Goal: Task Accomplishment & Management: Use online tool/utility

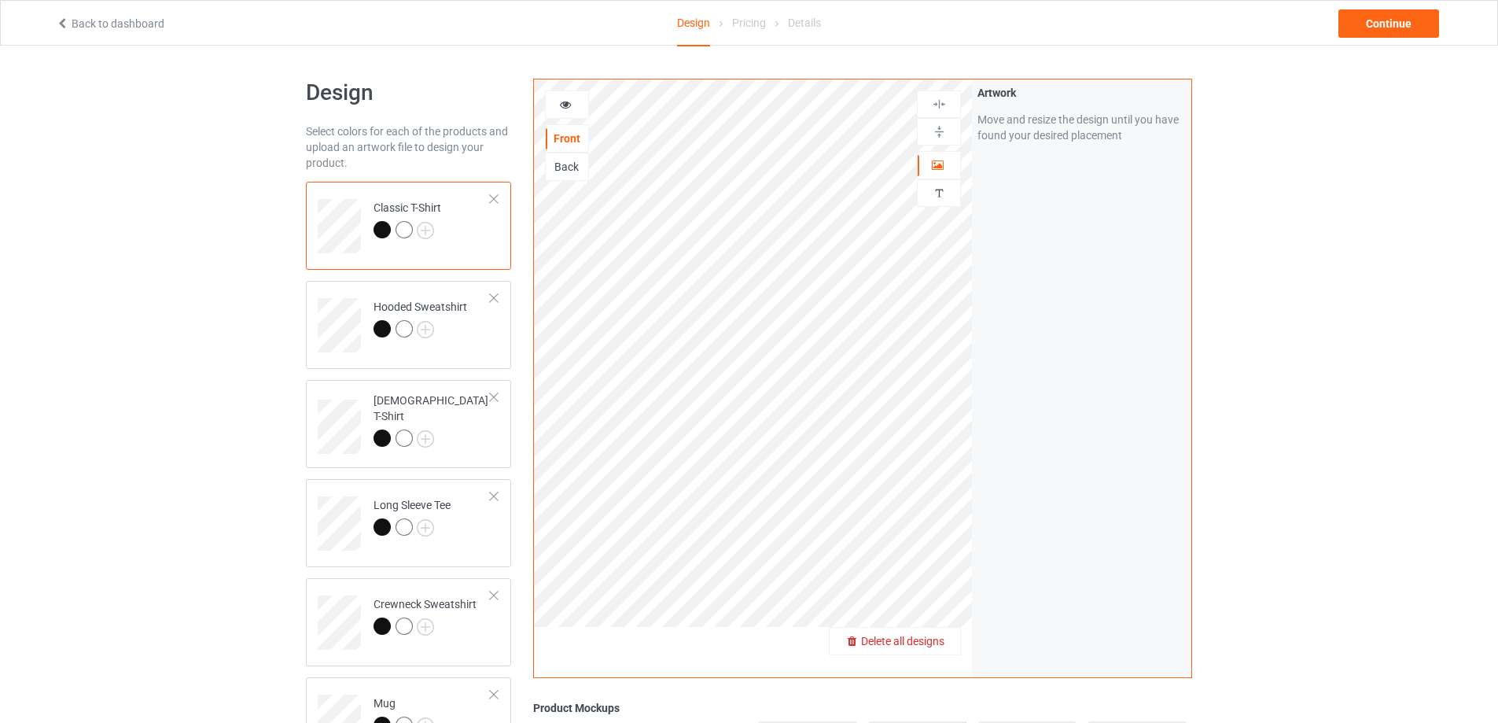
drag, startPoint x: 945, startPoint y: 634, endPoint x: 937, endPoint y: 639, distance: 9.9
click at [937, 639] on span "Delete all designs" at bounding box center [902, 641] width 83 height 13
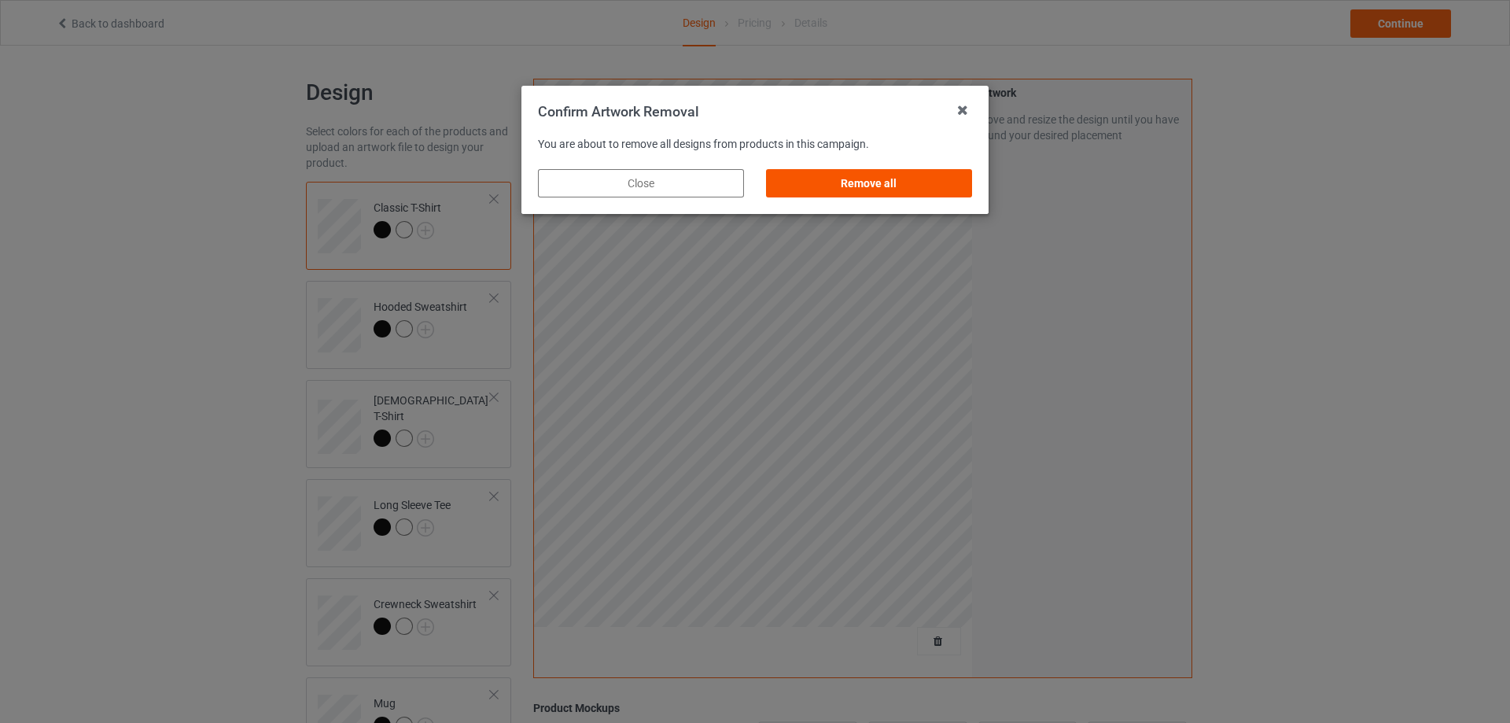
click at [922, 186] on div "Remove all" at bounding box center [869, 183] width 206 height 28
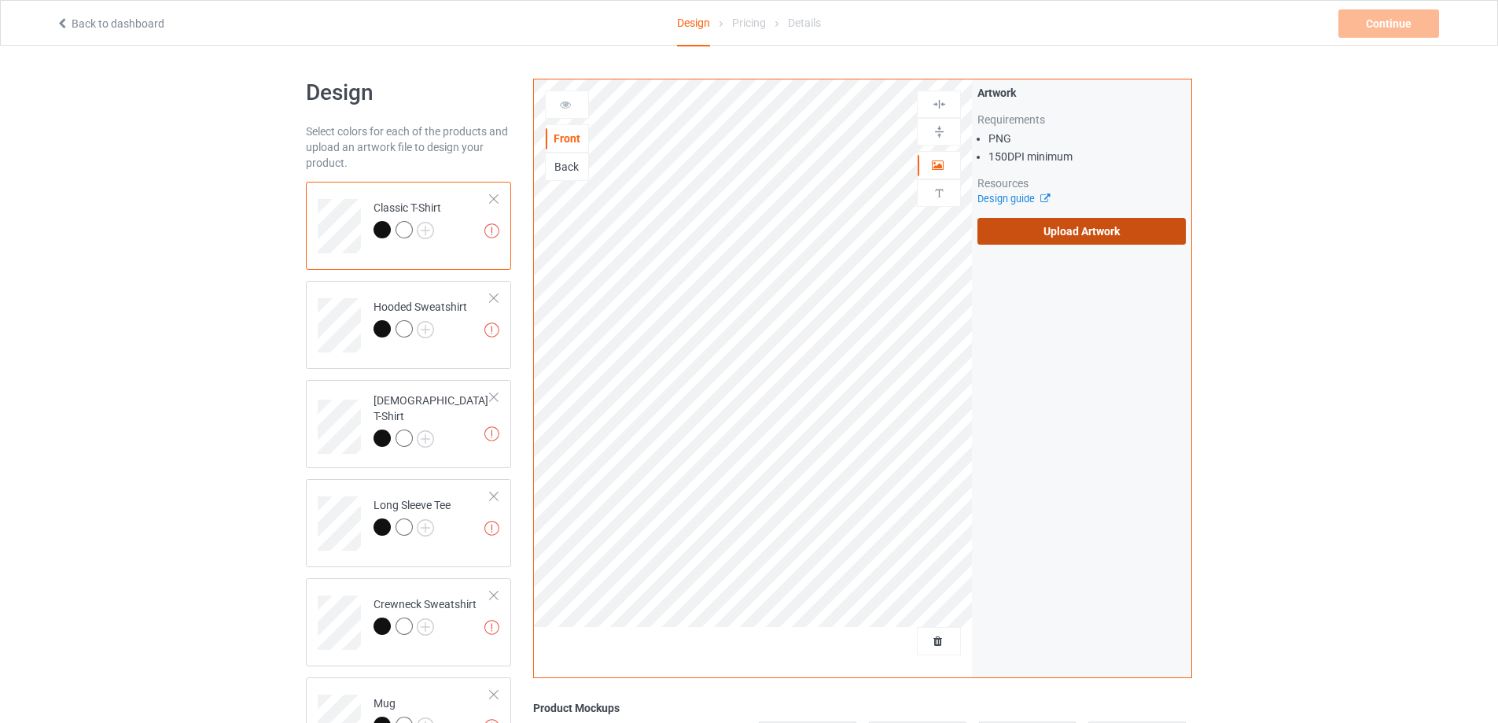
click at [1067, 234] on label "Upload Artwork" at bounding box center [1082, 231] width 208 height 27
click at [0, 0] on input "Upload Artwork" at bounding box center [0, 0] width 0 height 0
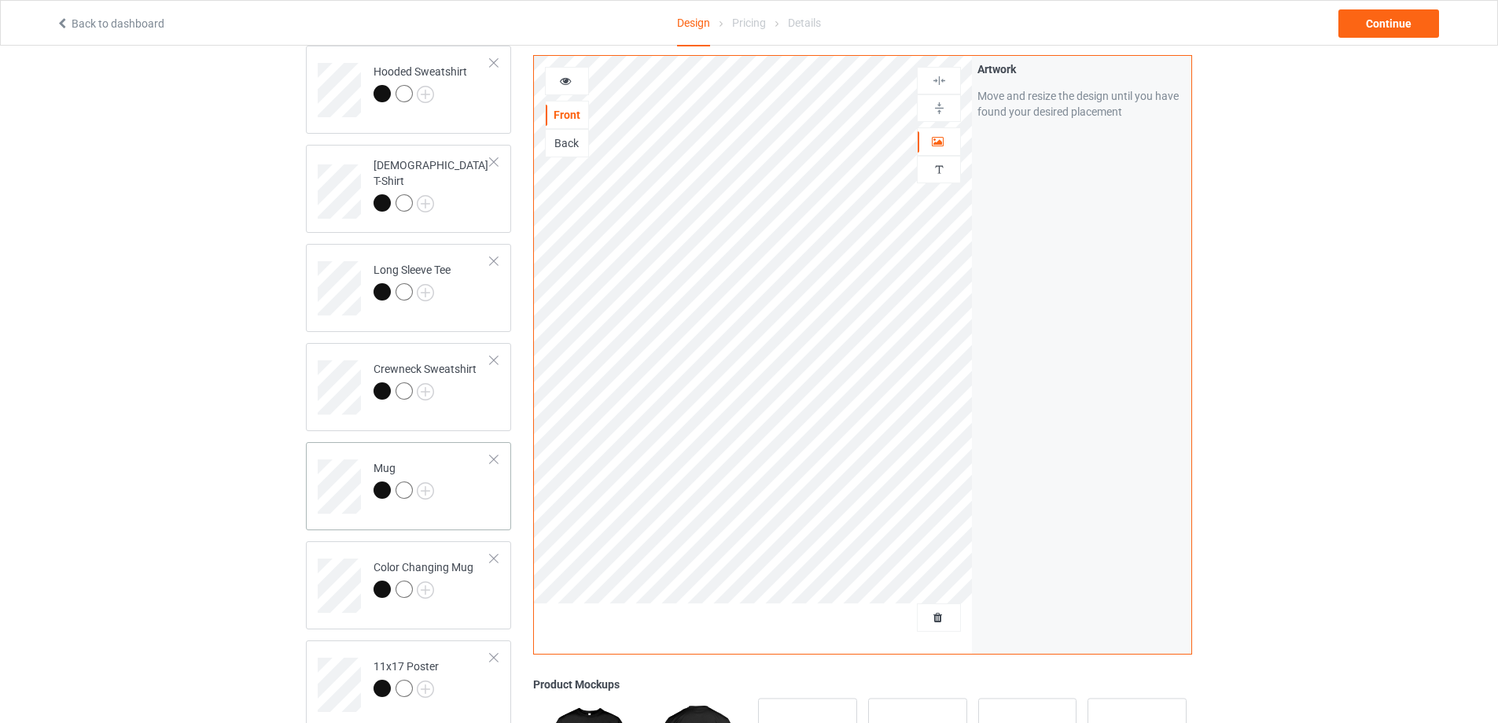
scroll to position [236, 0]
click at [460, 499] on td "Mug" at bounding box center [432, 479] width 134 height 65
click at [943, 109] on img at bounding box center [939, 108] width 15 height 15
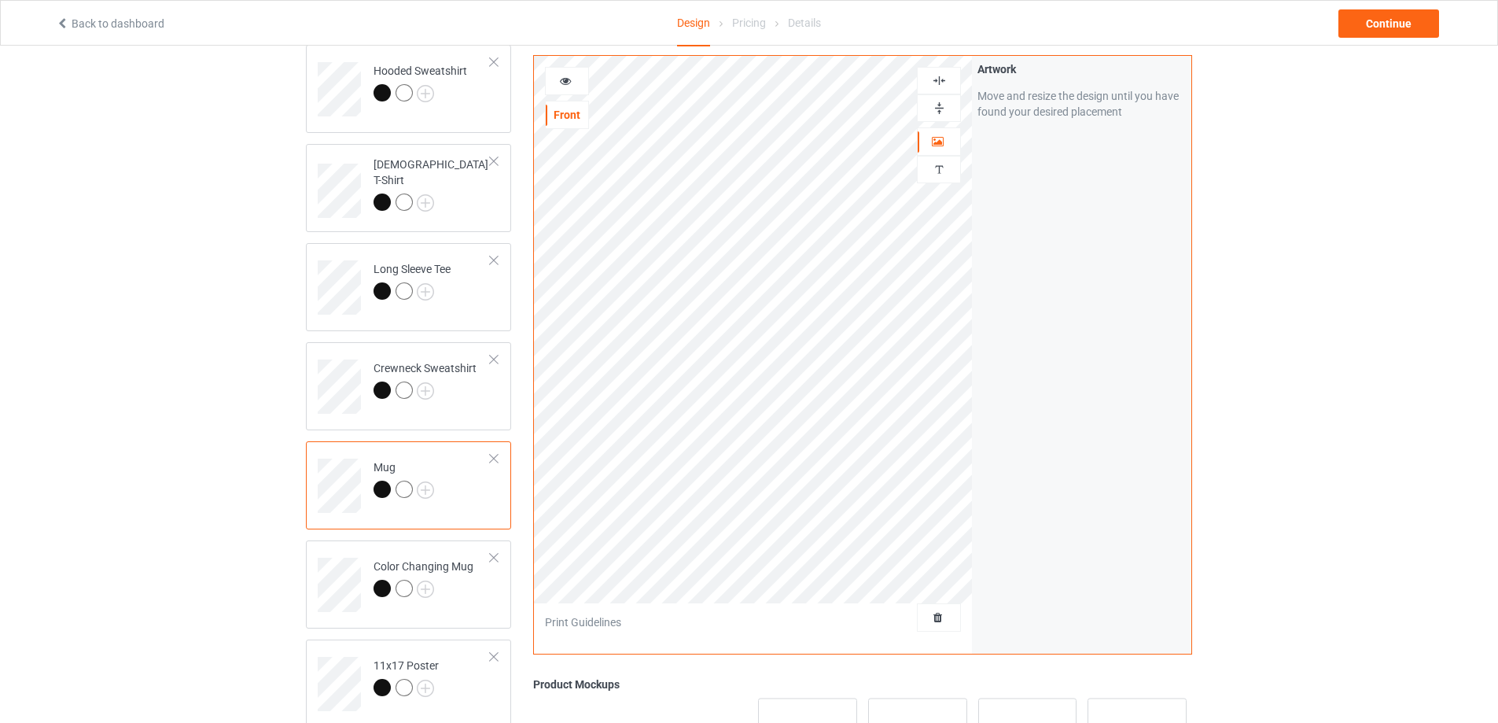
click at [943, 109] on img at bounding box center [939, 108] width 15 height 15
click at [1394, 14] on div "Continue" at bounding box center [1389, 23] width 101 height 28
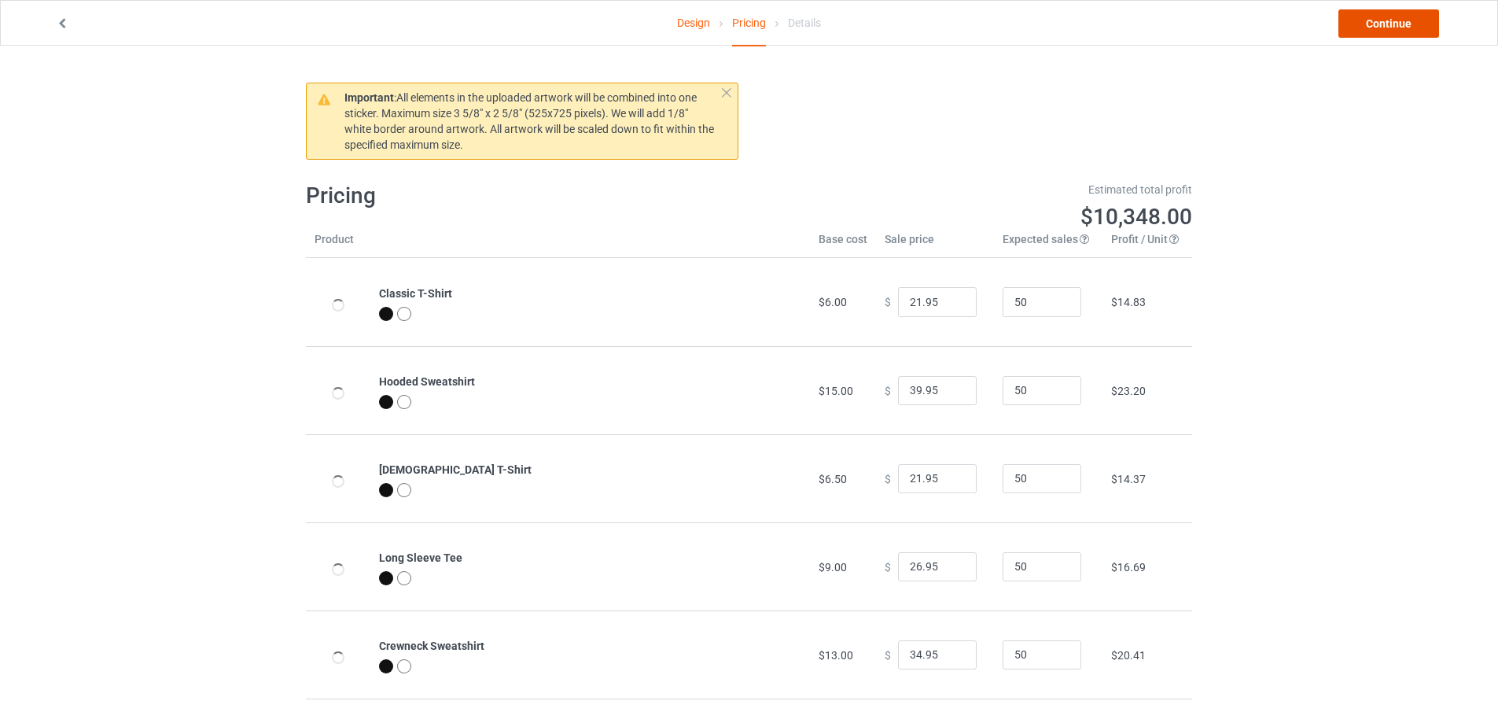
click at [1393, 20] on link "Continue" at bounding box center [1389, 23] width 101 height 28
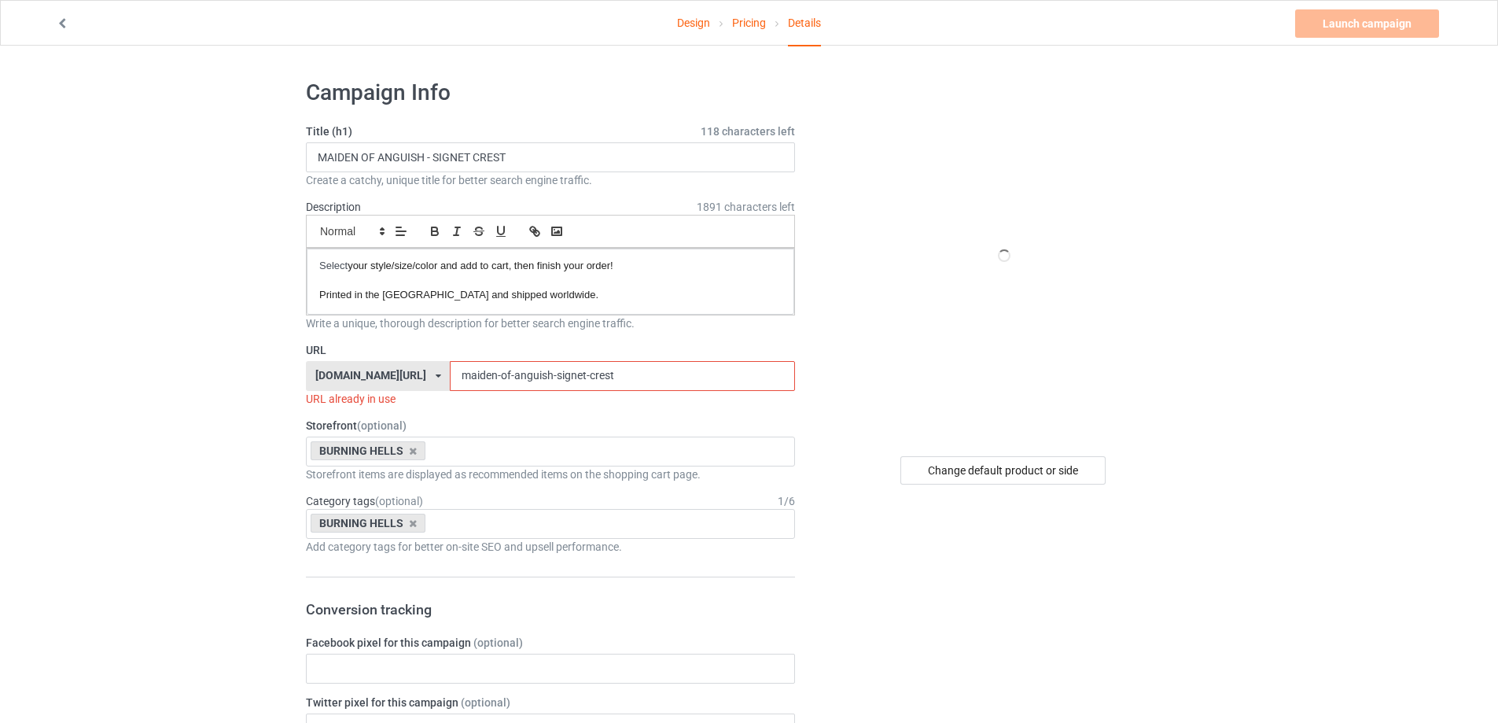
drag, startPoint x: 617, startPoint y: 372, endPoint x: 543, endPoint y: 381, distance: 73.6
click at [543, 381] on input "maiden-of-anguish-signet-crest" at bounding box center [622, 376] width 344 height 30
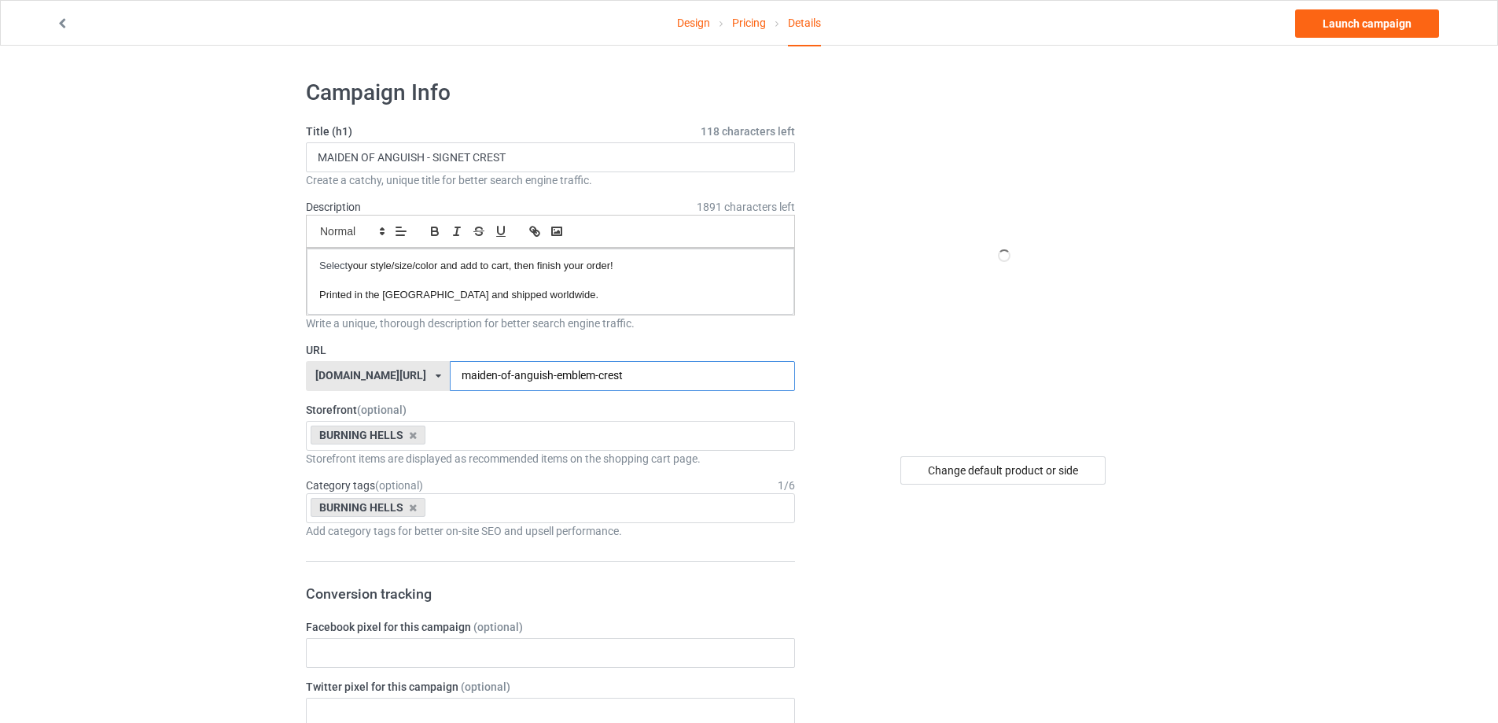
type input "maiden-of-anguish-emblem-crest"
drag, startPoint x: 547, startPoint y: 146, endPoint x: 0, endPoint y: 168, distance: 547.8
paste input "EMBLEM"
type input "MAIDEN OF ANGUISH - EMBLEM CREST"
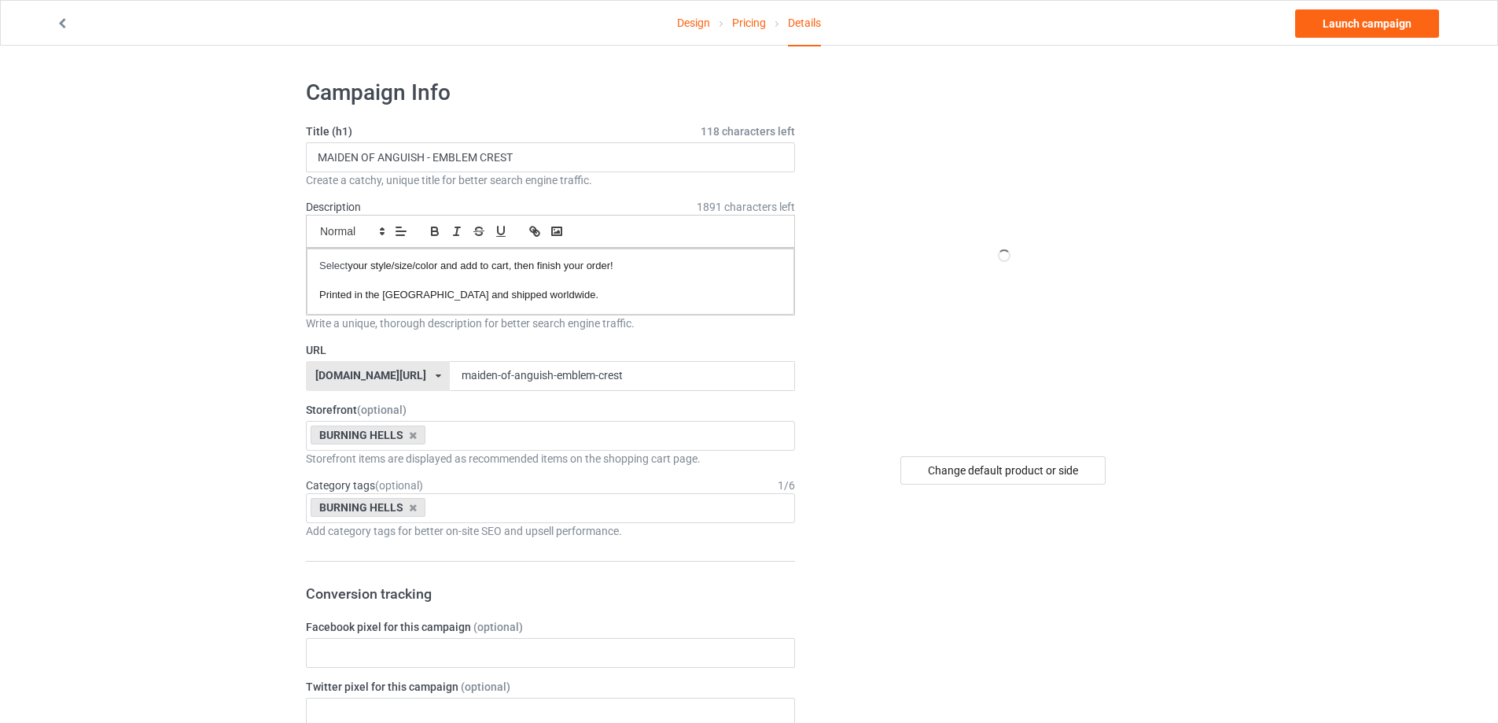
click at [1034, 483] on div "Change default product or side" at bounding box center [1002, 470] width 205 height 28
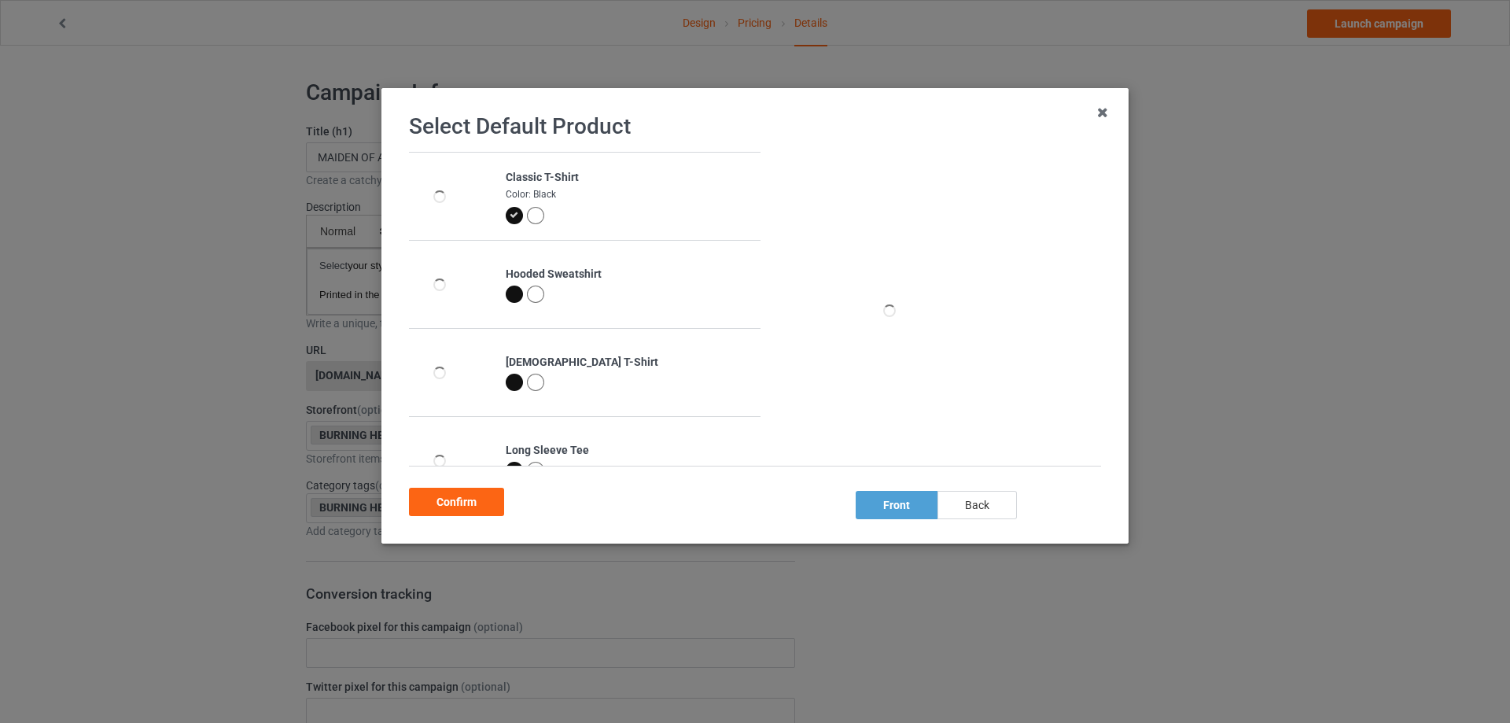
click at [974, 508] on div "back" at bounding box center [976, 505] width 79 height 28
click at [901, 505] on div "front" at bounding box center [897, 505] width 82 height 28
click at [991, 504] on div "back" at bounding box center [976, 505] width 79 height 28
click at [872, 503] on div "front" at bounding box center [897, 505] width 82 height 28
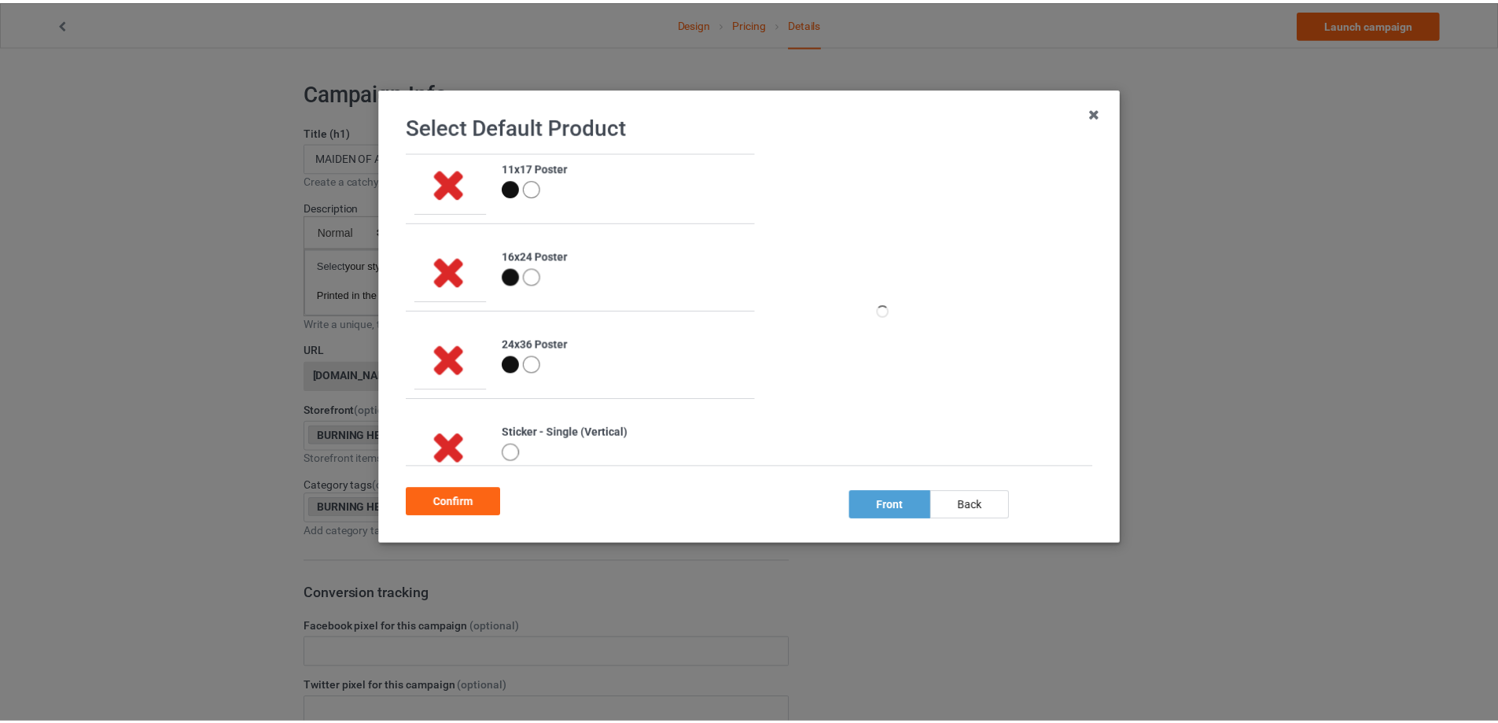
scroll to position [629, 0]
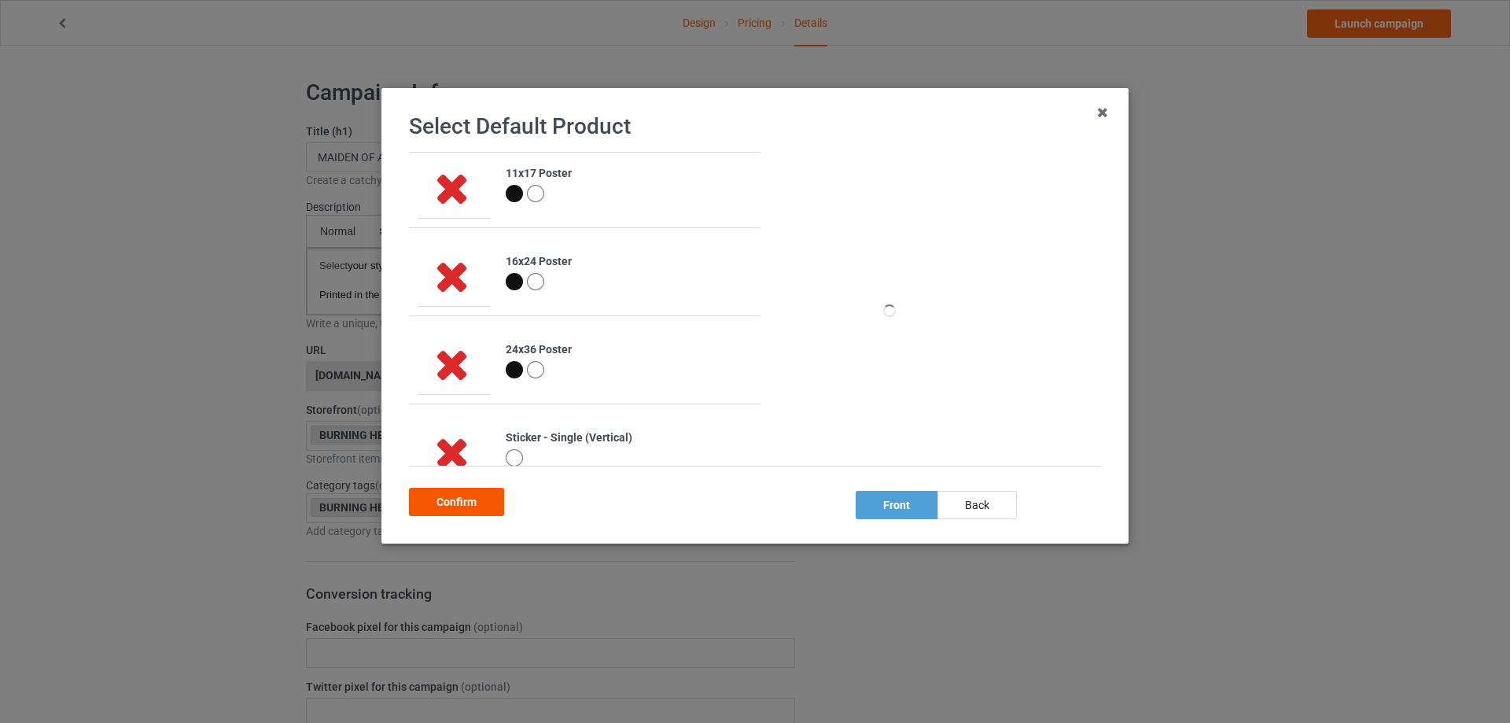
click at [453, 499] on div "Confirm" at bounding box center [456, 502] width 95 height 28
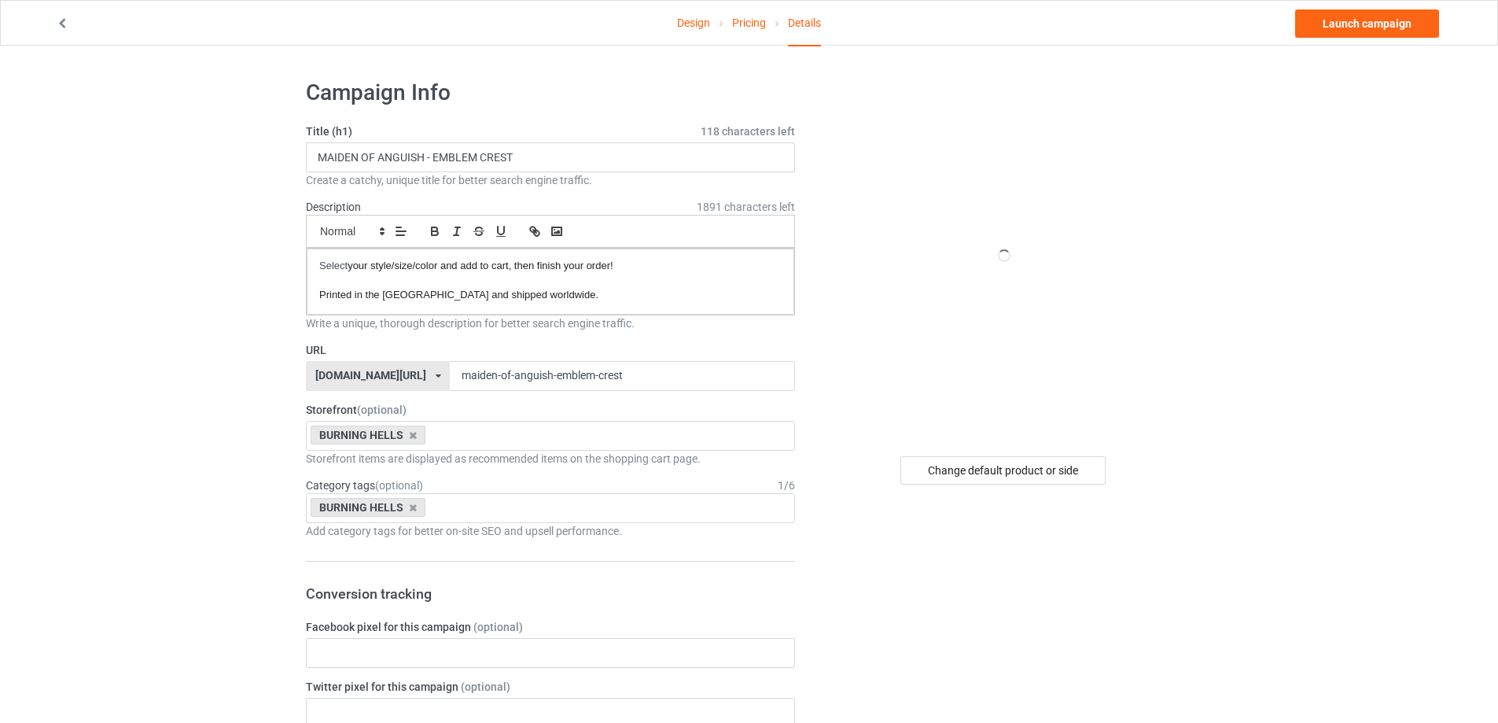
click at [756, 29] on link "Pricing" at bounding box center [749, 23] width 34 height 44
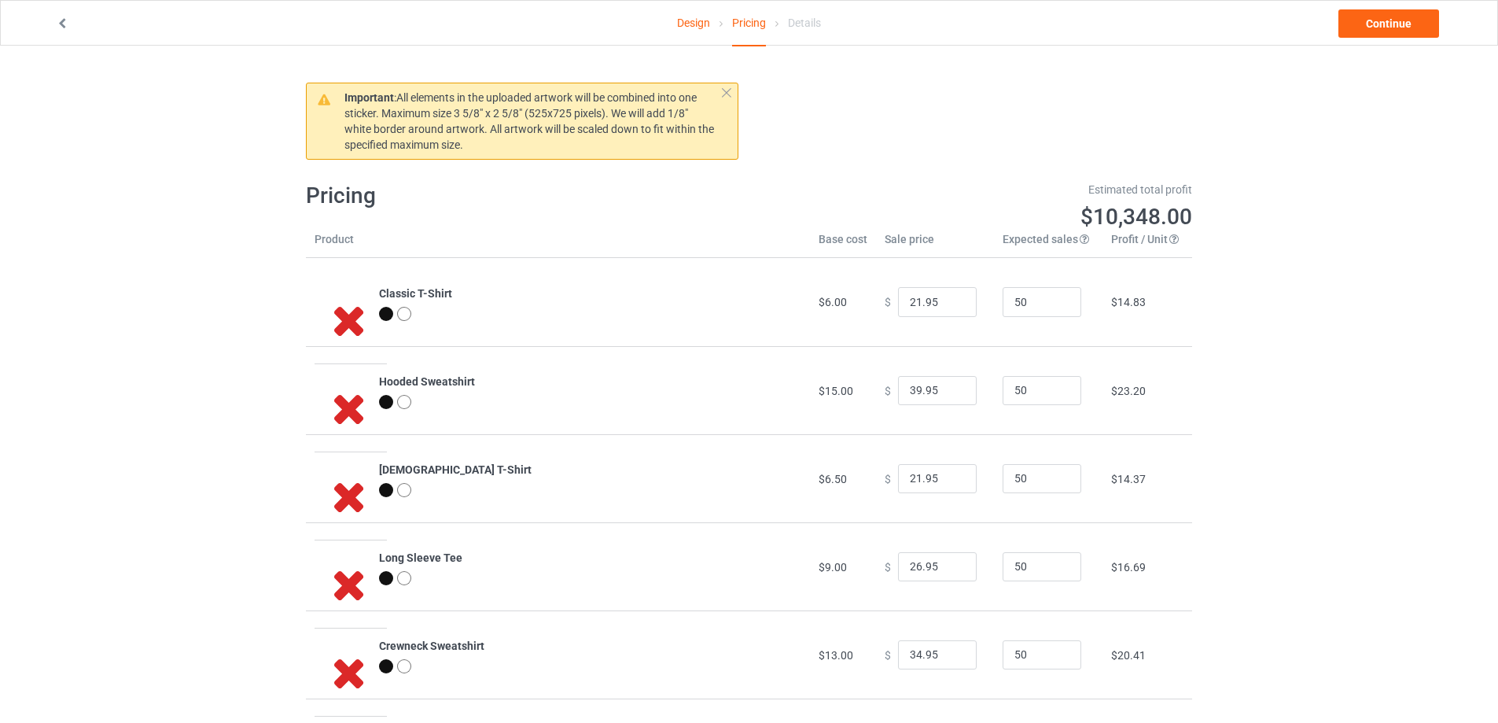
click at [685, 22] on link "Design" at bounding box center [693, 23] width 33 height 44
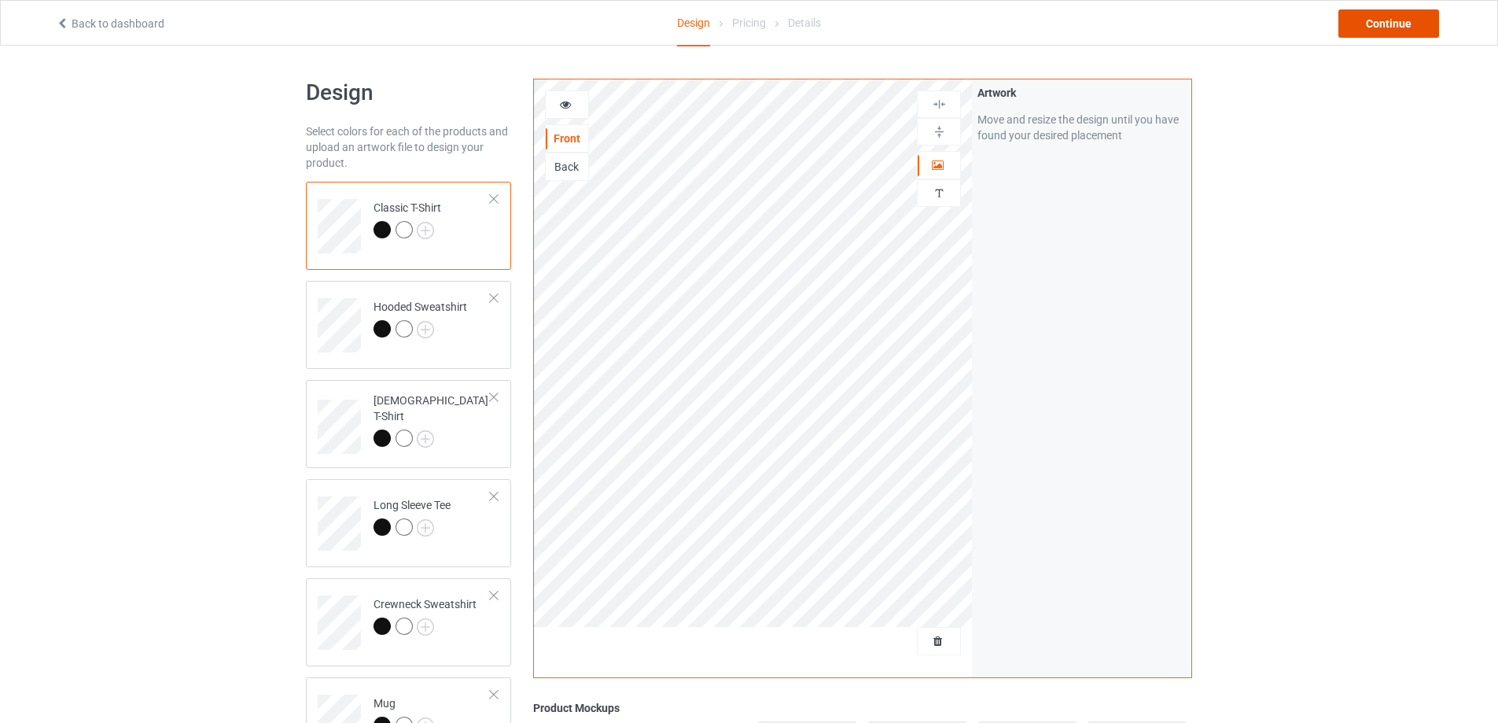
click at [1401, 22] on div "Continue" at bounding box center [1389, 23] width 101 height 28
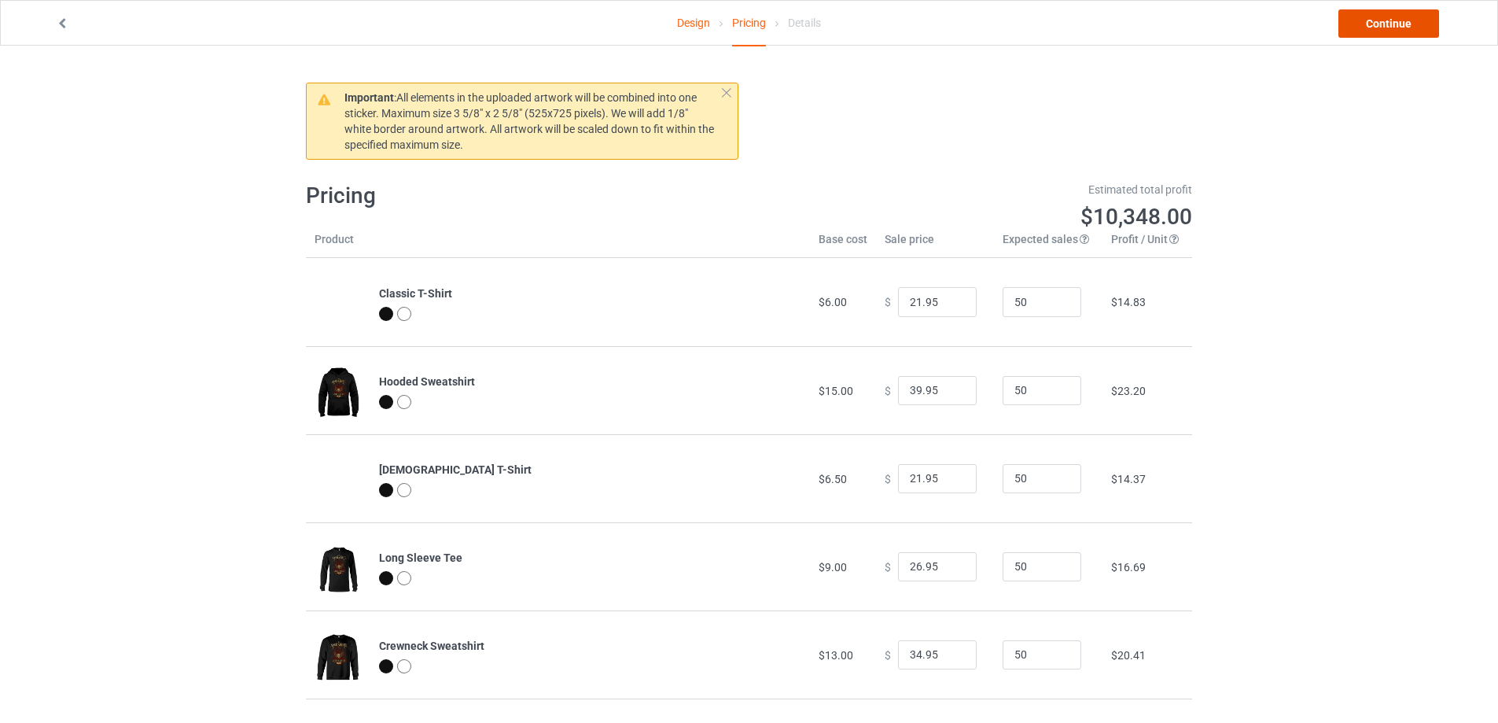
click at [1366, 24] on link "Continue" at bounding box center [1389, 23] width 101 height 28
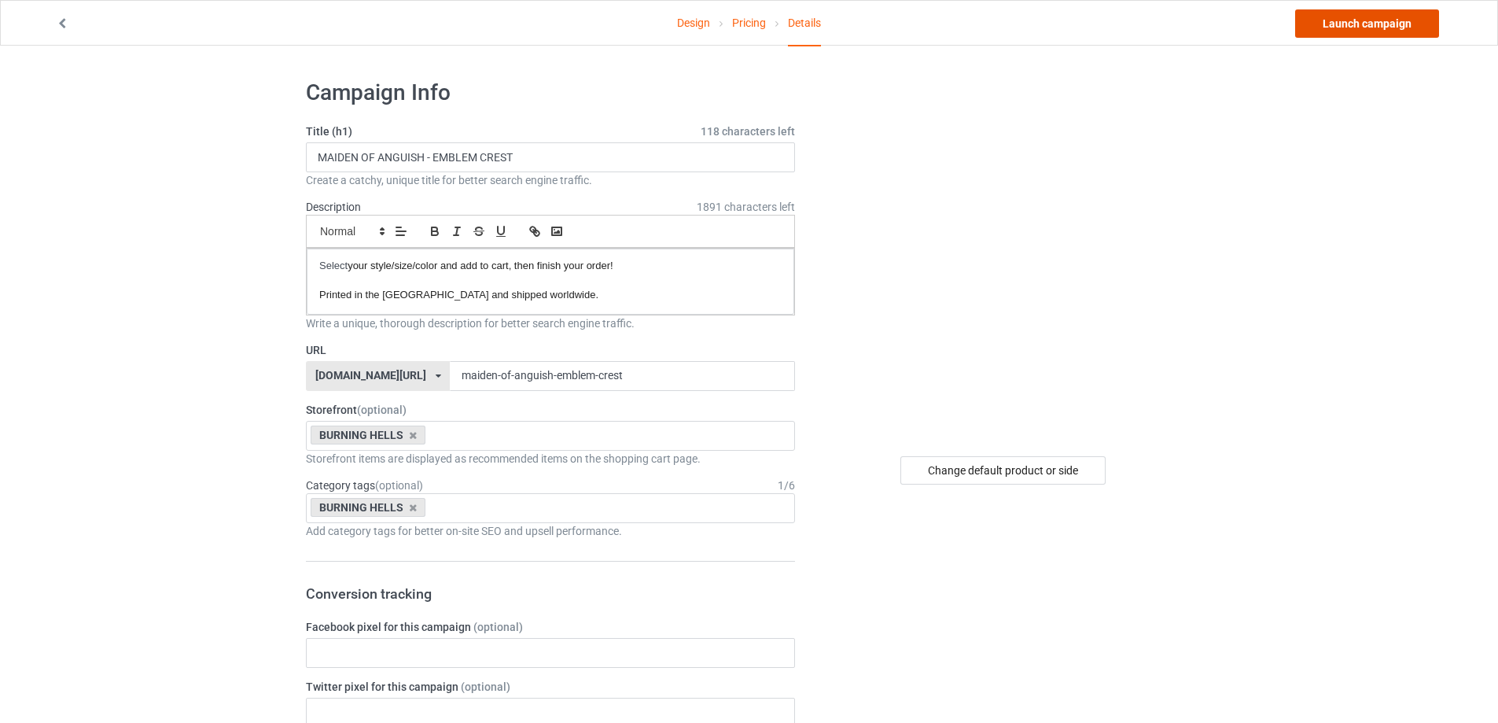
click at [1349, 27] on link "Launch campaign" at bounding box center [1367, 23] width 144 height 28
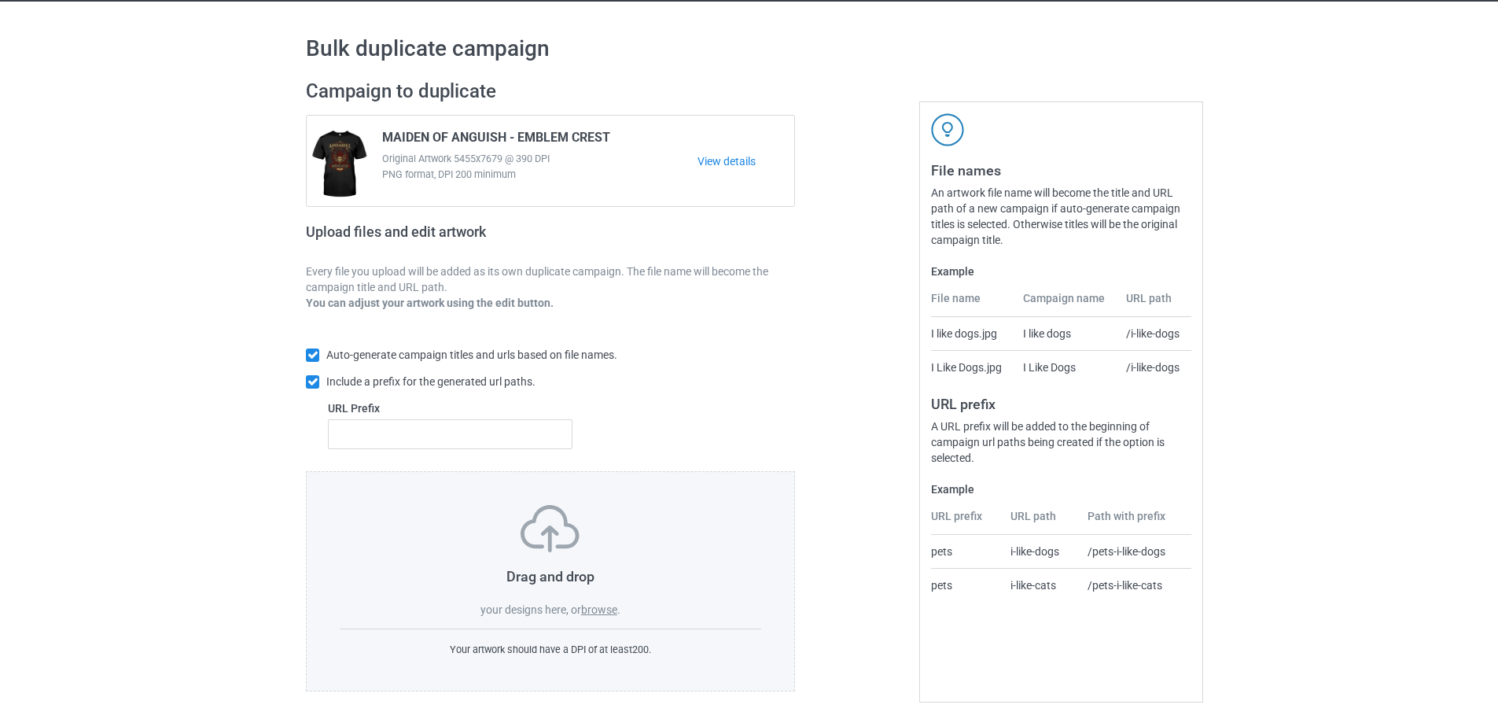
scroll to position [44, 0]
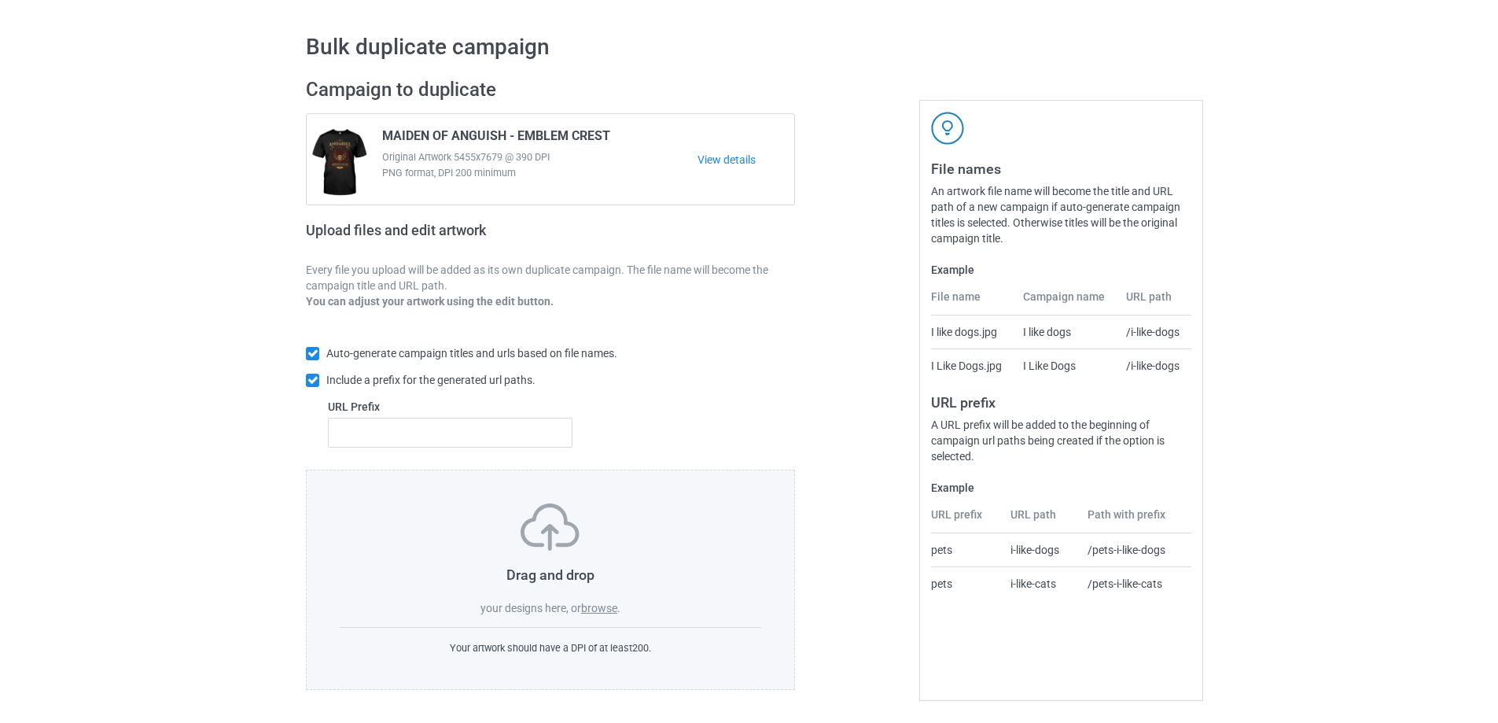
click at [585, 606] on label "browse" at bounding box center [599, 608] width 36 height 13
click at [0, 0] on input "browse" at bounding box center [0, 0] width 0 height 0
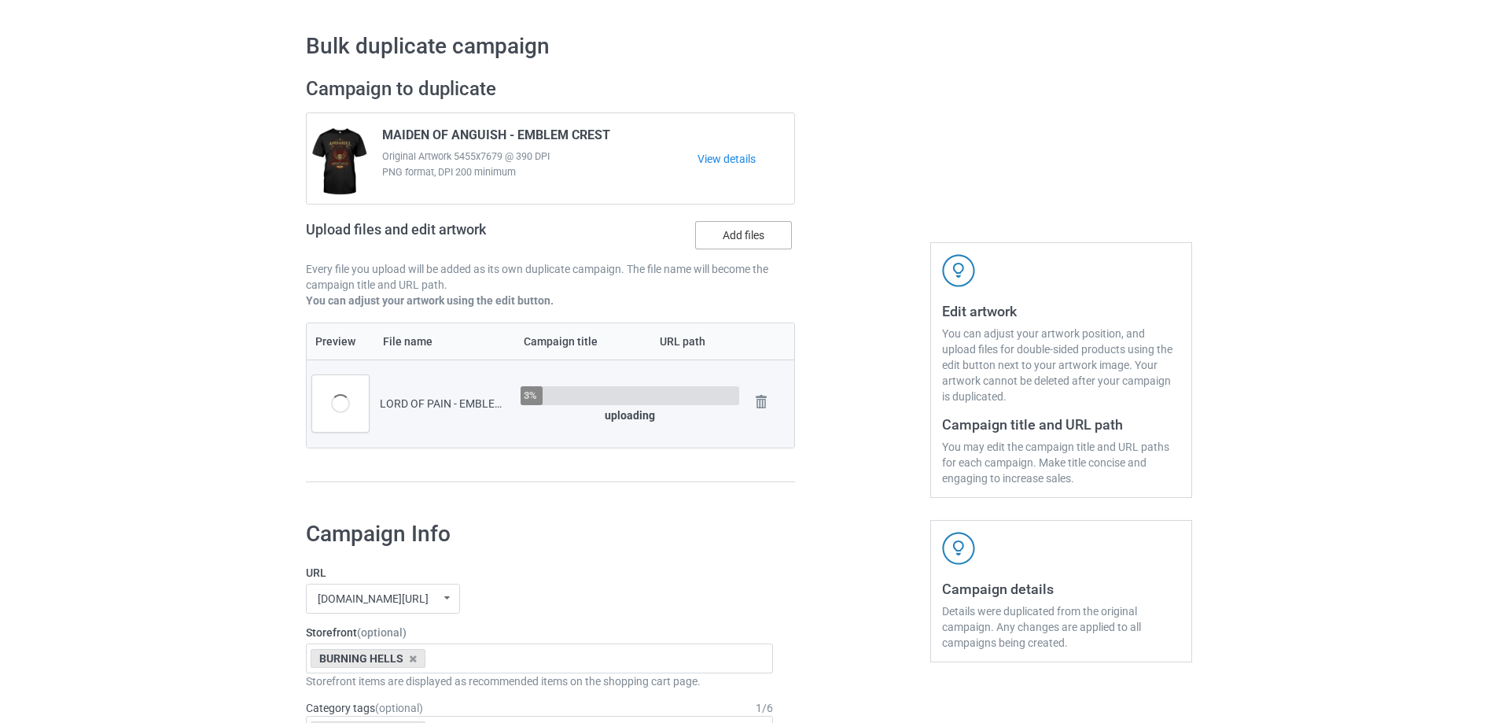
click at [754, 234] on label "Add files" at bounding box center [743, 235] width 97 height 28
click at [0, 0] on input "Add files" at bounding box center [0, 0] width 0 height 0
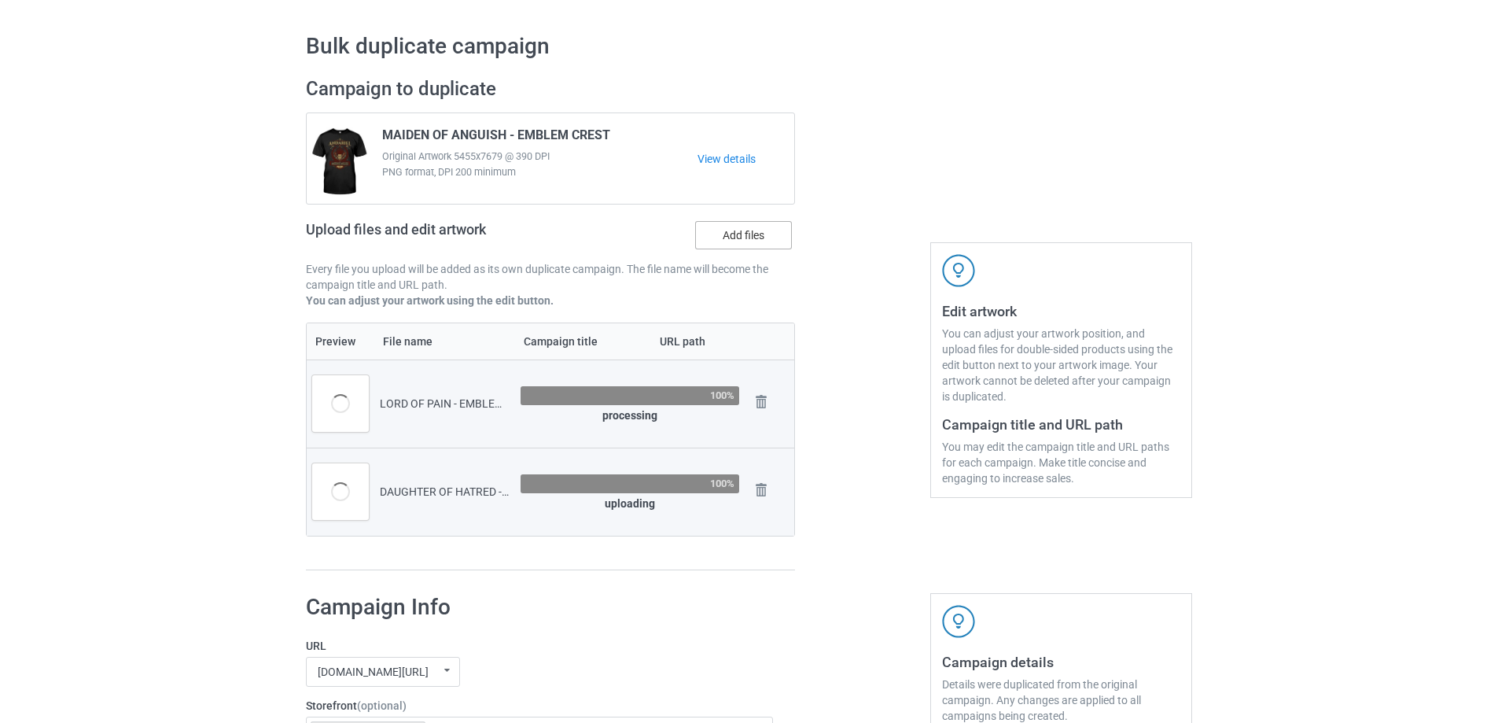
click at [724, 249] on label "Add files" at bounding box center [743, 235] width 97 height 28
click at [0, 0] on input "Add files" at bounding box center [0, 0] width 0 height 0
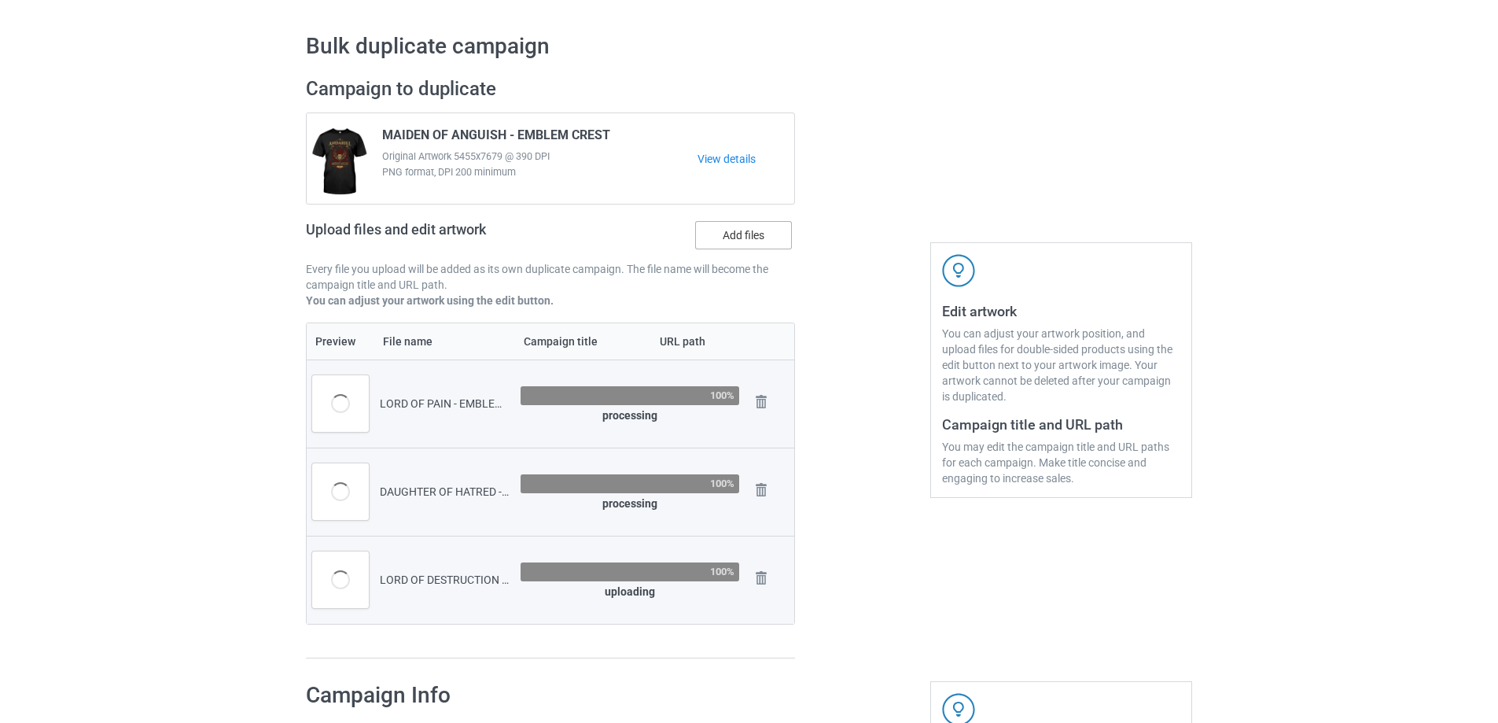
click at [757, 245] on label "Add files" at bounding box center [743, 235] width 97 height 28
click at [0, 0] on input "Add files" at bounding box center [0, 0] width 0 height 0
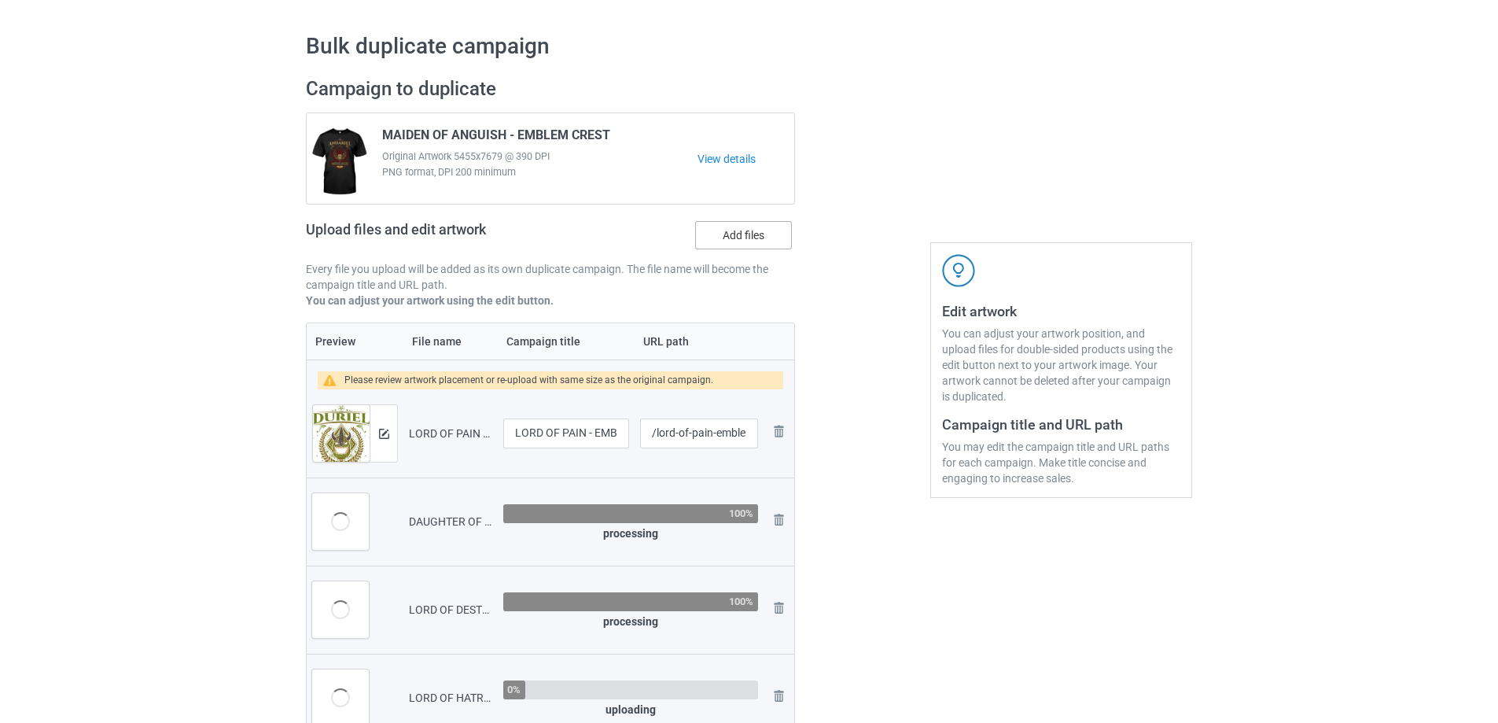
click at [711, 226] on label "Add files" at bounding box center [743, 235] width 97 height 28
click at [0, 0] on input "Add files" at bounding box center [0, 0] width 0 height 0
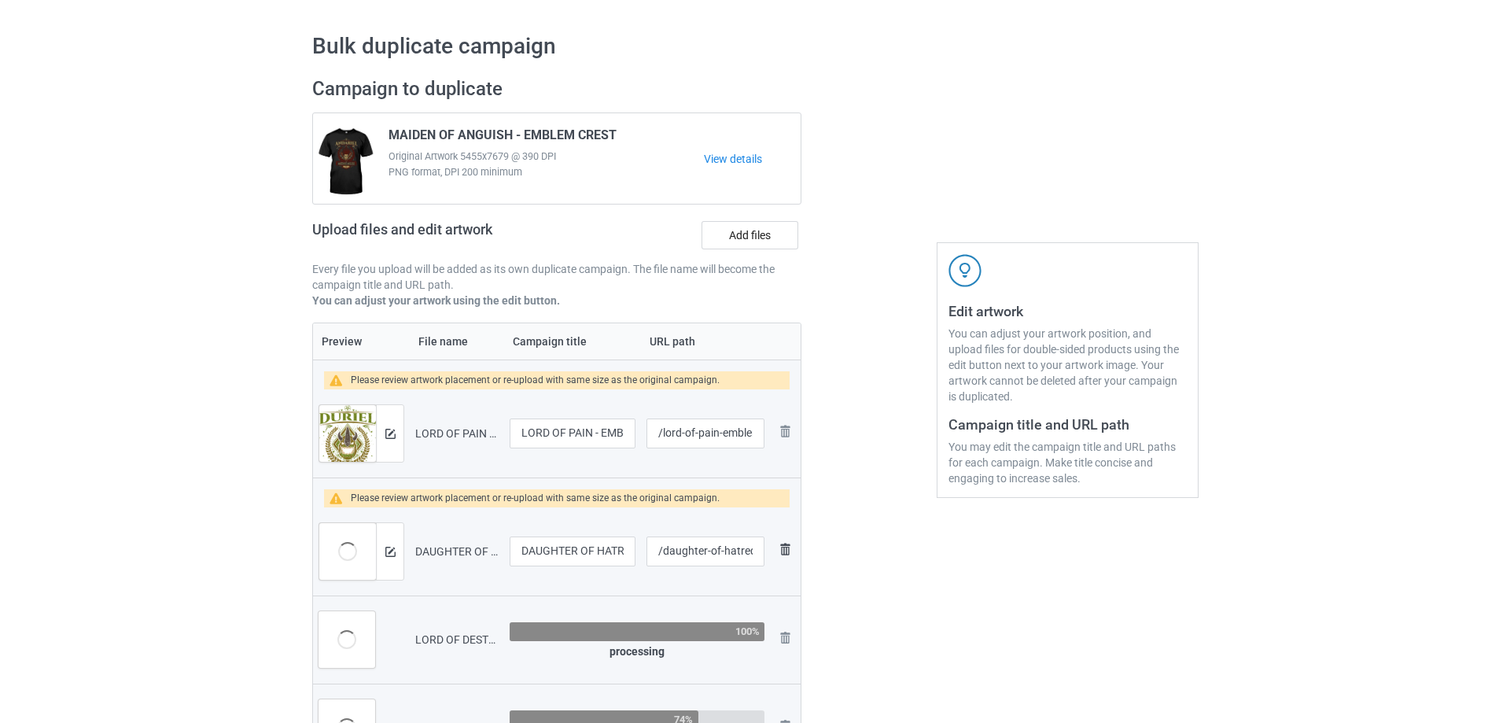
scroll to position [359, 0]
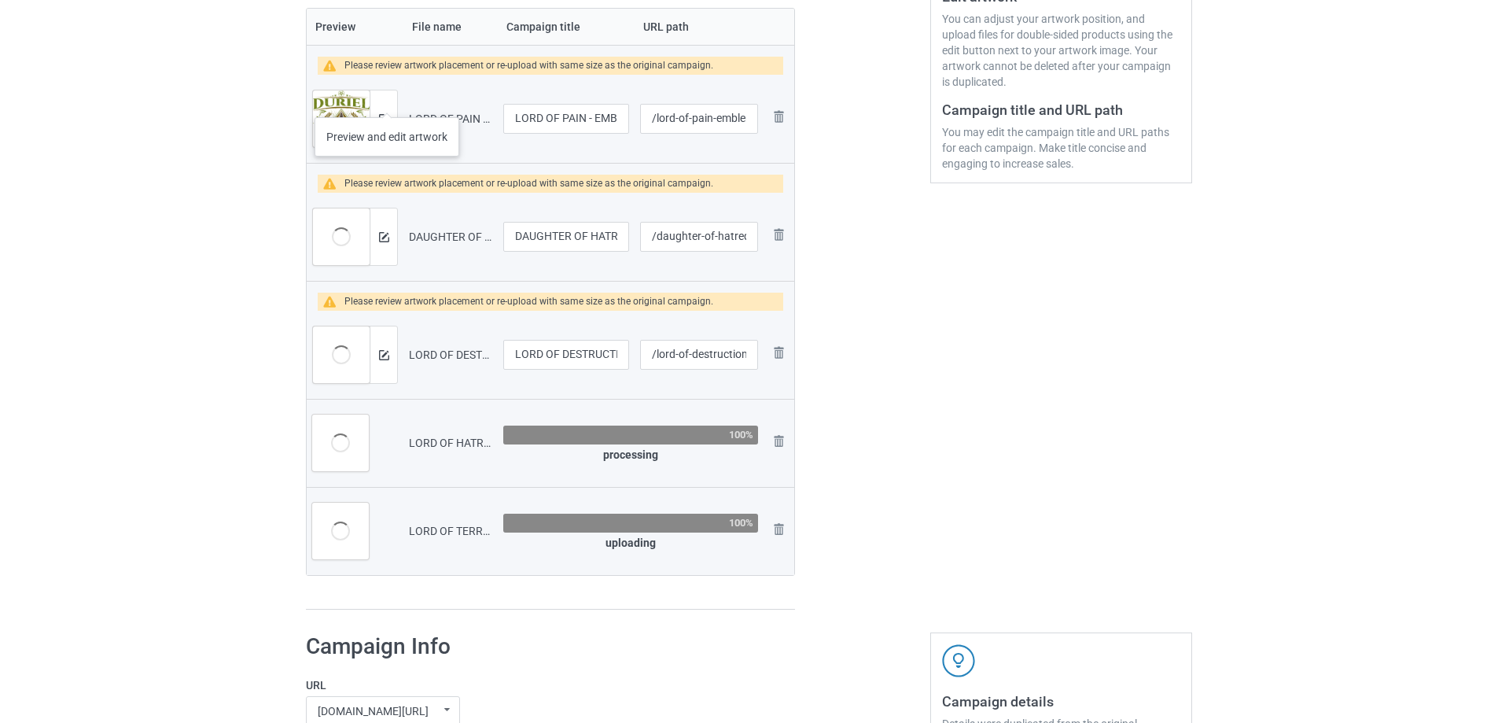
click at [387, 101] on div at bounding box center [384, 118] width 28 height 57
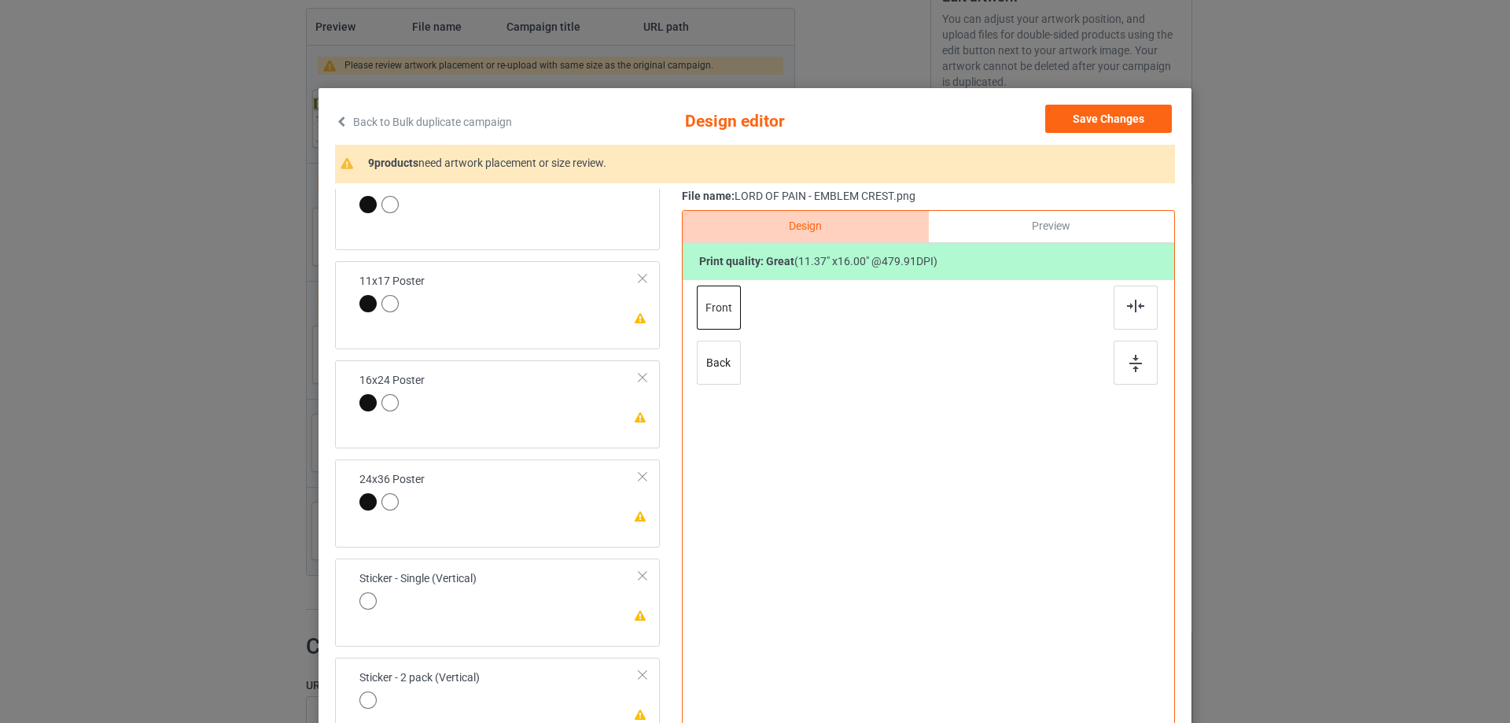
scroll to position [629, 0]
click at [547, 319] on div "Please review artwork placement 11x17 Poster" at bounding box center [497, 297] width 325 height 88
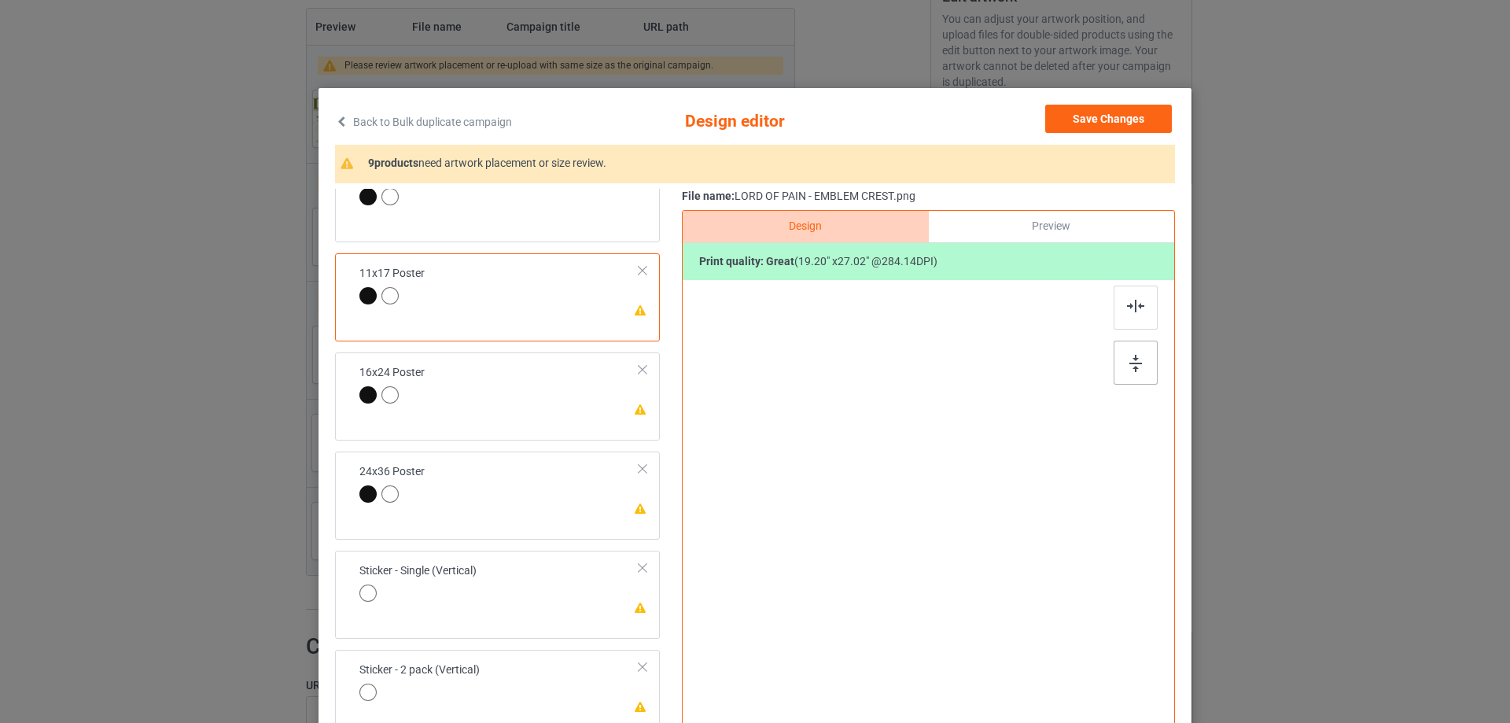
click at [1140, 352] on div at bounding box center [1136, 363] width 44 height 44
click at [1128, 297] on div at bounding box center [1136, 307] width 44 height 44
click at [403, 393] on div at bounding box center [391, 397] width 65 height 22
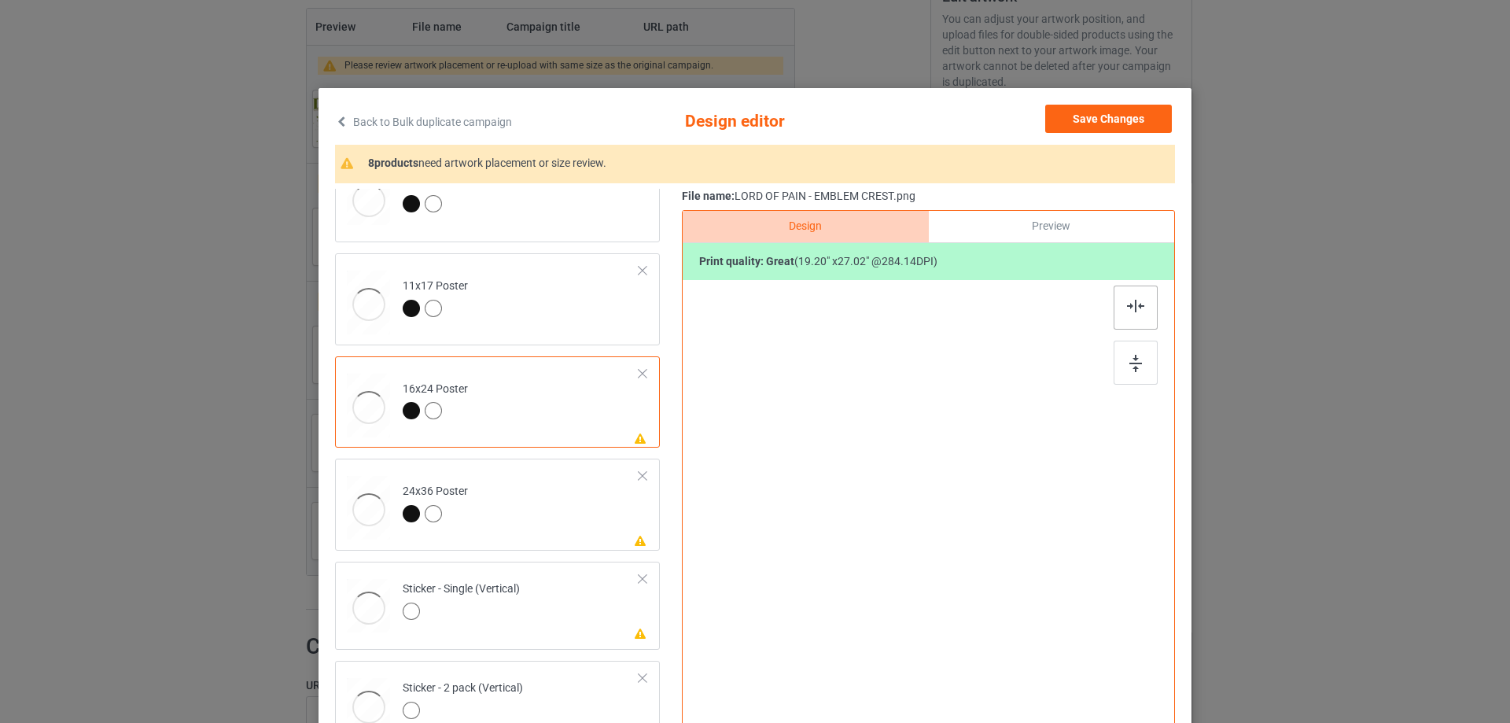
click at [1134, 369] on img at bounding box center [1135, 363] width 13 height 17
click at [1127, 304] on img at bounding box center [1135, 306] width 17 height 13
click at [544, 531] on td "Please review artwork placement 24x36 Poster" at bounding box center [521, 504] width 254 height 79
click at [1134, 373] on div at bounding box center [1136, 363] width 44 height 44
click at [1135, 330] on div at bounding box center [1136, 307] width 44 height 44
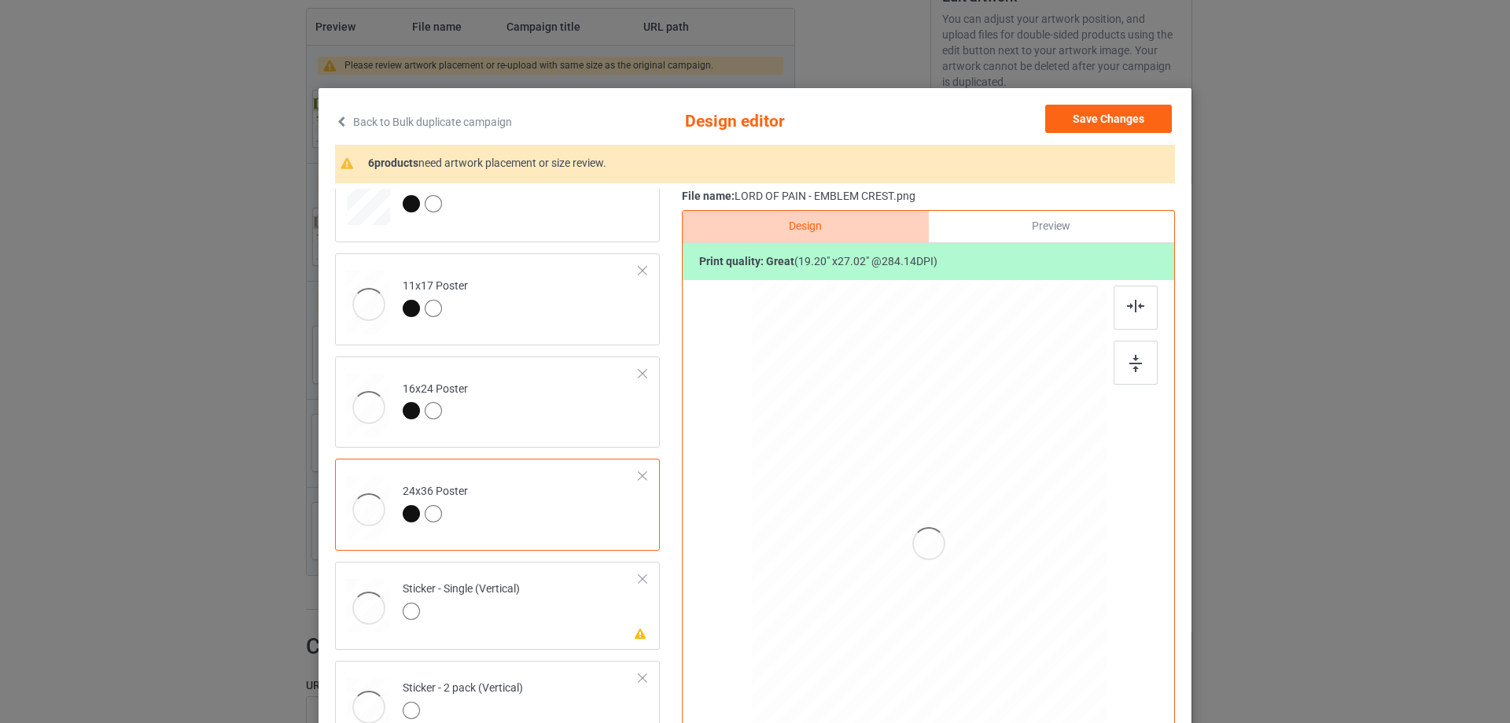
scroll to position [786, 0]
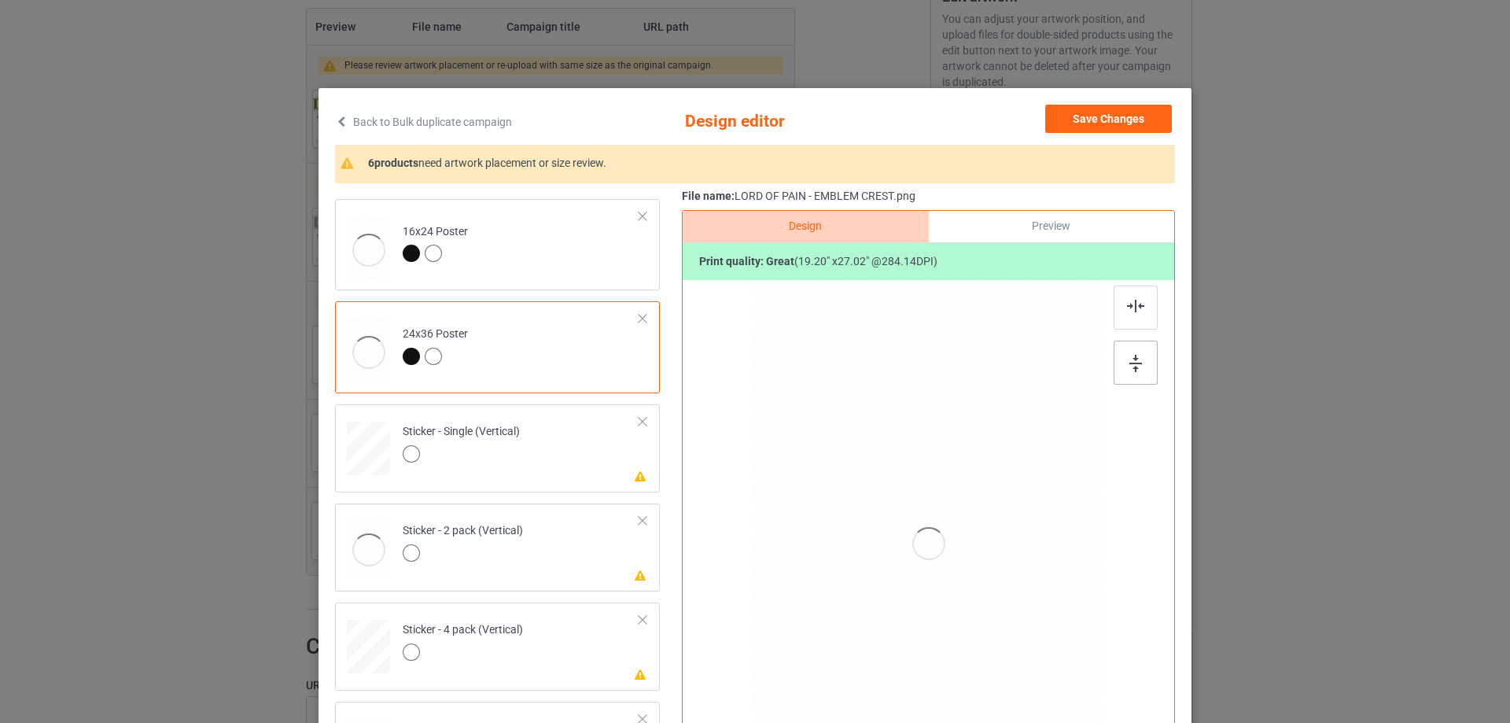
click at [1139, 359] on div at bounding box center [1136, 363] width 44 height 44
click at [1128, 307] on img at bounding box center [1135, 306] width 17 height 13
click at [551, 472] on td "Please review artwork placement Sticker - Single (Vertical)" at bounding box center [521, 445] width 254 height 69
click at [1129, 365] on img at bounding box center [1135, 363] width 13 height 17
click at [1120, 305] on div at bounding box center [1136, 307] width 44 height 44
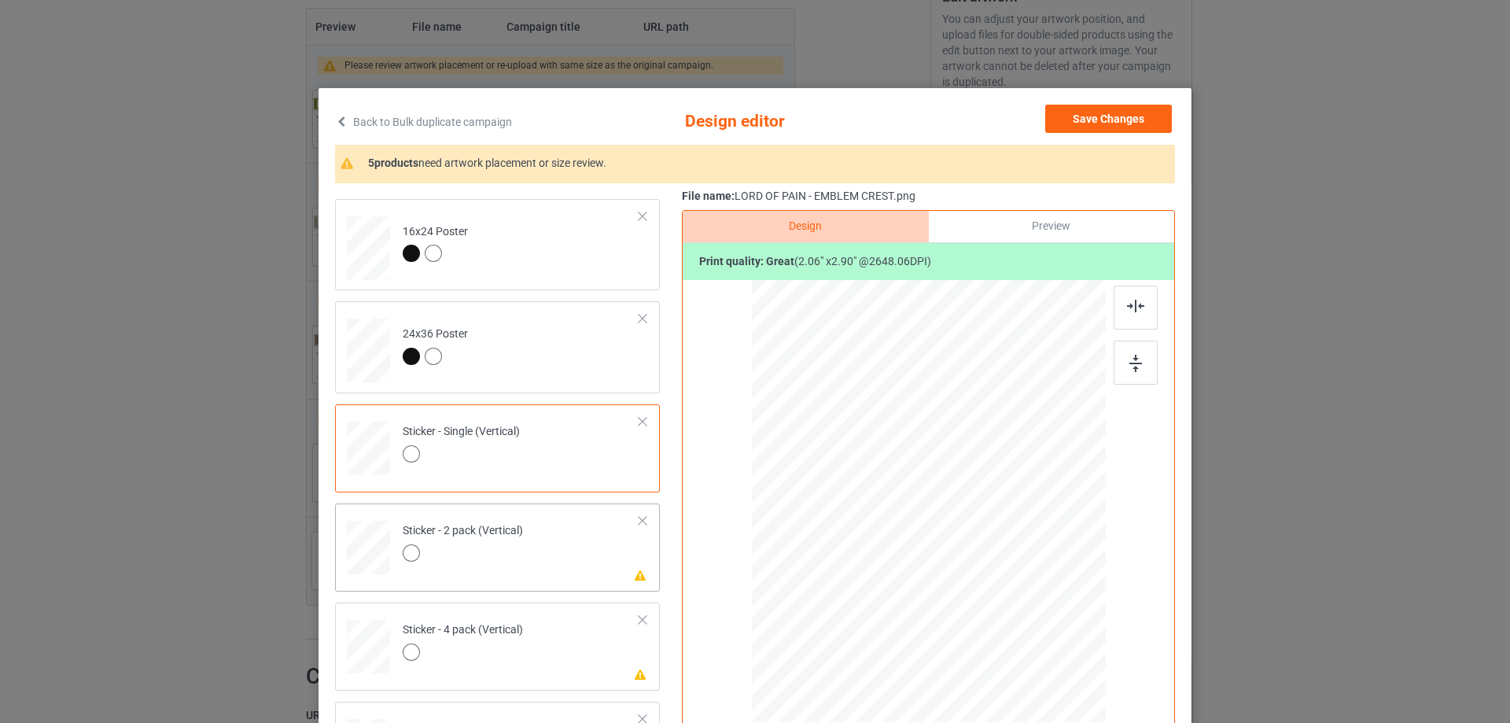
click at [541, 550] on td "Please review artwork placement Sticker - 2 pack (Vertical)" at bounding box center [521, 544] width 254 height 69
click at [1138, 342] on div at bounding box center [1136, 363] width 44 height 44
click at [1137, 293] on div at bounding box center [1136, 307] width 44 height 44
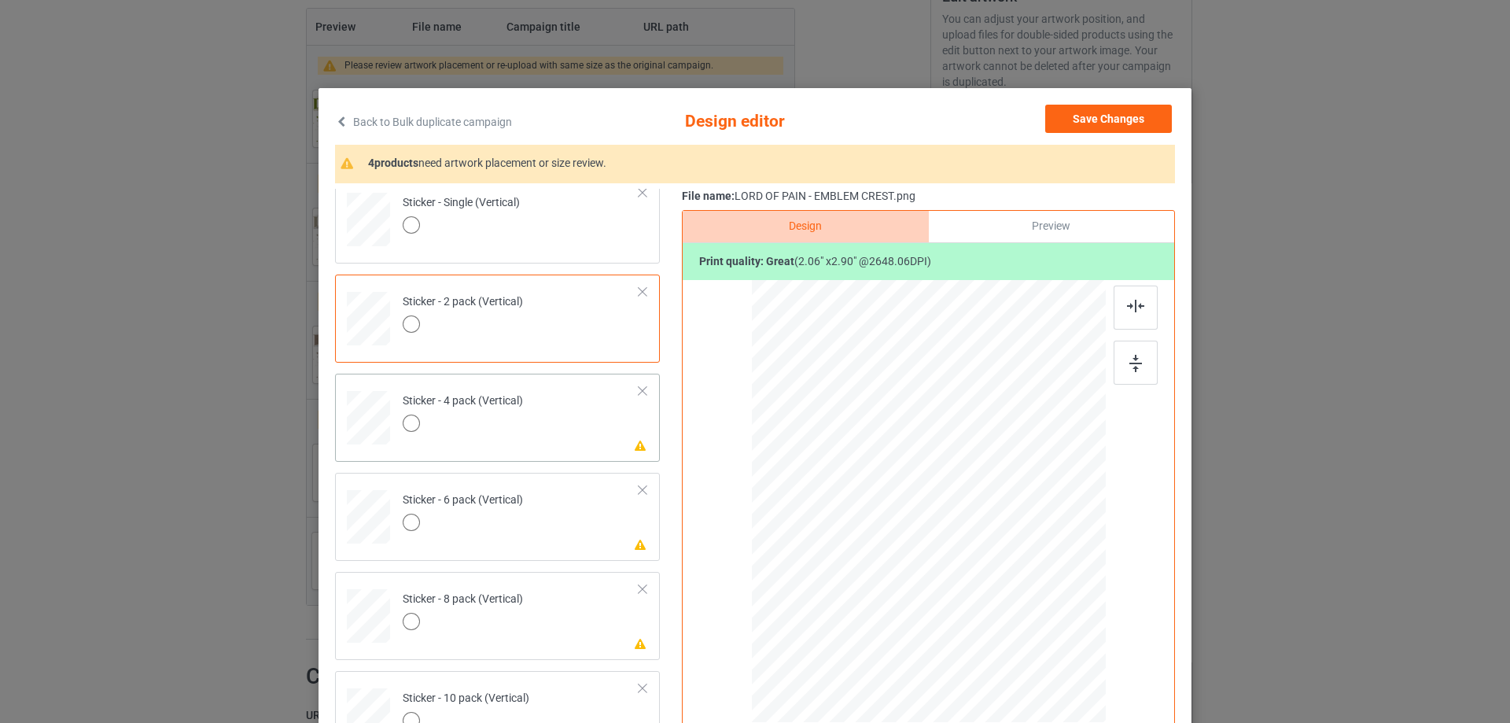
scroll to position [1022, 0]
click at [547, 429] on td "Please review artwork placement Sticker - 4 pack (Vertical)" at bounding box center [521, 407] width 254 height 69
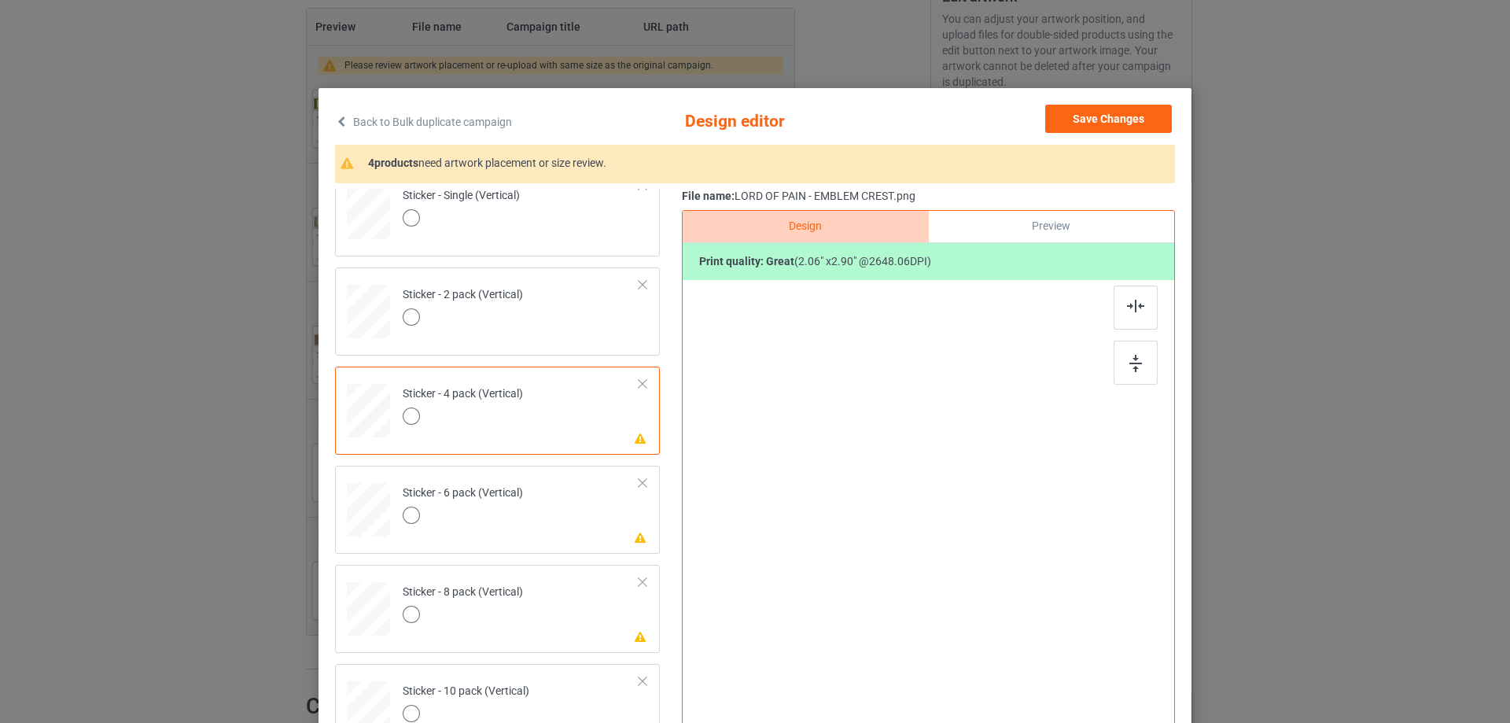
click at [1165, 346] on div "Design Preview Print quality: great ( 2.06 " x 2.90 " @ 2648.06 DPI)" at bounding box center [928, 502] width 493 height 585
drag, startPoint x: 1126, startPoint y: 369, endPoint x: 1130, endPoint y: 315, distance: 53.6
click at [1129, 367] on img at bounding box center [1135, 363] width 13 height 17
click at [1130, 286] on div at bounding box center [1136, 307] width 44 height 44
click at [570, 538] on td "Please review artwork placement Sticker - 6 pack (Vertical)" at bounding box center [521, 506] width 254 height 69
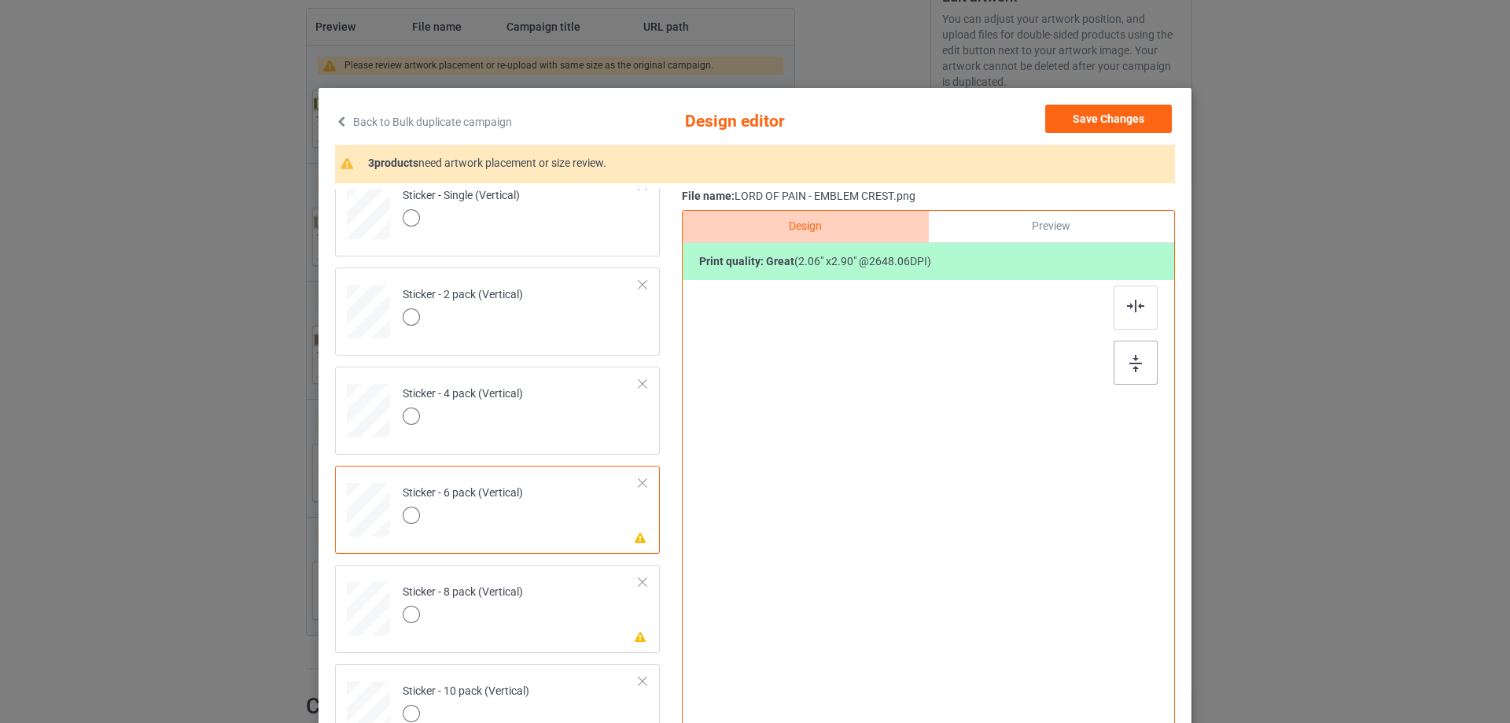
click at [1129, 369] on img at bounding box center [1135, 363] width 13 height 17
click at [1131, 304] on img at bounding box center [1135, 306] width 17 height 13
click at [601, 635] on td "Please review artwork placement Sticker - 8 pack (Vertical)" at bounding box center [521, 605] width 254 height 69
click at [1129, 365] on img at bounding box center [1135, 363] width 13 height 17
click at [1128, 295] on div at bounding box center [1136, 307] width 44 height 44
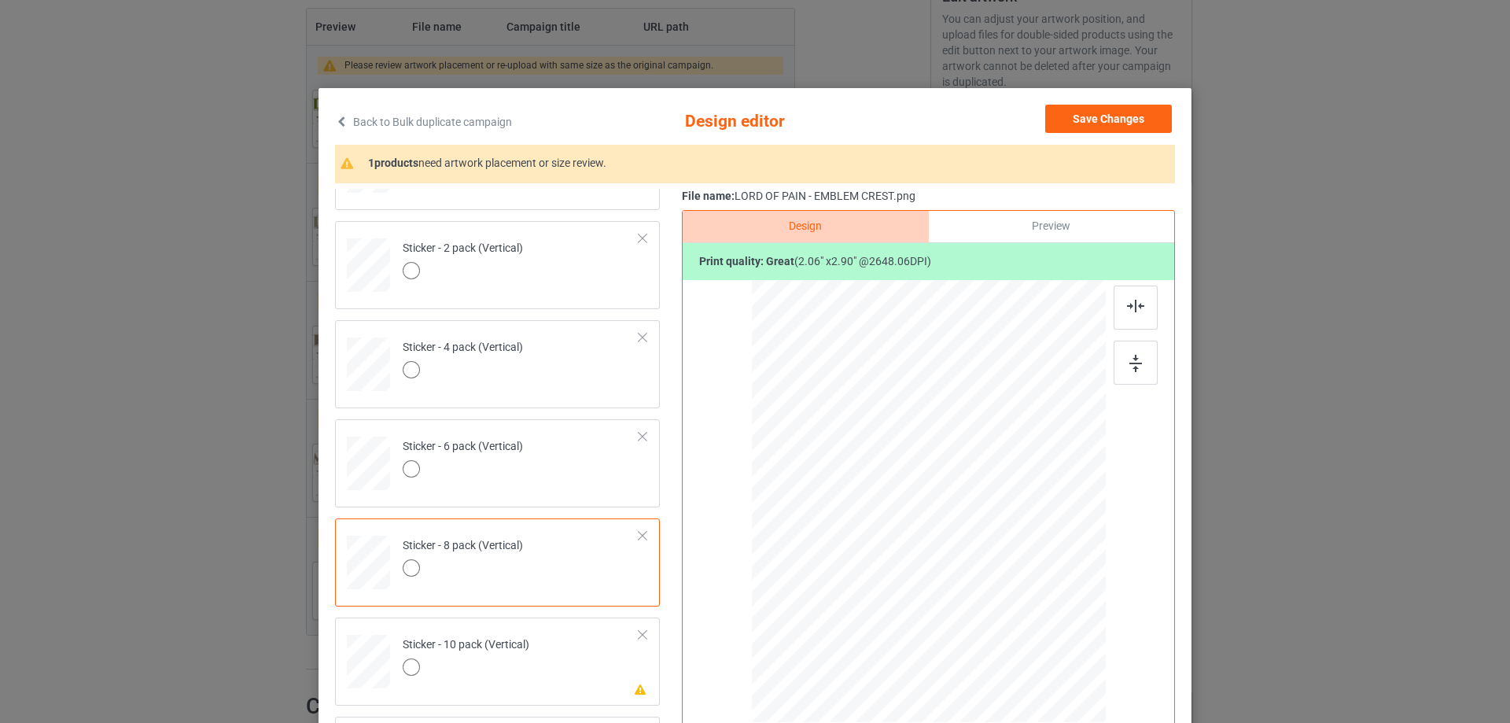
scroll to position [1071, 0]
click at [528, 694] on div "Please review artwork placement Sticker - 10 pack (Vertical)" at bounding box center [497, 659] width 325 height 88
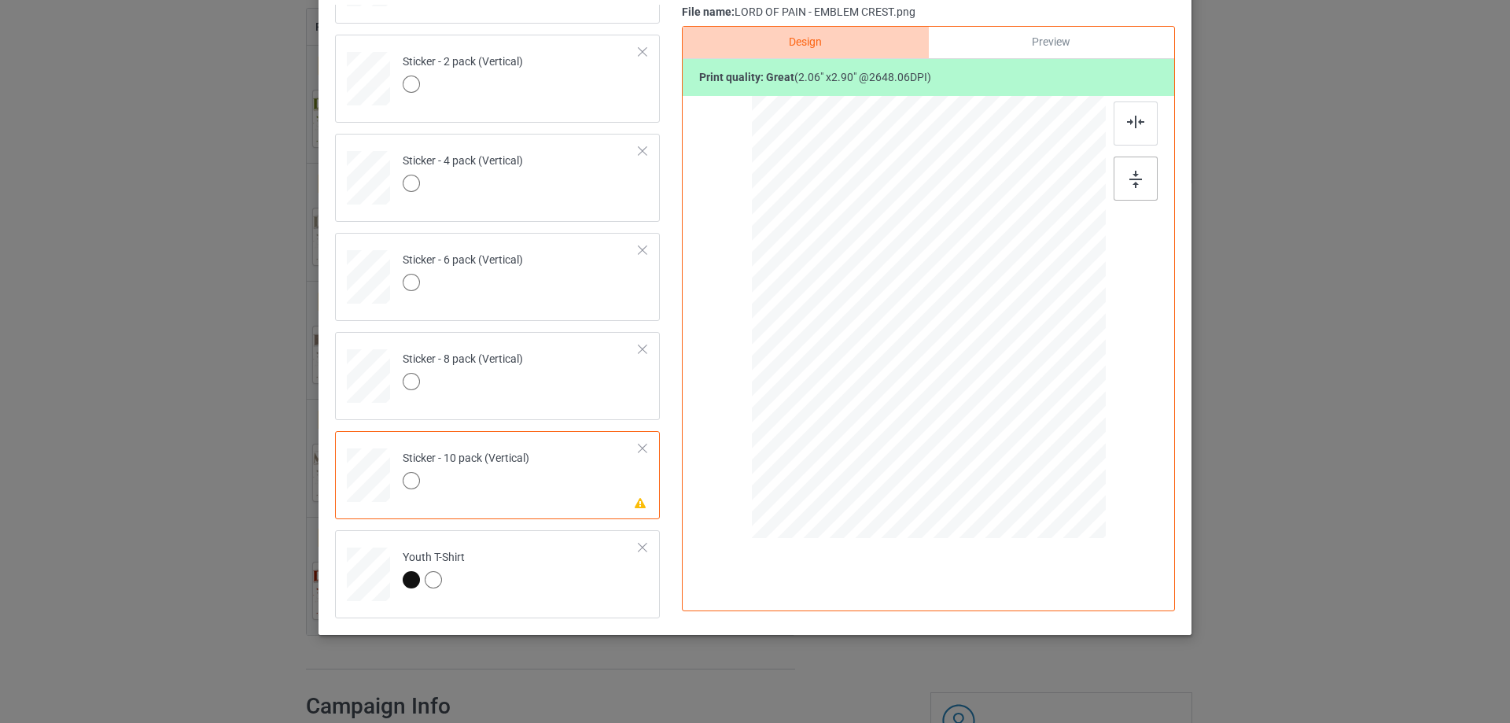
click at [1129, 184] on img at bounding box center [1135, 179] width 13 height 17
click at [1121, 123] on div at bounding box center [1136, 123] width 44 height 44
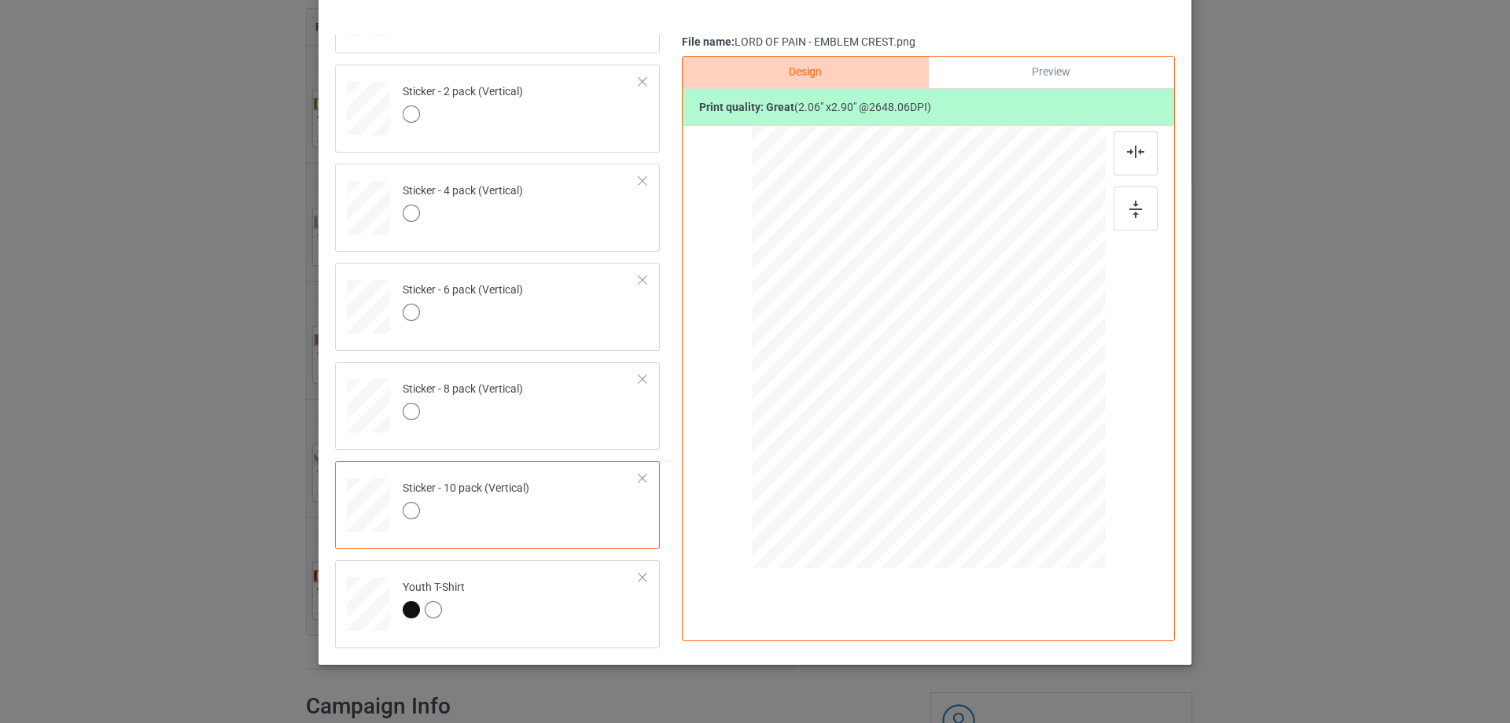
scroll to position [0, 0]
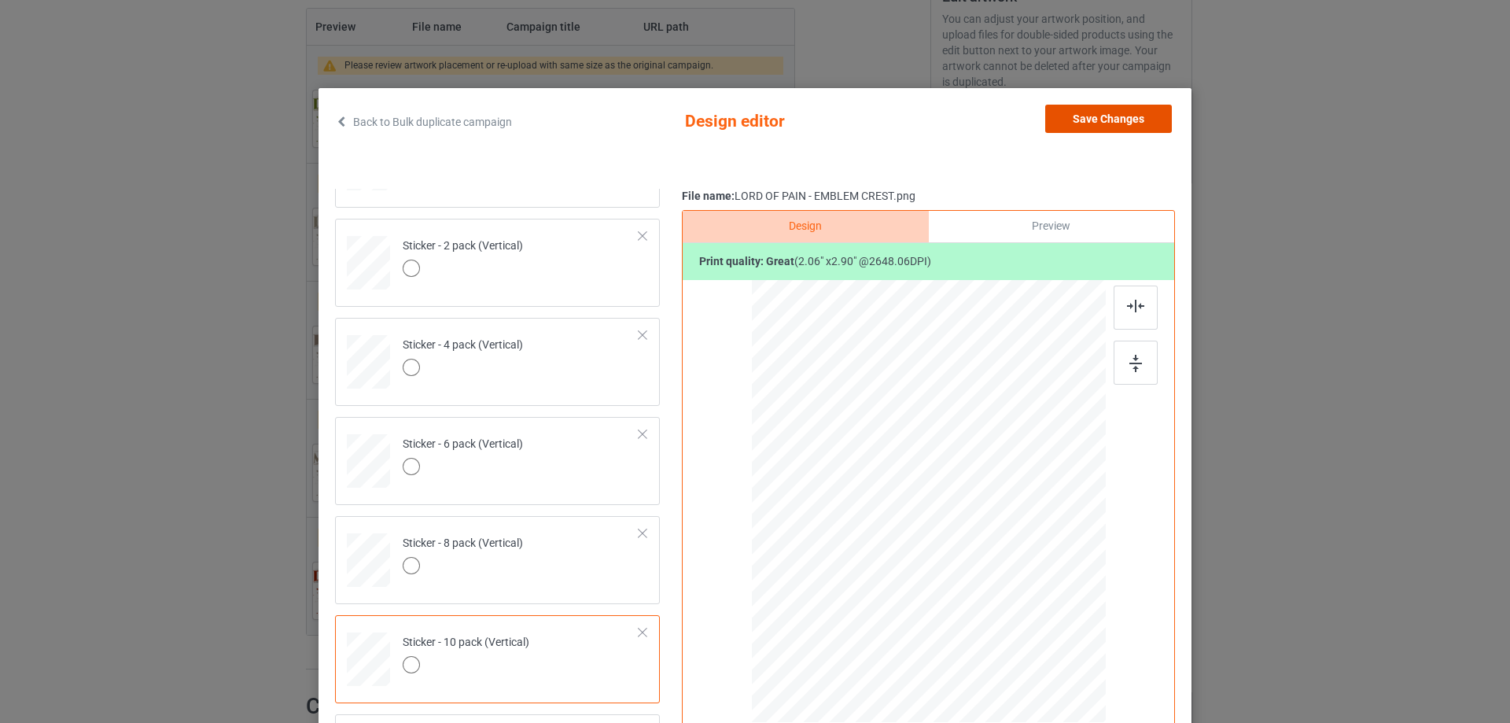
click at [1080, 117] on button "Save Changes" at bounding box center [1108, 119] width 127 height 28
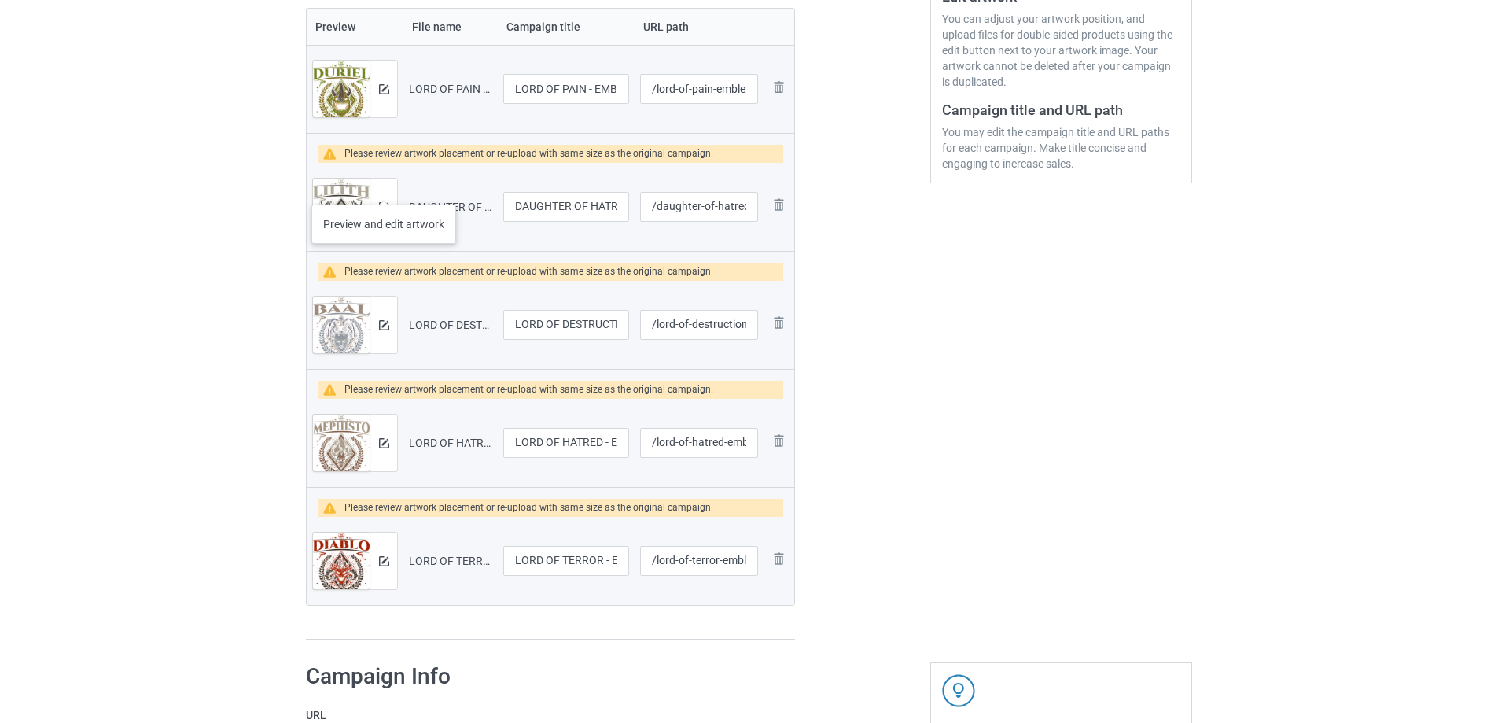
click at [390, 212] on div at bounding box center [384, 207] width 28 height 57
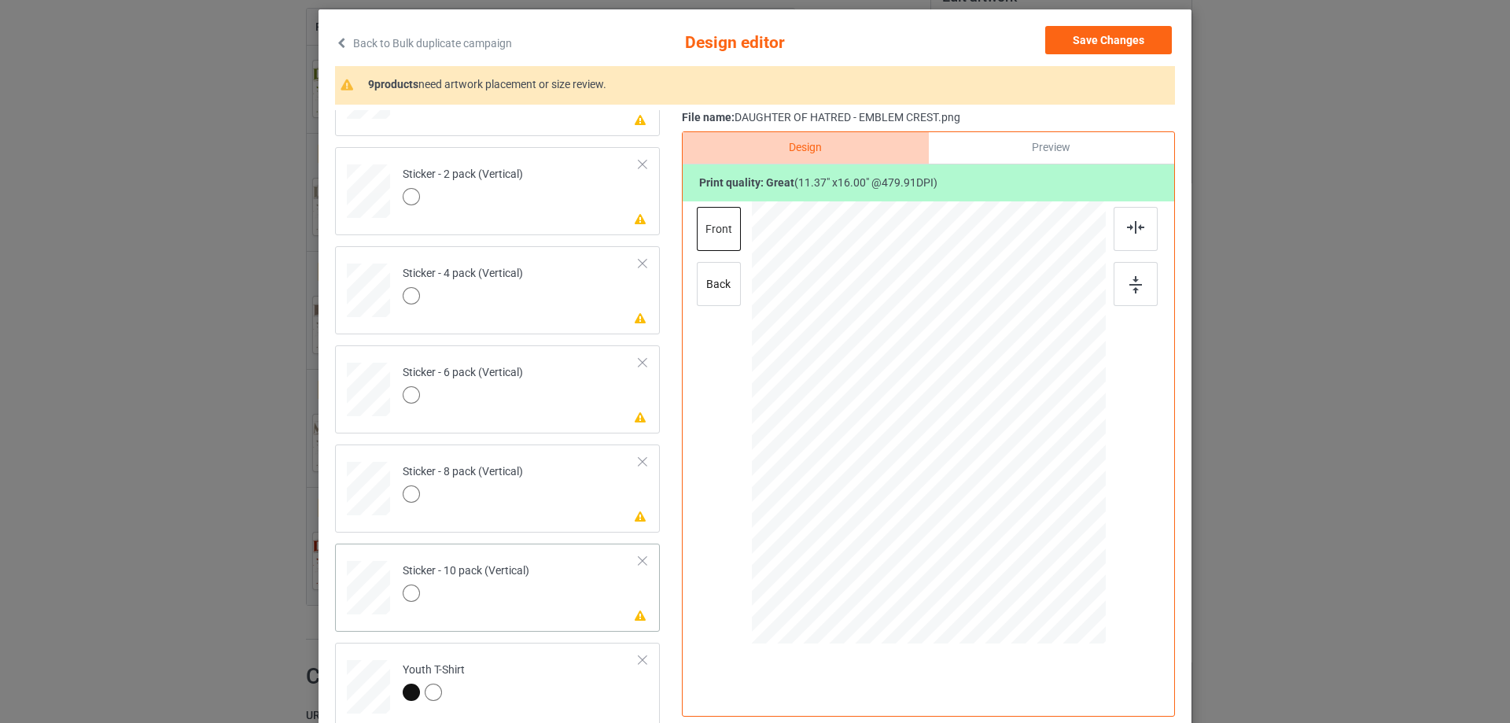
scroll to position [1071, 0]
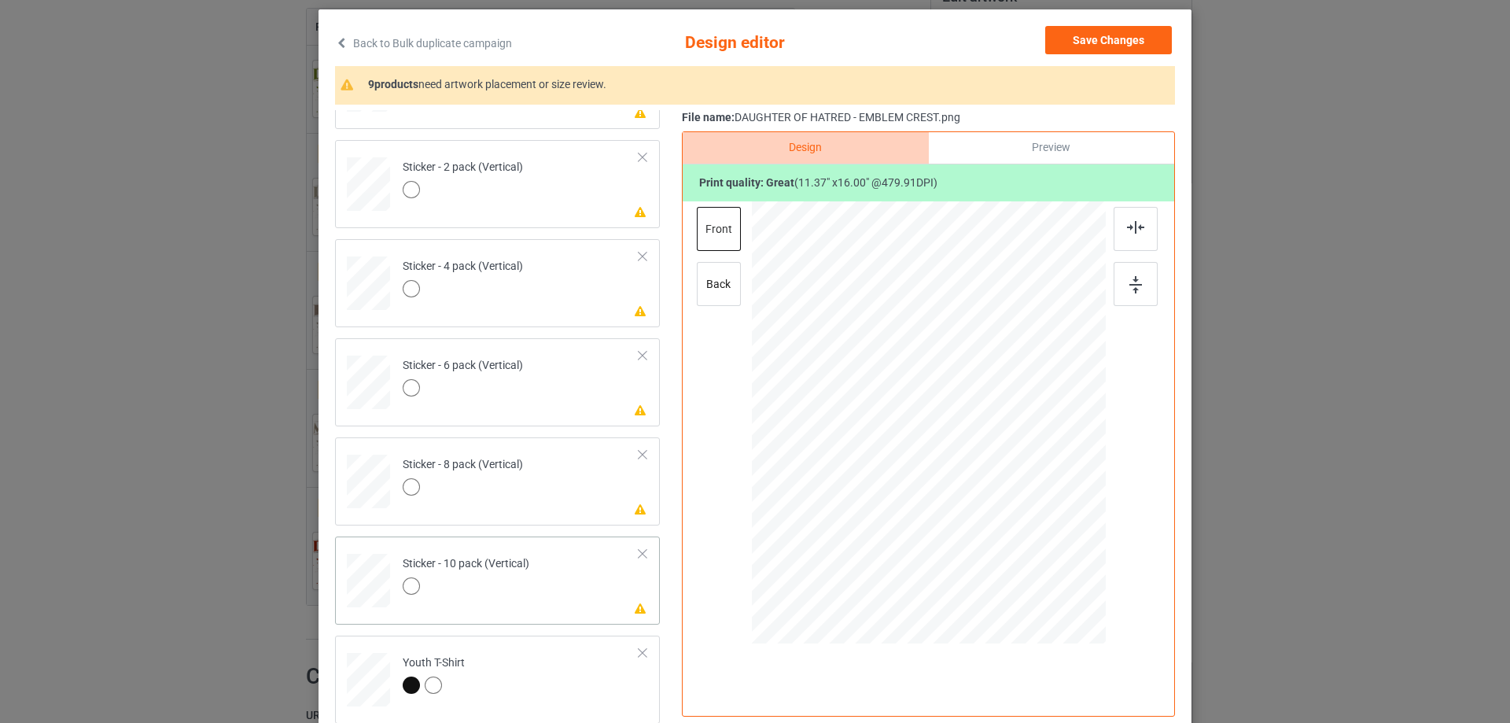
click at [565, 568] on td "Please review artwork placement Sticker - 10 pack (Vertical)" at bounding box center [521, 577] width 254 height 69
drag, startPoint x: 1126, startPoint y: 286, endPoint x: 1120, endPoint y: 247, distance: 39.8
click at [1129, 285] on img at bounding box center [1135, 284] width 13 height 17
click at [1121, 223] on div at bounding box center [1136, 229] width 44 height 44
click at [538, 495] on td "Please review artwork placement Sticker - 8 pack (Vertical)" at bounding box center [521, 478] width 254 height 69
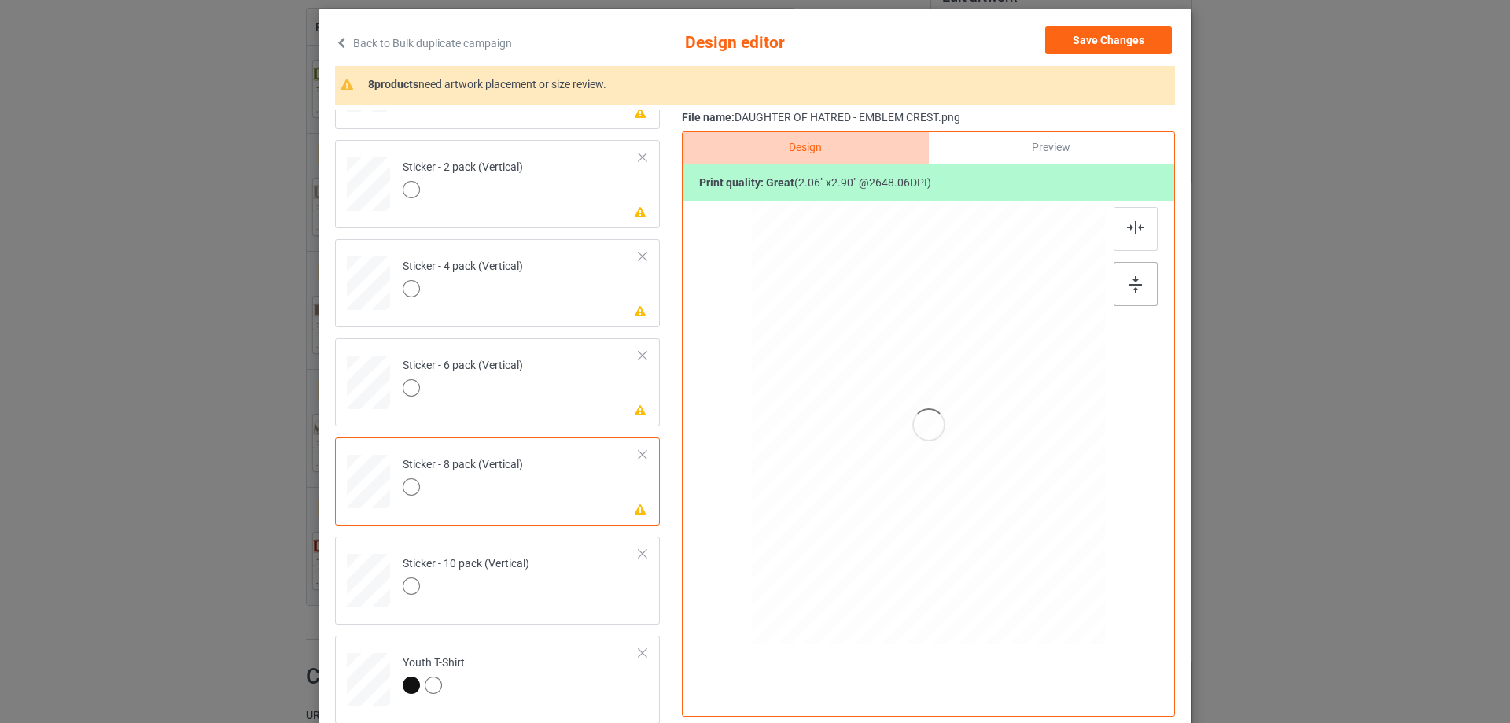
click at [1141, 290] on div at bounding box center [1136, 284] width 44 height 44
click at [1127, 229] on img at bounding box center [1135, 227] width 17 height 13
click at [569, 423] on div "Please review artwork placement Sticker - 6 pack (Vertical)" at bounding box center [497, 382] width 325 height 88
click at [1129, 277] on img at bounding box center [1135, 284] width 13 height 17
click at [1127, 230] on img at bounding box center [1135, 227] width 17 height 13
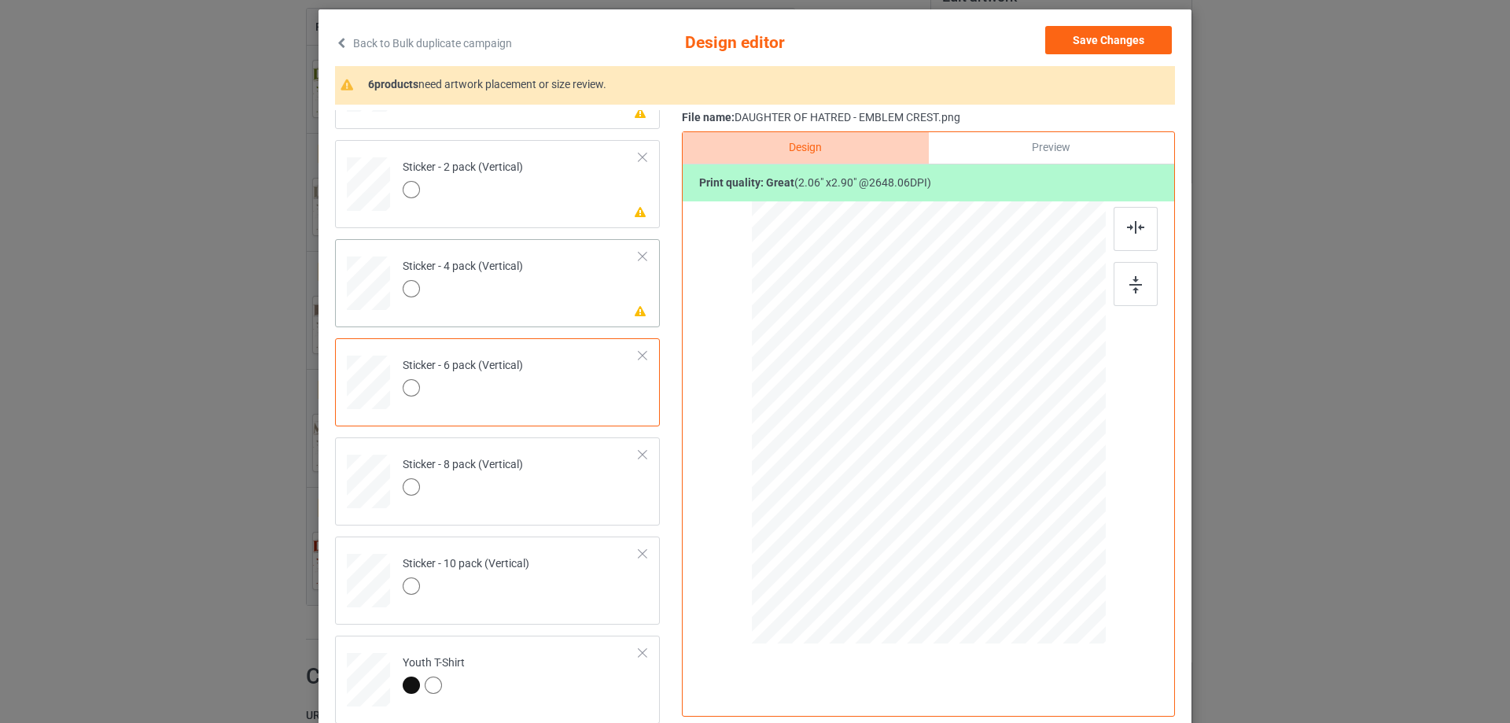
click at [556, 311] on td "Please review artwork placement Sticker - 4 pack (Vertical)" at bounding box center [521, 279] width 254 height 69
click at [1141, 271] on div at bounding box center [1136, 284] width 44 height 44
click at [1121, 220] on div at bounding box center [1136, 229] width 44 height 44
click at [512, 202] on div at bounding box center [463, 192] width 120 height 22
click at [1132, 293] on img at bounding box center [1135, 284] width 13 height 17
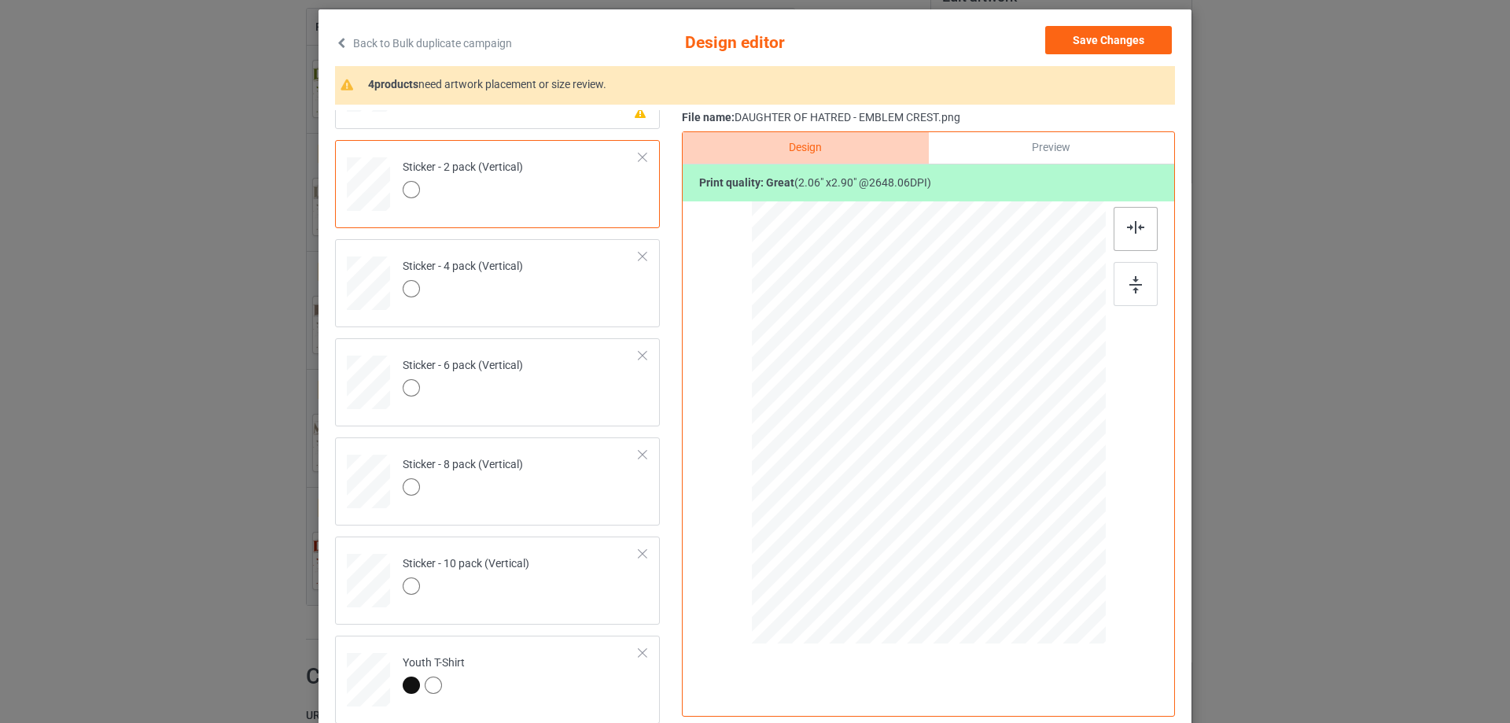
click at [1127, 226] on img at bounding box center [1135, 227] width 17 height 13
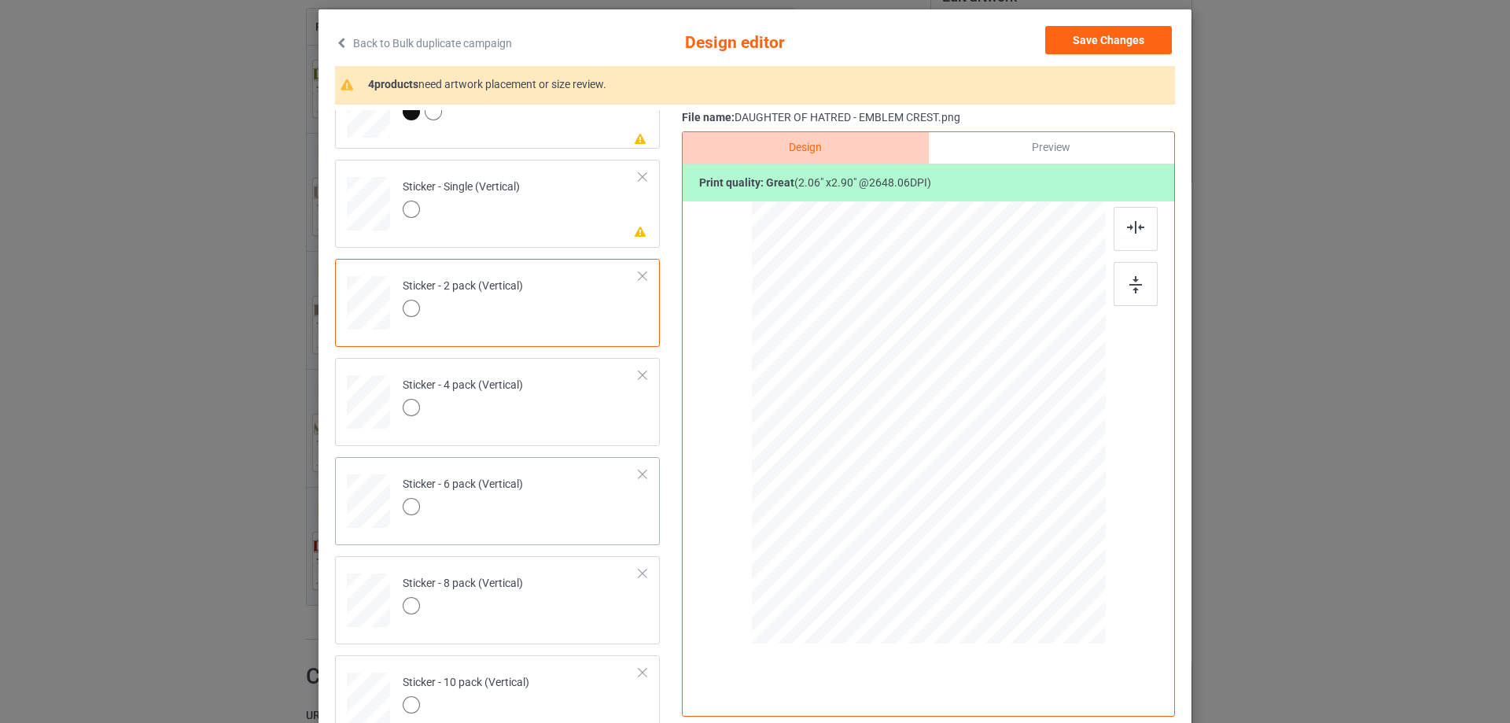
scroll to position [914, 0]
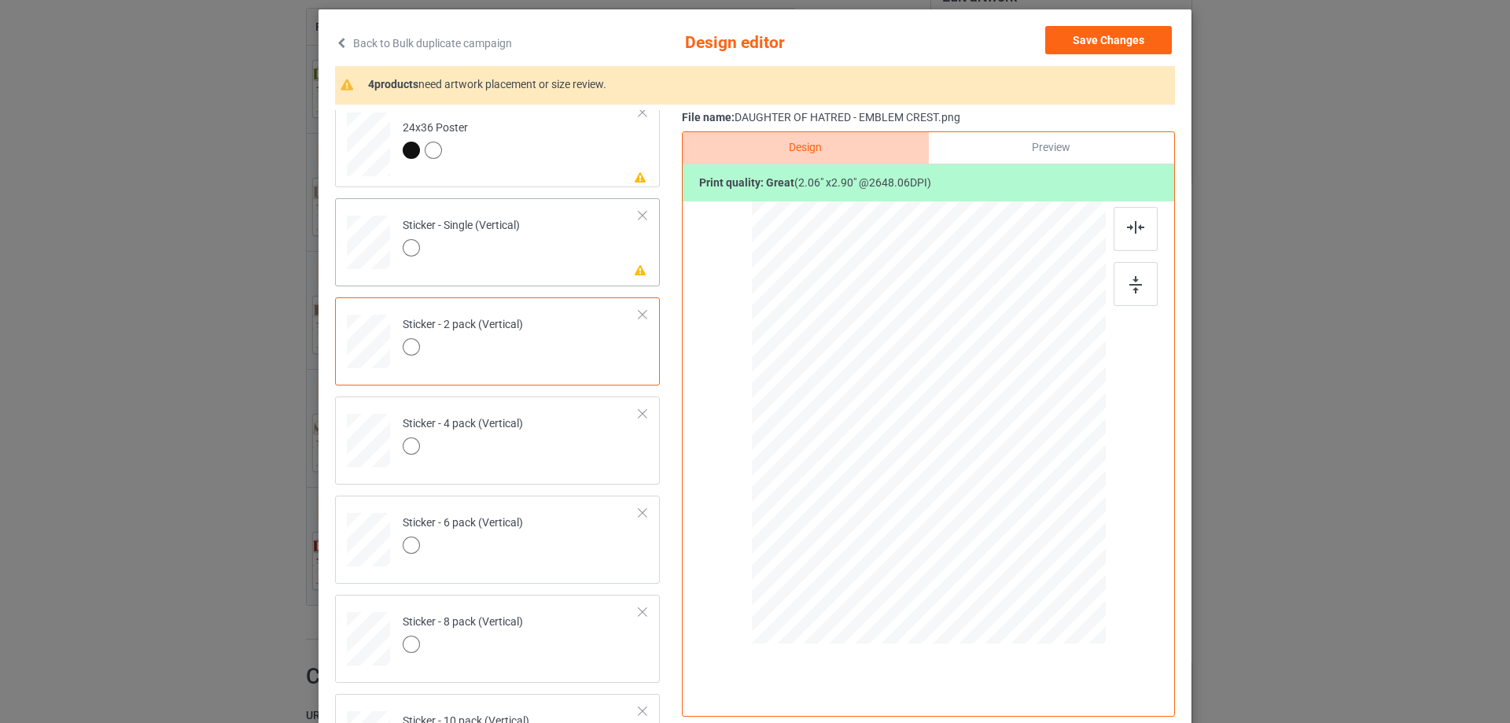
click at [522, 252] on td "Please review artwork placement Sticker - Single (Vertical)" at bounding box center [521, 238] width 254 height 69
click at [1138, 278] on div at bounding box center [1136, 284] width 44 height 44
click at [1124, 219] on div at bounding box center [1136, 229] width 44 height 44
click at [544, 151] on td "Please review artwork placement 24x36 Poster" at bounding box center [521, 140] width 254 height 79
click at [1137, 274] on div at bounding box center [1136, 284] width 44 height 44
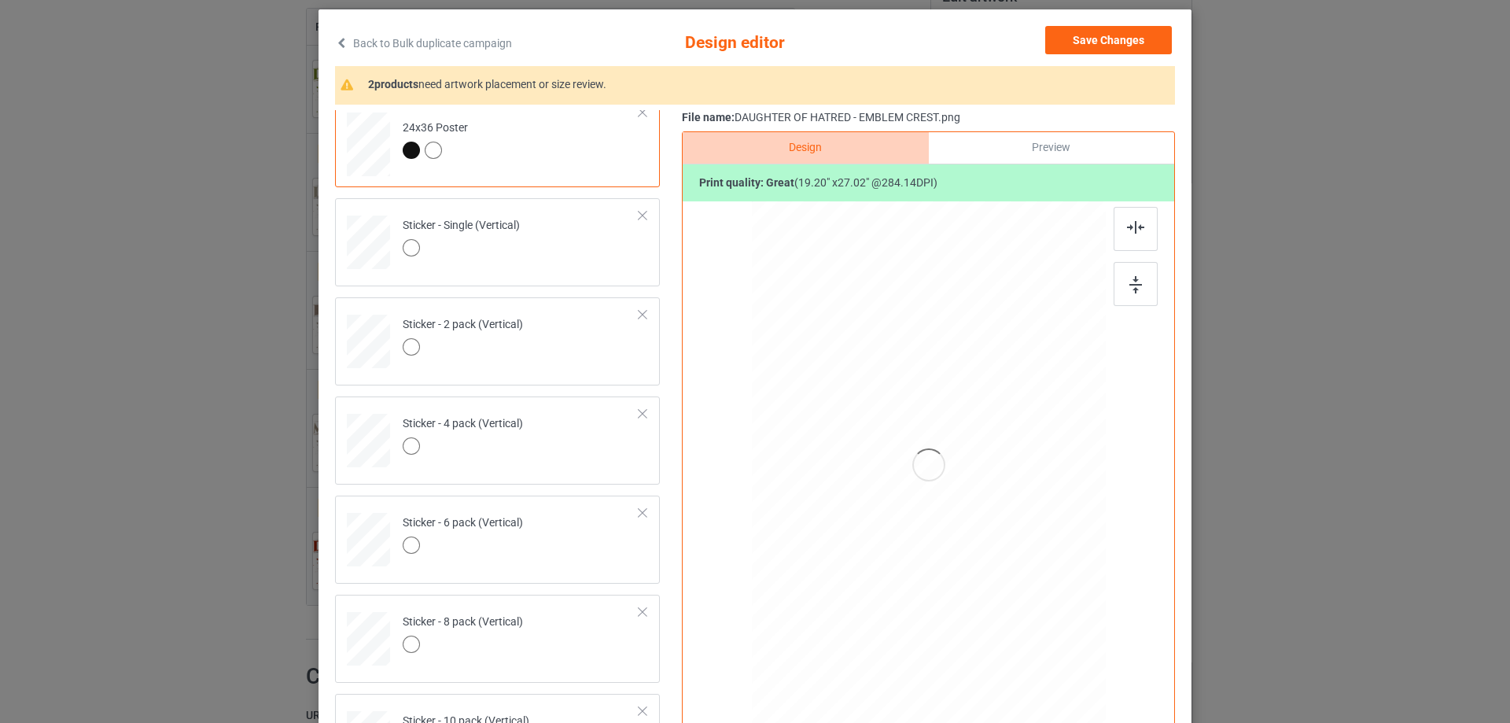
drag, startPoint x: 1129, startPoint y: 239, endPoint x: 1068, endPoint y: 245, distance: 61.7
click at [1129, 239] on div at bounding box center [1136, 229] width 44 height 44
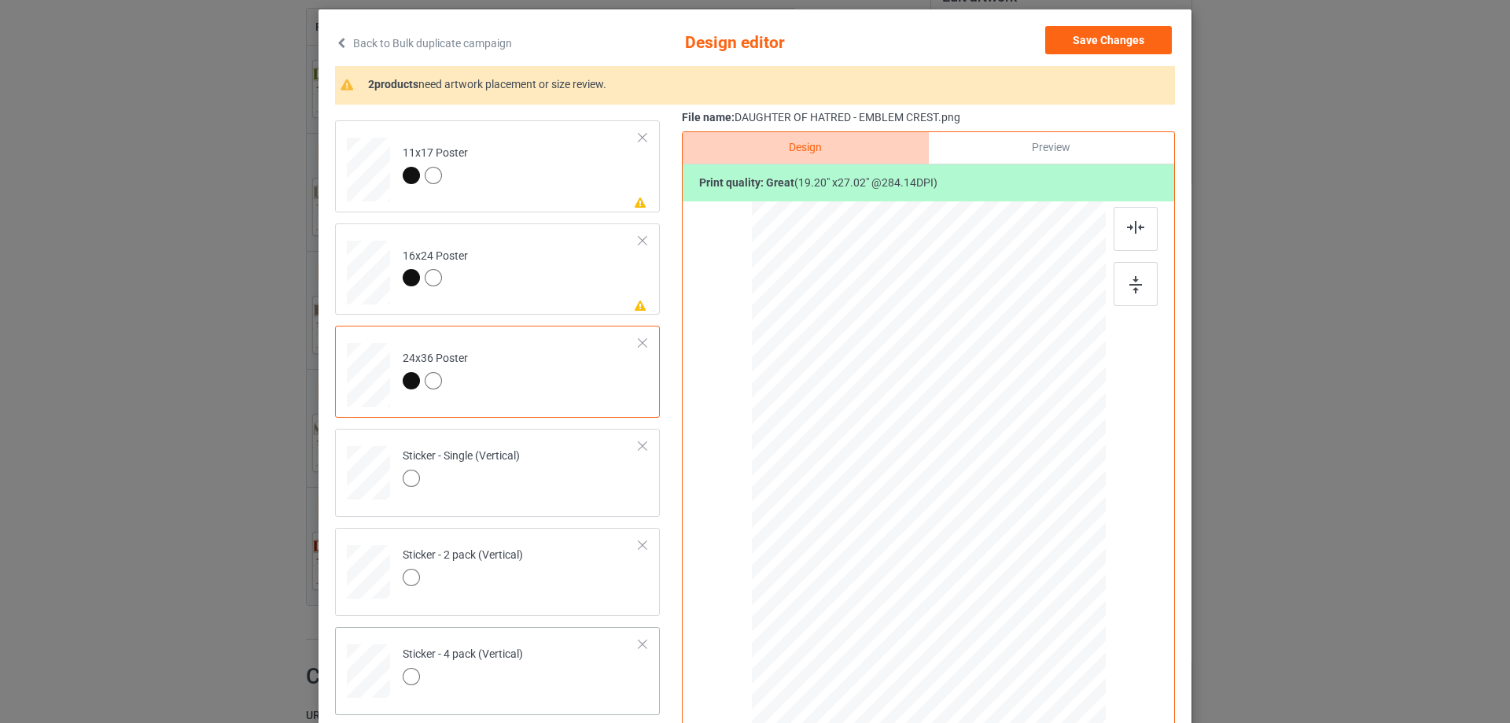
scroll to position [678, 0]
click at [544, 266] on td "Please review artwork placement 16x24 Poster" at bounding box center [521, 274] width 254 height 79
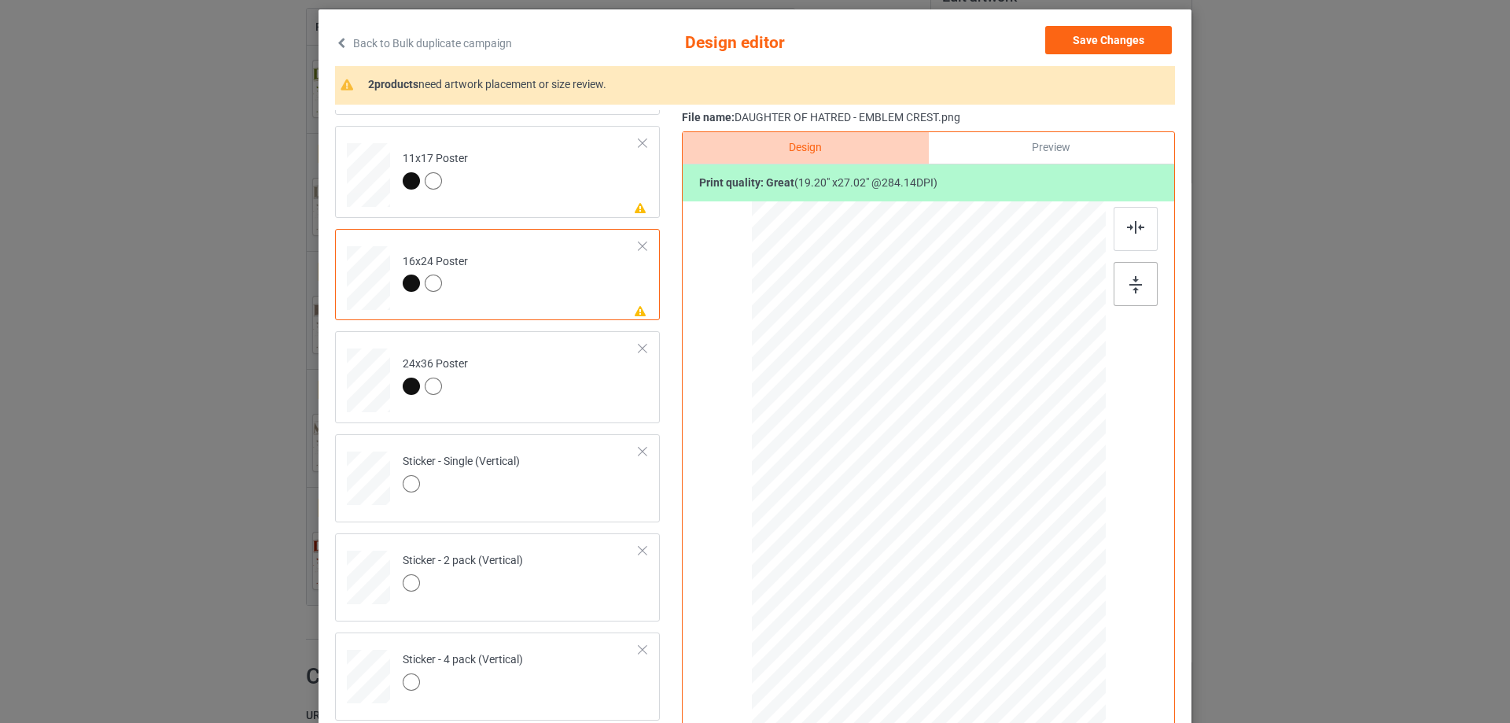
click at [1144, 296] on div at bounding box center [1136, 284] width 44 height 44
click at [1128, 237] on div at bounding box center [1136, 229] width 44 height 44
click at [585, 187] on td "Please review artwork placement 11x17 Poster" at bounding box center [521, 171] width 254 height 79
click at [1154, 290] on div at bounding box center [1137, 262] width 47 height 110
click at [1142, 282] on div at bounding box center [1136, 284] width 44 height 44
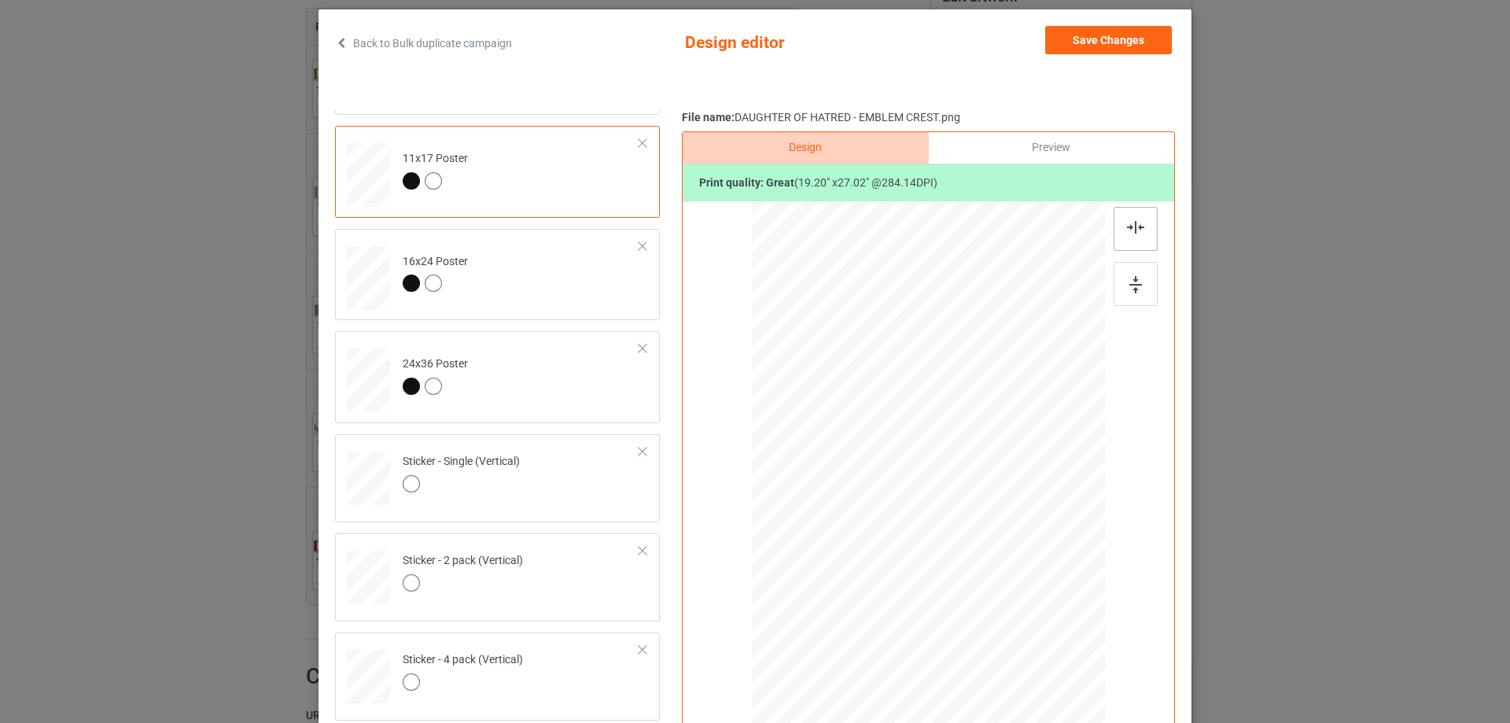
click at [1117, 217] on div at bounding box center [1136, 229] width 44 height 44
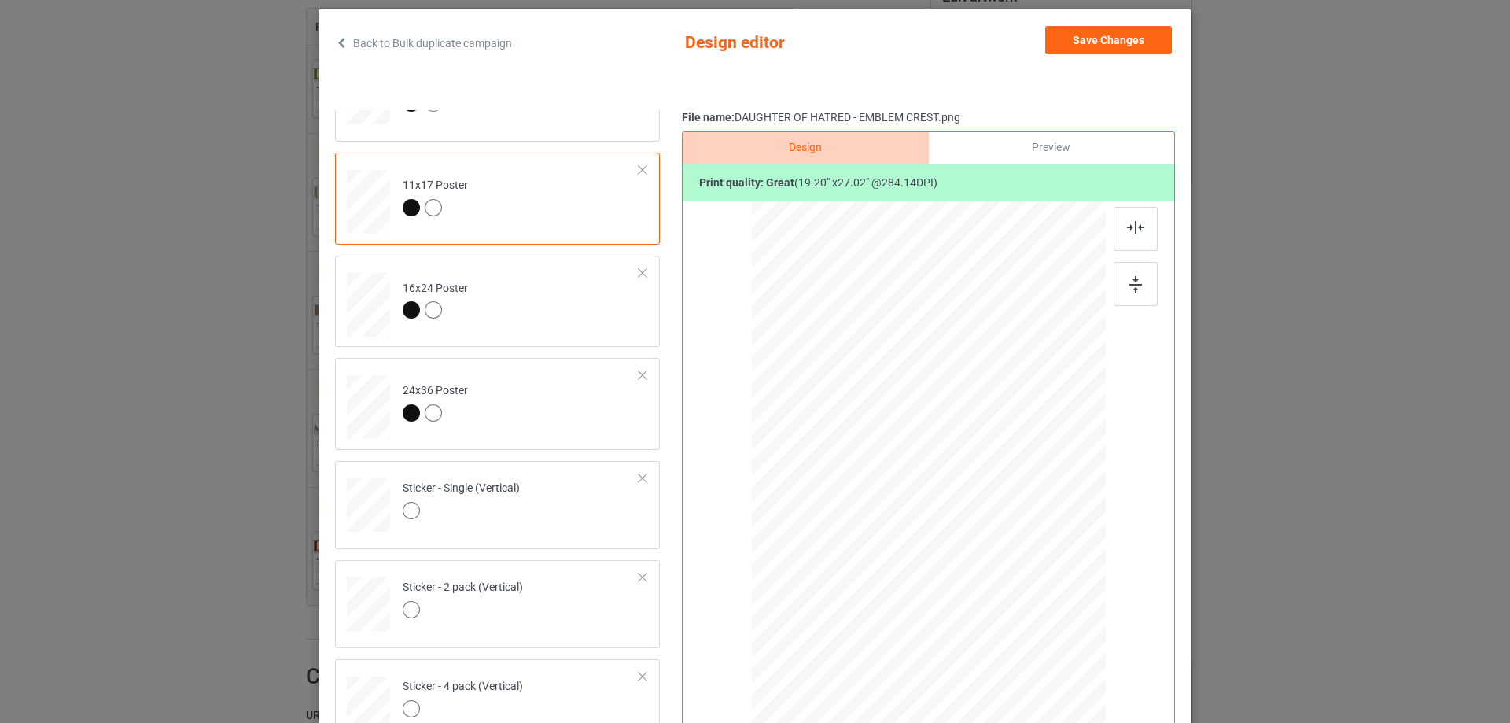
scroll to position [521, 0]
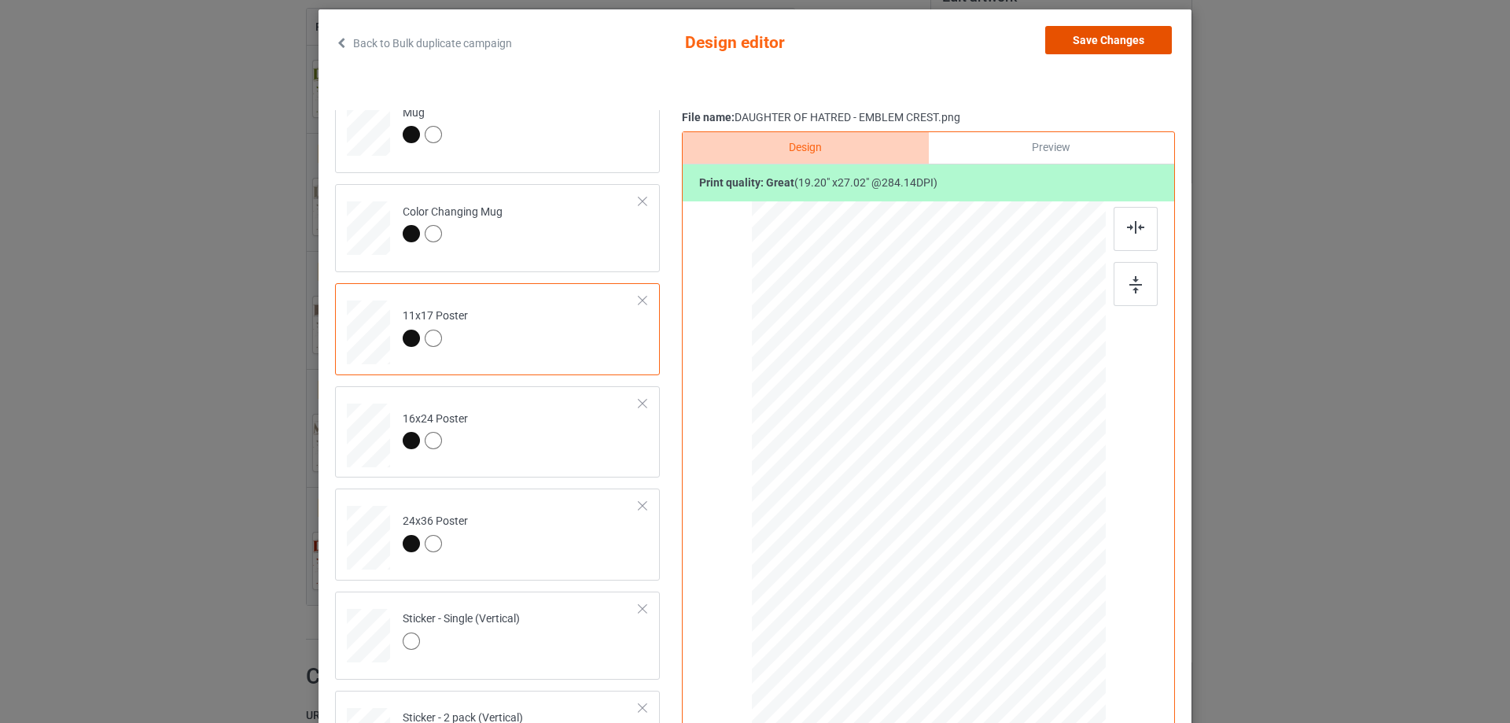
click at [1093, 42] on button "Save Changes" at bounding box center [1108, 40] width 127 height 28
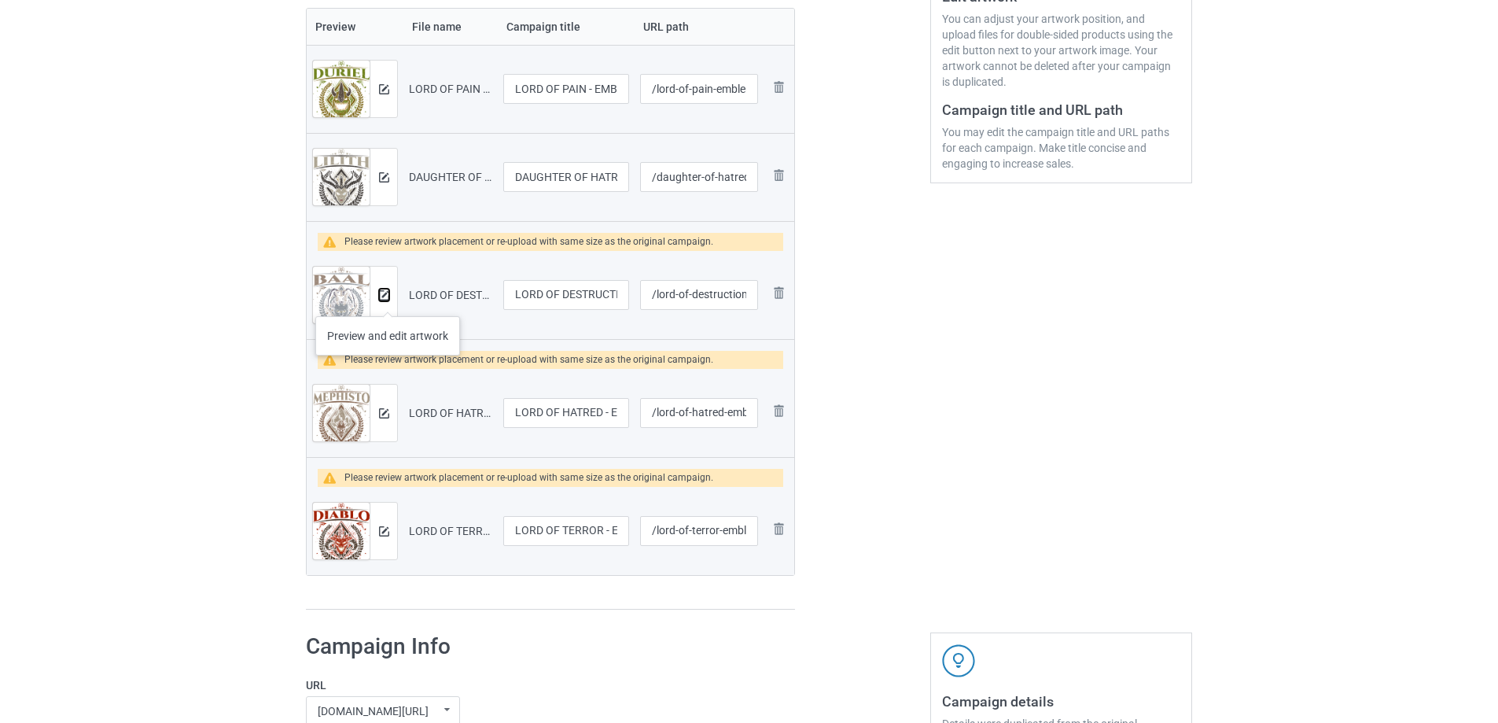
click at [388, 300] on button at bounding box center [384, 295] width 10 height 13
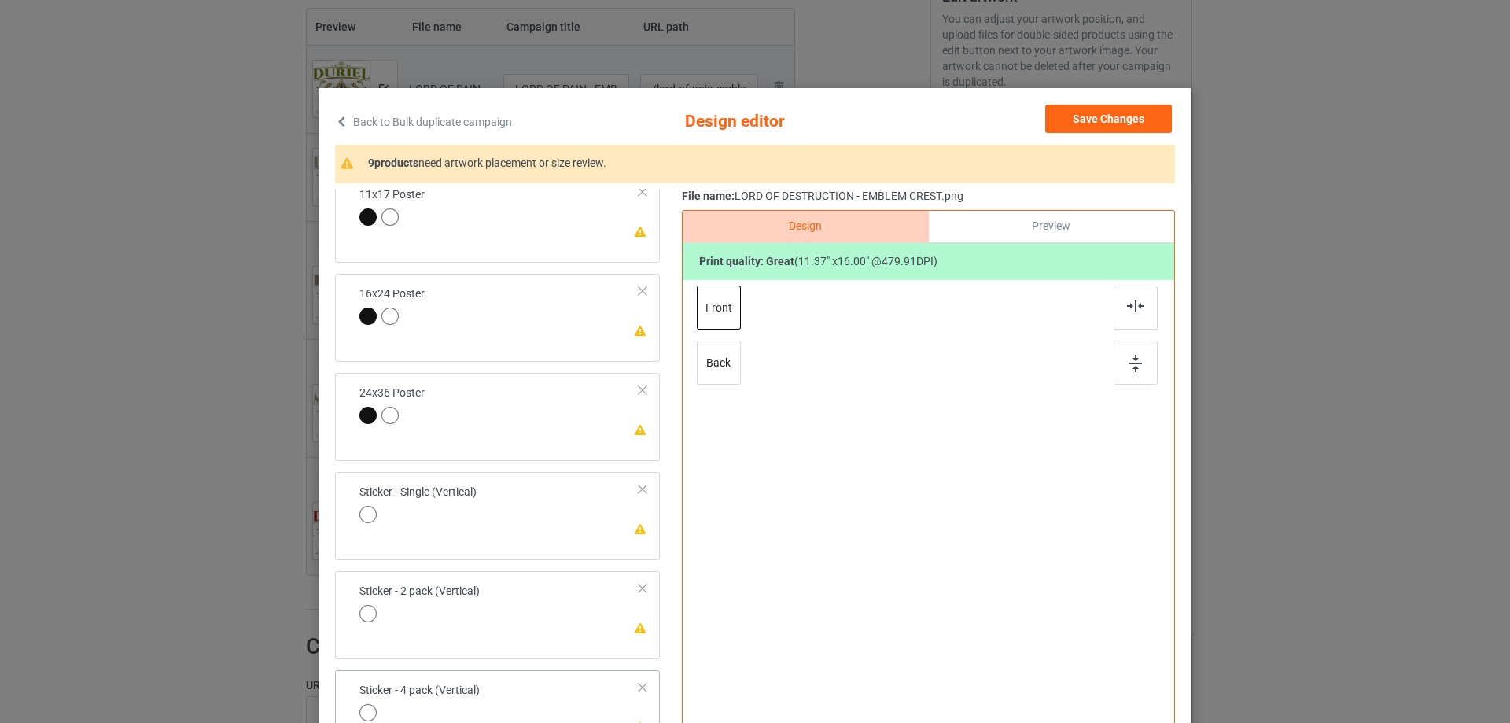
scroll to position [185, 0]
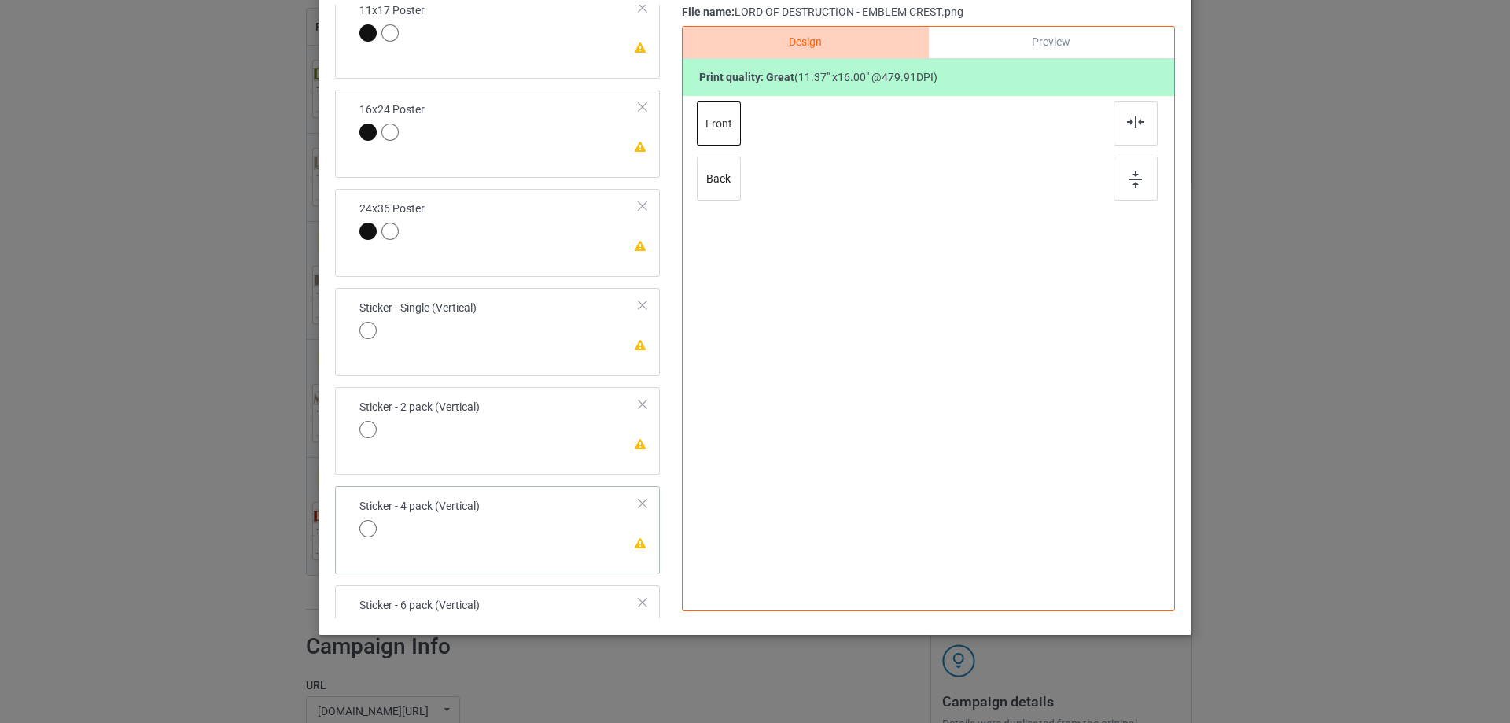
click at [577, 536] on td "Please review artwork placement Sticker - 4 pack (Vertical)" at bounding box center [499, 519] width 297 height 54
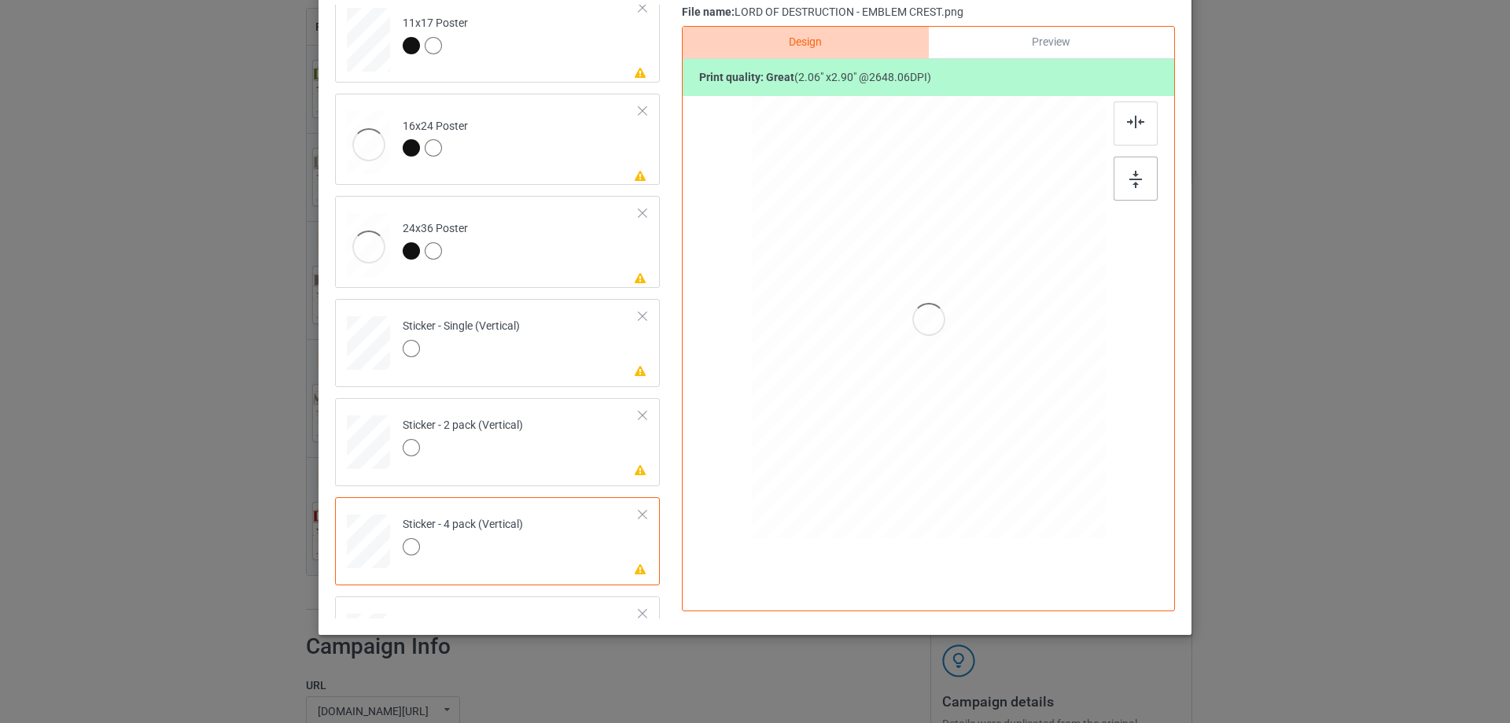
click at [1129, 173] on img at bounding box center [1135, 179] width 13 height 17
click at [1125, 134] on div at bounding box center [1136, 123] width 44 height 44
click at [540, 483] on div "Please review artwork placement Sticker - 2 pack (Vertical)" at bounding box center [497, 442] width 325 height 88
click at [1151, 172] on div at bounding box center [1136, 179] width 44 height 44
click at [1132, 114] on div at bounding box center [1136, 123] width 44 height 44
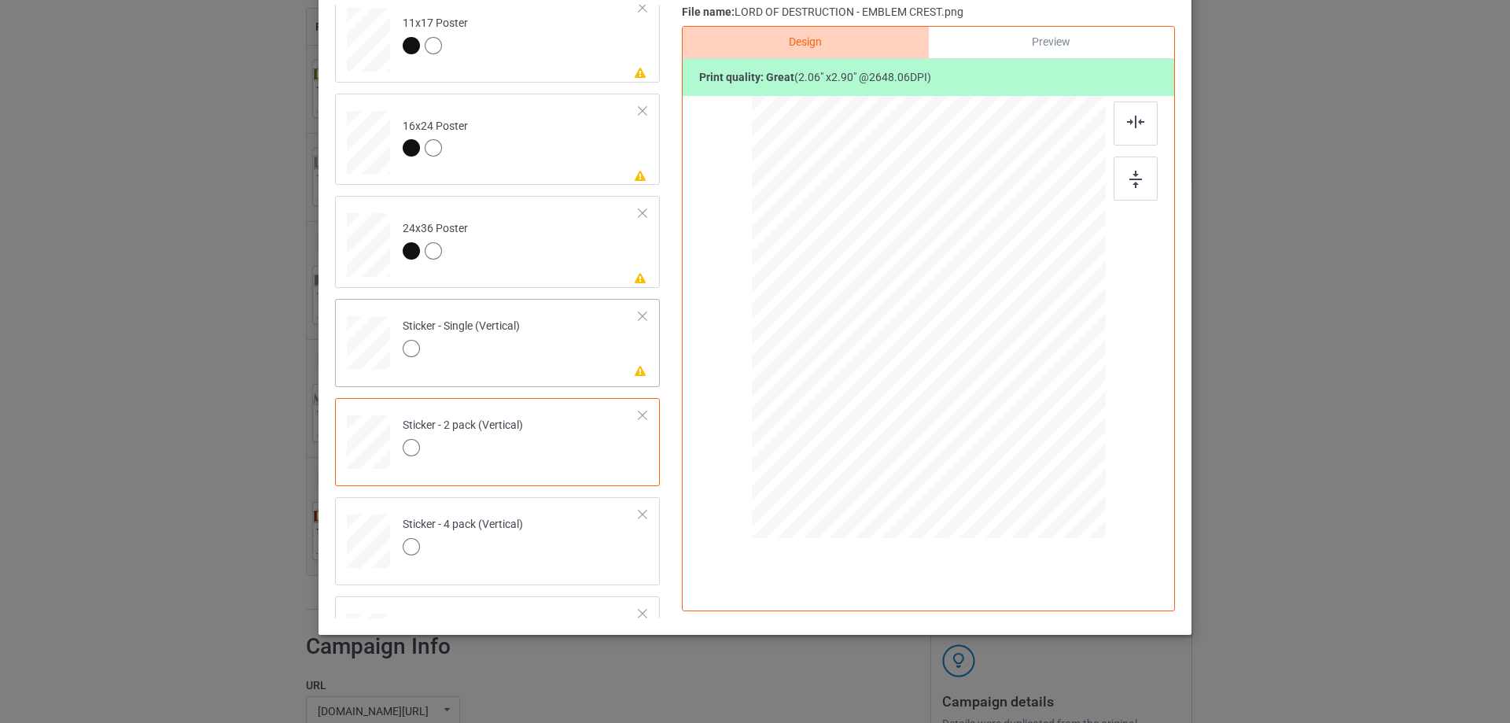
click at [563, 357] on td "Please review artwork placement Sticker - Single (Vertical)" at bounding box center [521, 339] width 254 height 69
click at [1143, 178] on div at bounding box center [1136, 179] width 44 height 44
click at [1127, 119] on img at bounding box center [1135, 122] width 17 height 13
click at [579, 277] on td "Please review artwork placement 24x36 Poster" at bounding box center [521, 241] width 254 height 79
click at [1129, 173] on img at bounding box center [1135, 179] width 13 height 17
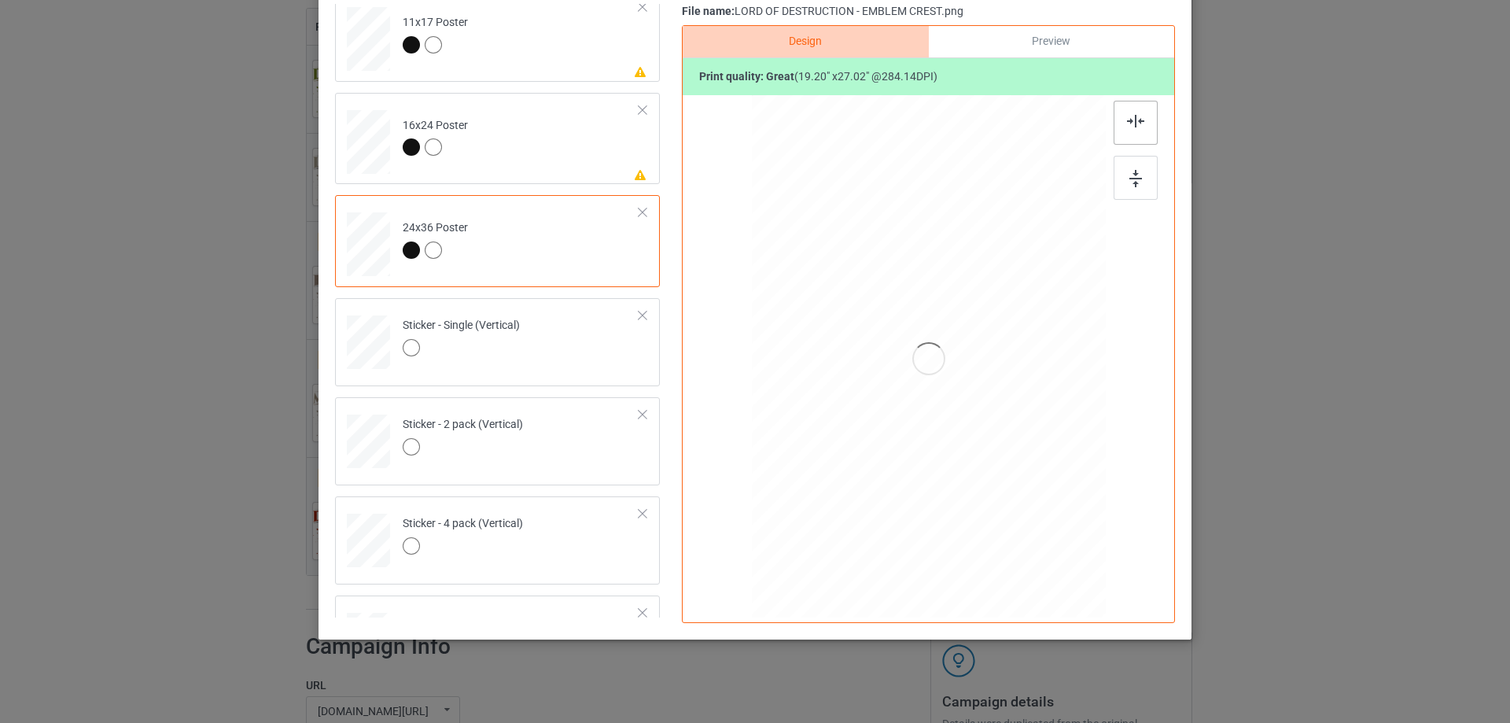
click at [1124, 114] on div at bounding box center [1136, 123] width 44 height 44
click at [522, 170] on td "Please review artwork placement 16x24 Poster" at bounding box center [521, 138] width 254 height 79
click at [1132, 171] on img at bounding box center [1135, 179] width 13 height 17
click at [1122, 104] on div at bounding box center [1136, 123] width 44 height 44
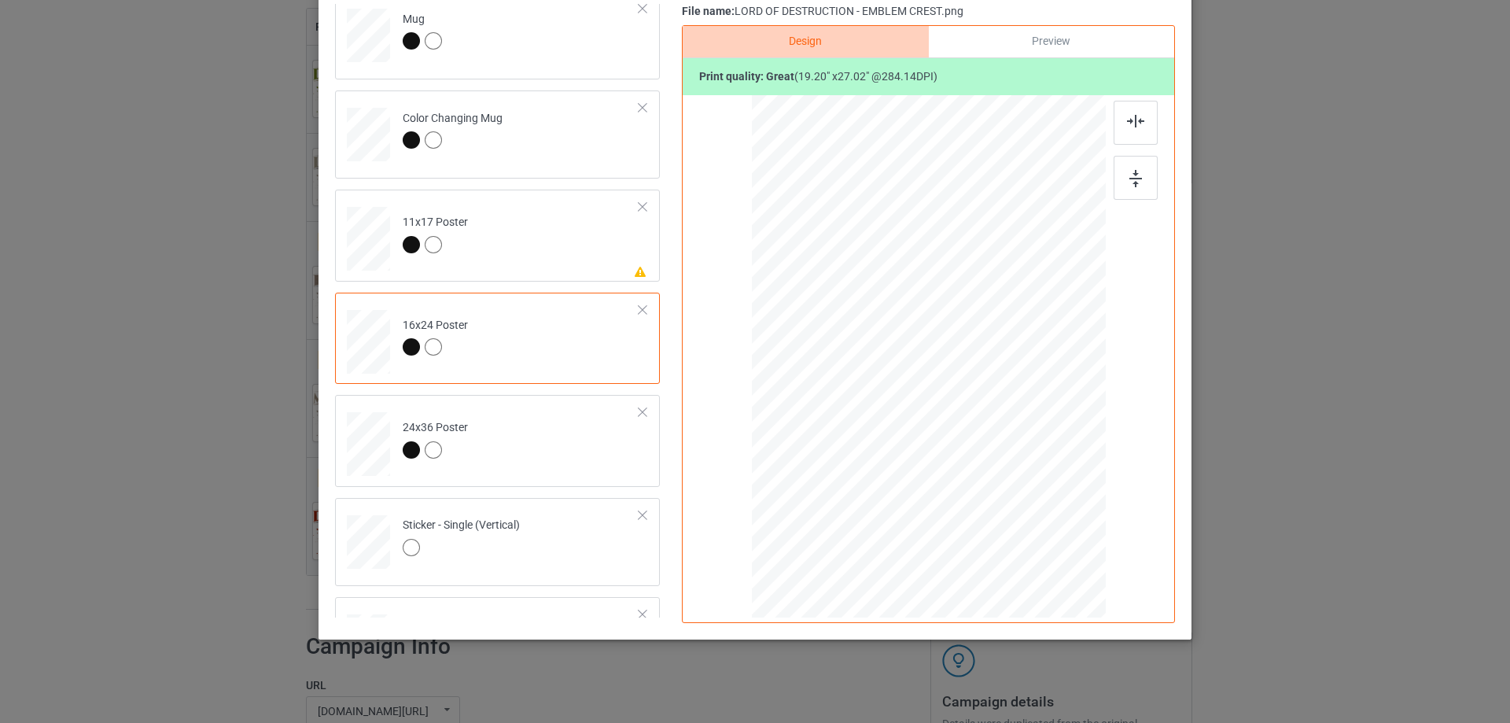
scroll to position [472, 0]
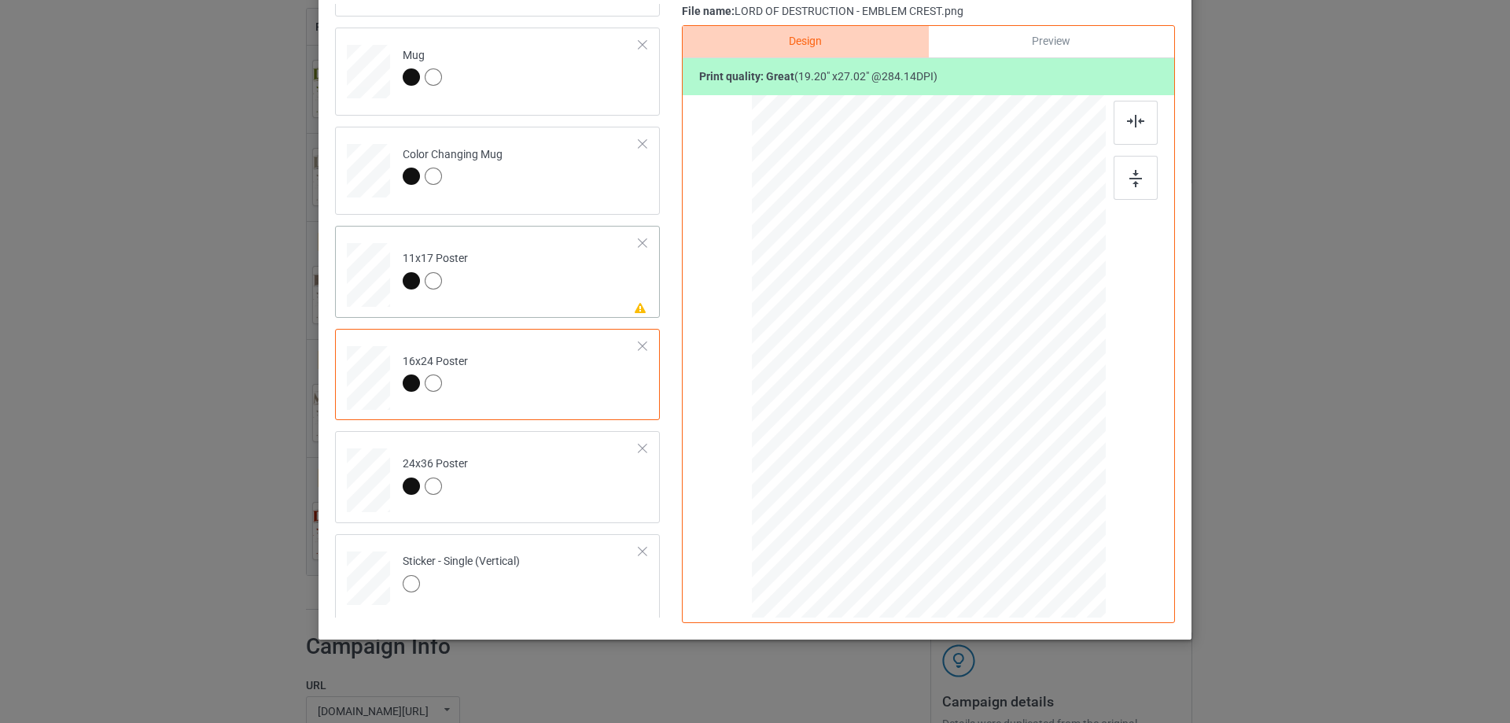
click at [555, 284] on td "Please review artwork placement 11x17 Poster" at bounding box center [521, 271] width 254 height 79
click at [1129, 179] on img at bounding box center [1135, 178] width 13 height 17
click at [1118, 128] on div at bounding box center [1136, 123] width 44 height 44
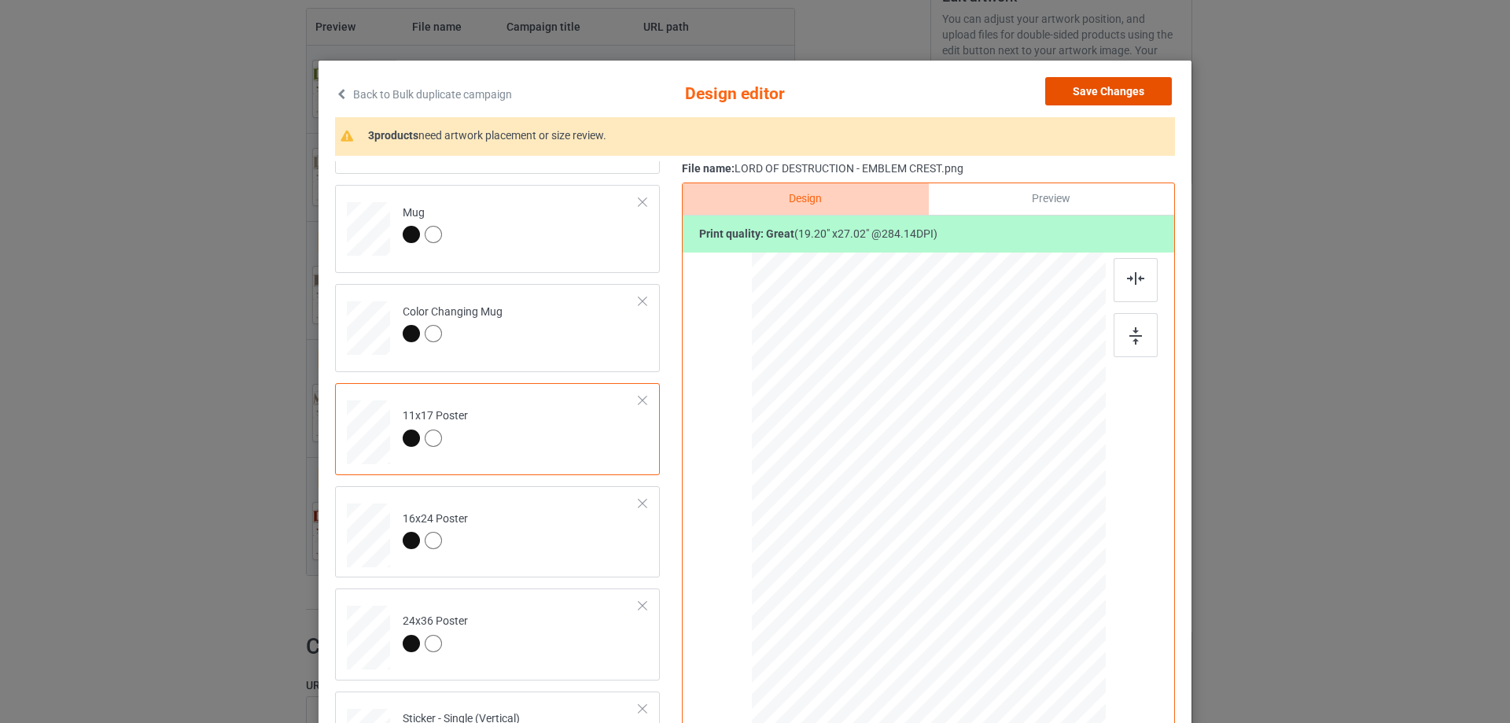
click at [1093, 89] on button "Save Changes" at bounding box center [1108, 91] width 127 height 28
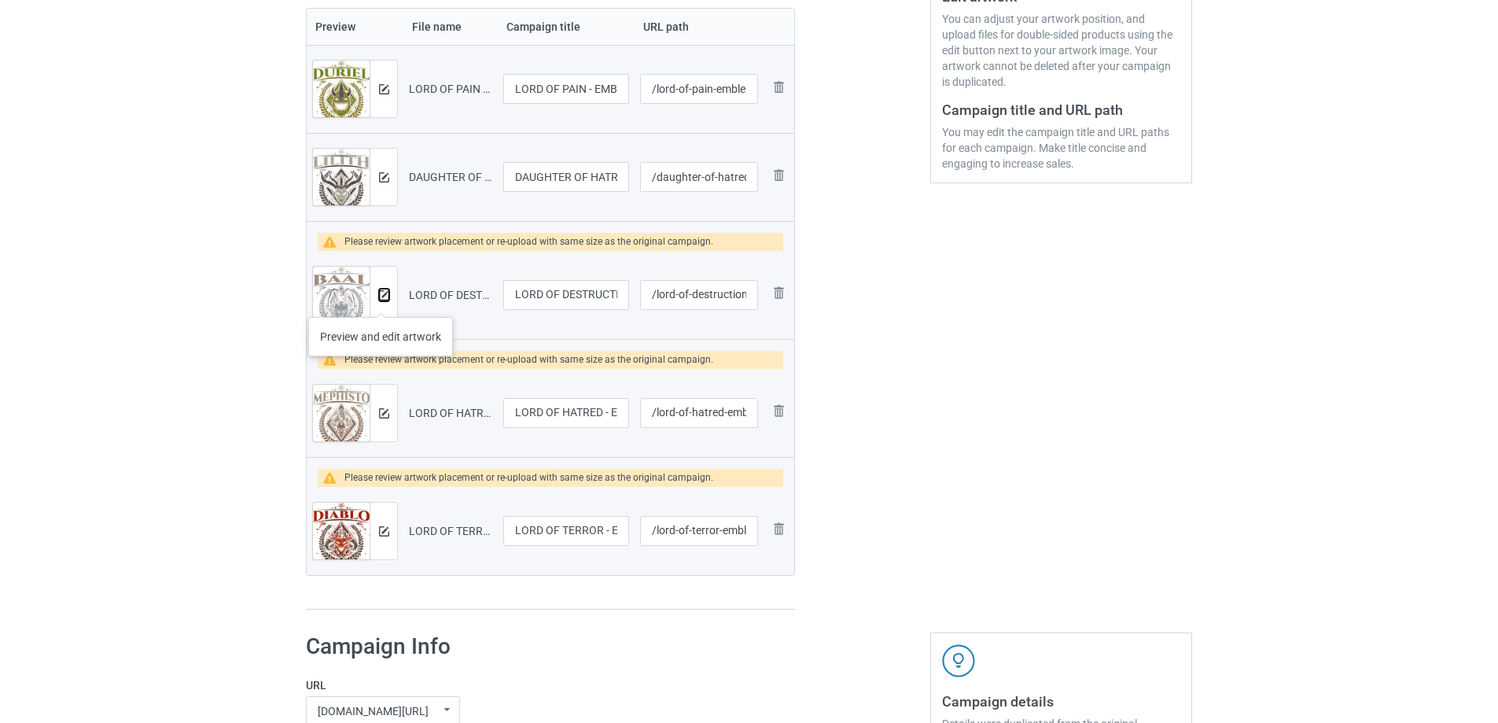
click at [381, 301] on button at bounding box center [384, 295] width 10 height 13
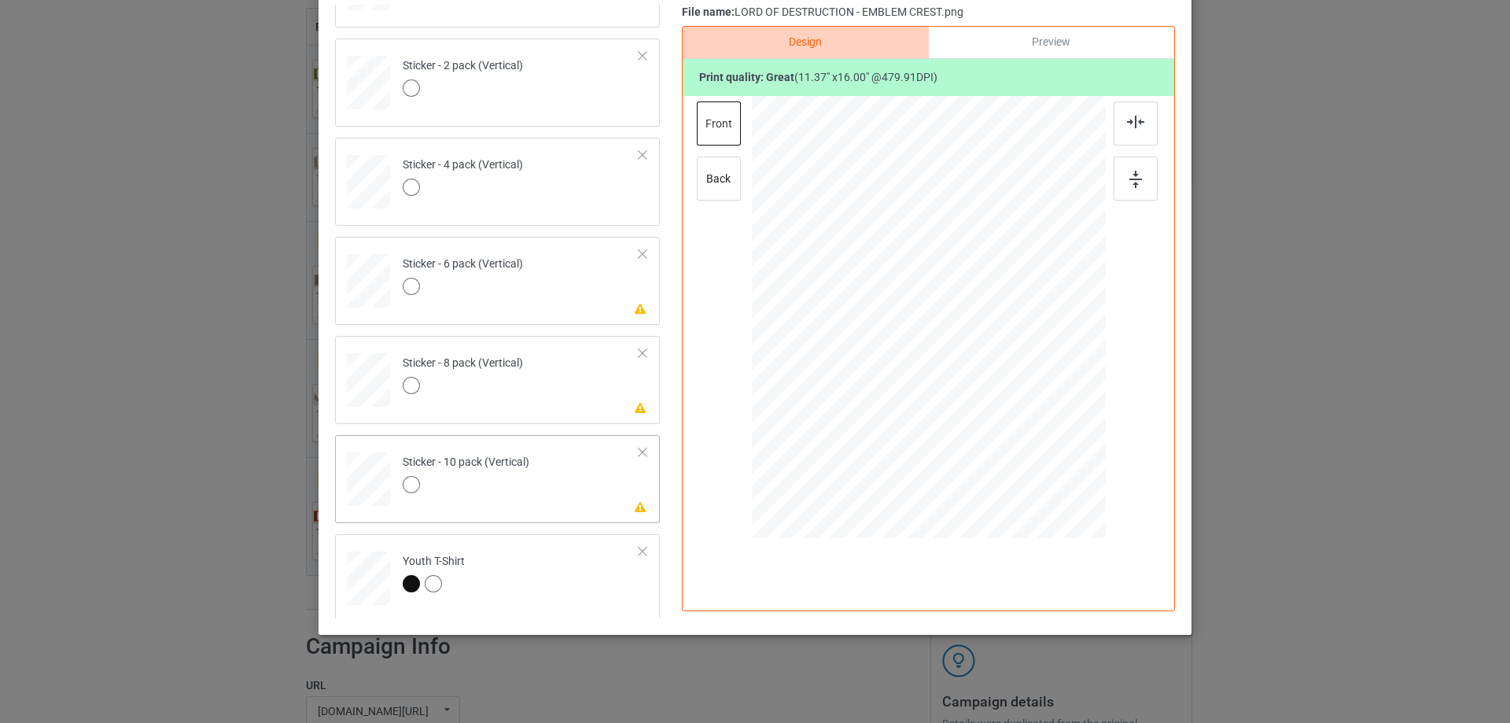
scroll to position [1071, 0]
click at [591, 503] on td "Please review artwork placement Sticker - 10 pack (Vertical)" at bounding box center [521, 471] width 254 height 69
click at [1121, 170] on div at bounding box center [1136, 179] width 44 height 44
click at [1123, 110] on div at bounding box center [1136, 123] width 44 height 44
drag, startPoint x: 543, startPoint y: 391, endPoint x: 644, endPoint y: 357, distance: 106.2
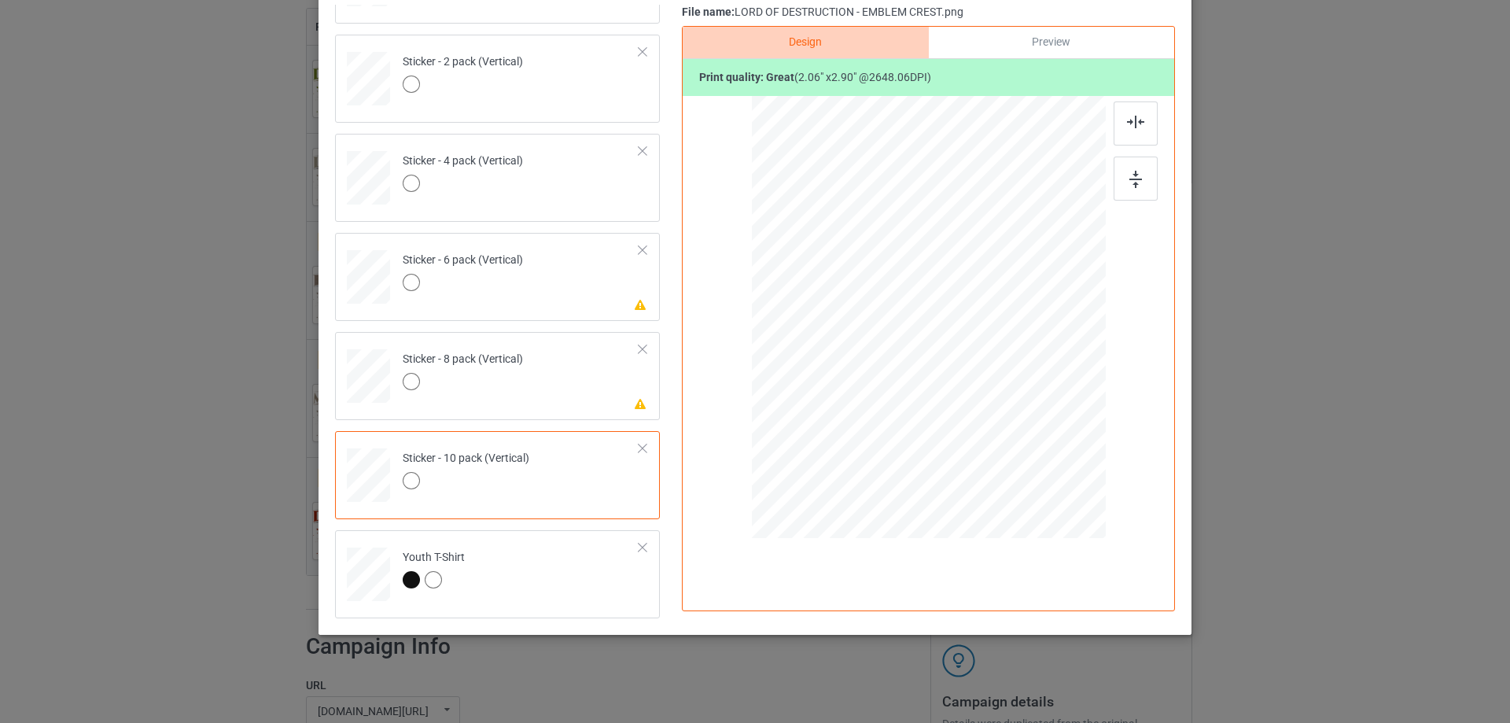
click at [544, 390] on td "Please review artwork placement Sticker - 8 pack (Vertical)" at bounding box center [521, 372] width 254 height 69
click at [1129, 178] on img at bounding box center [1135, 179] width 13 height 17
click at [1129, 124] on img at bounding box center [1135, 122] width 17 height 13
click at [530, 293] on td "Please review artwork placement Sticker - 6 pack (Vertical)" at bounding box center [521, 273] width 254 height 69
click at [1168, 166] on div "Back to Bulk duplicate campaign Design editor Save Changes 1 products need artw…" at bounding box center [755, 269] width 873 height 731
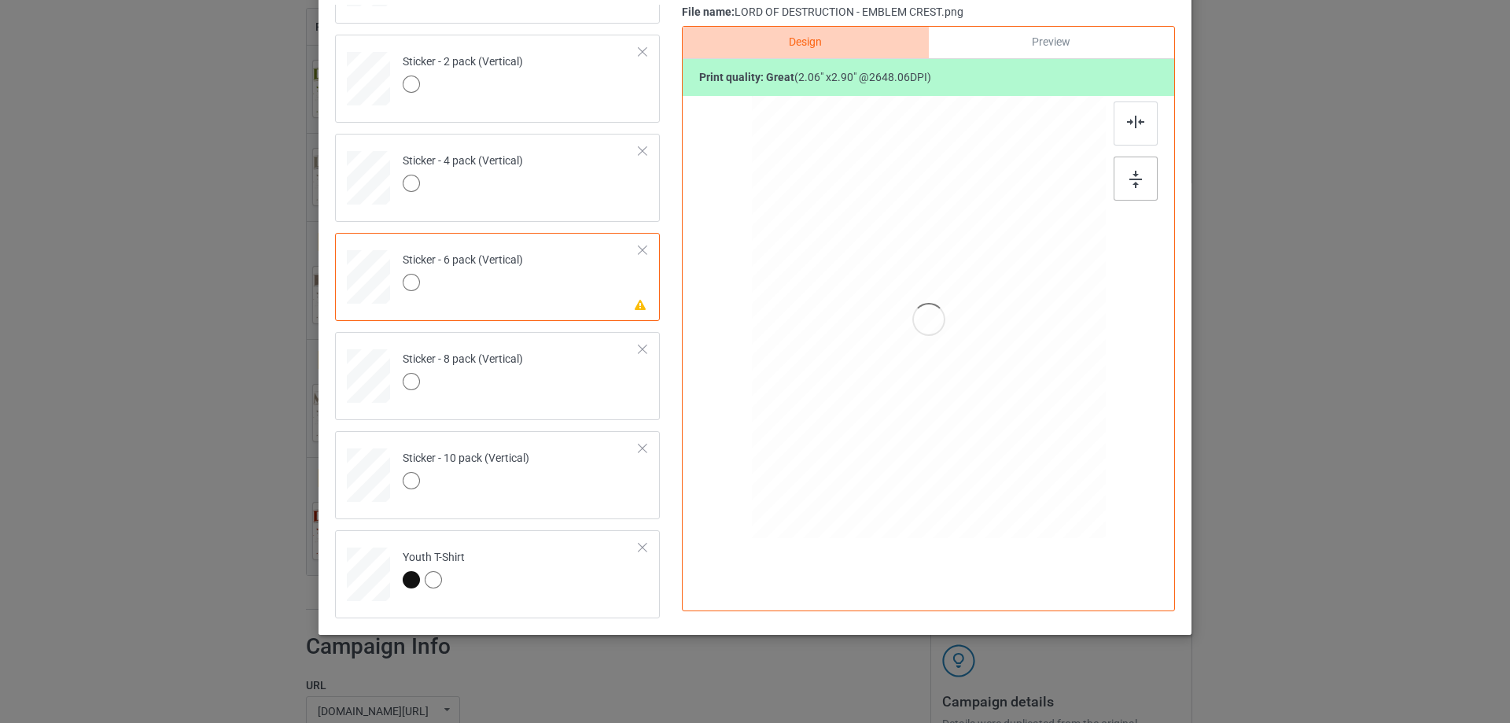
click at [1114, 182] on div at bounding box center [1136, 179] width 44 height 44
click at [1129, 113] on div at bounding box center [1136, 123] width 44 height 44
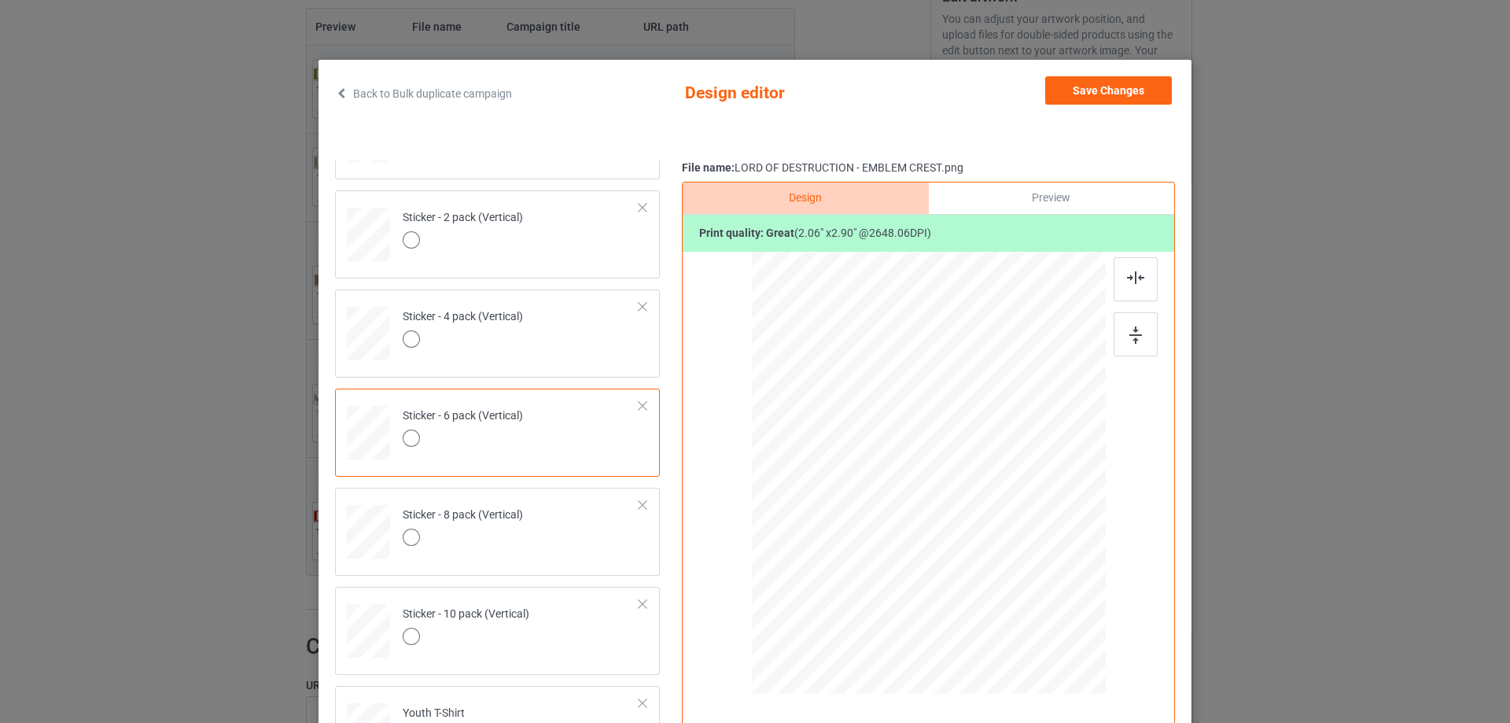
scroll to position [28, 0]
click at [1099, 86] on button "Save Changes" at bounding box center [1108, 91] width 127 height 28
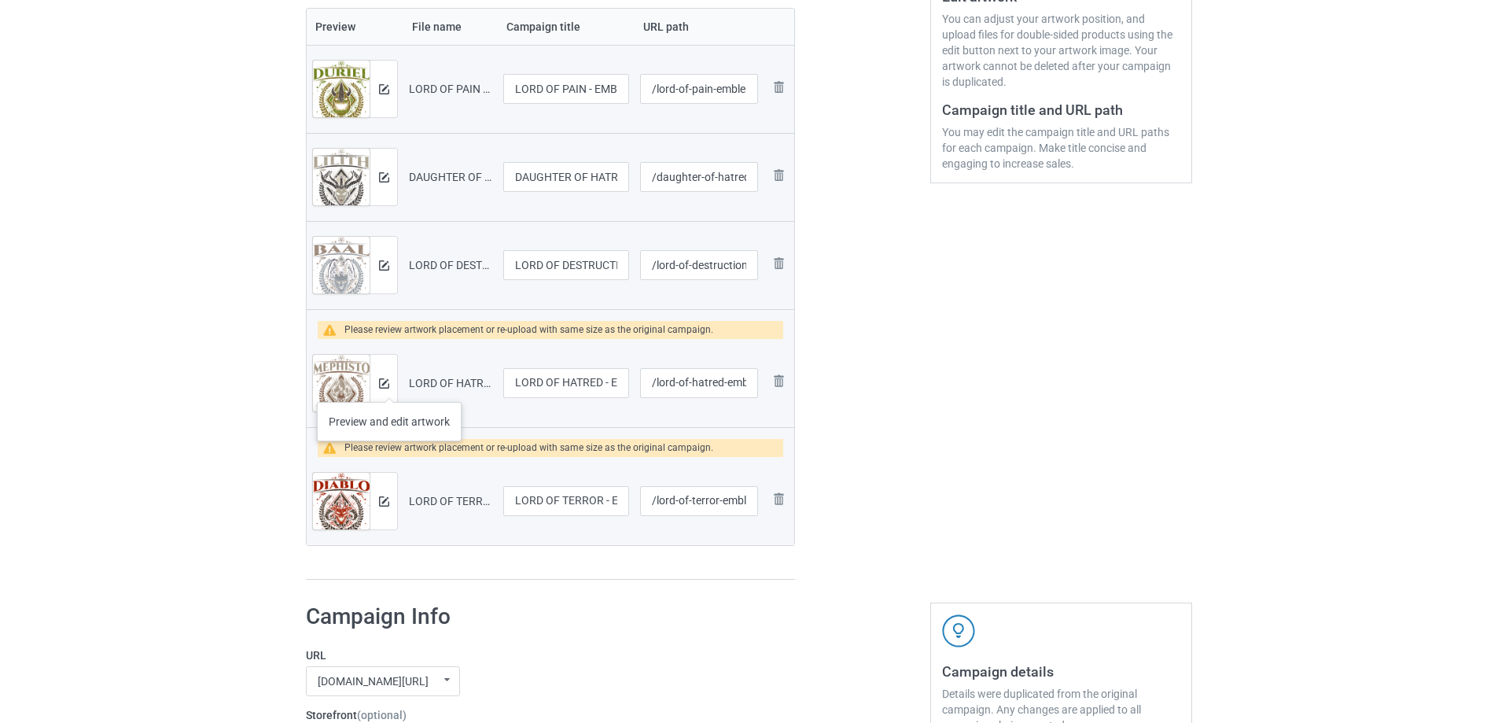
click at [389, 386] on div at bounding box center [384, 383] width 28 height 57
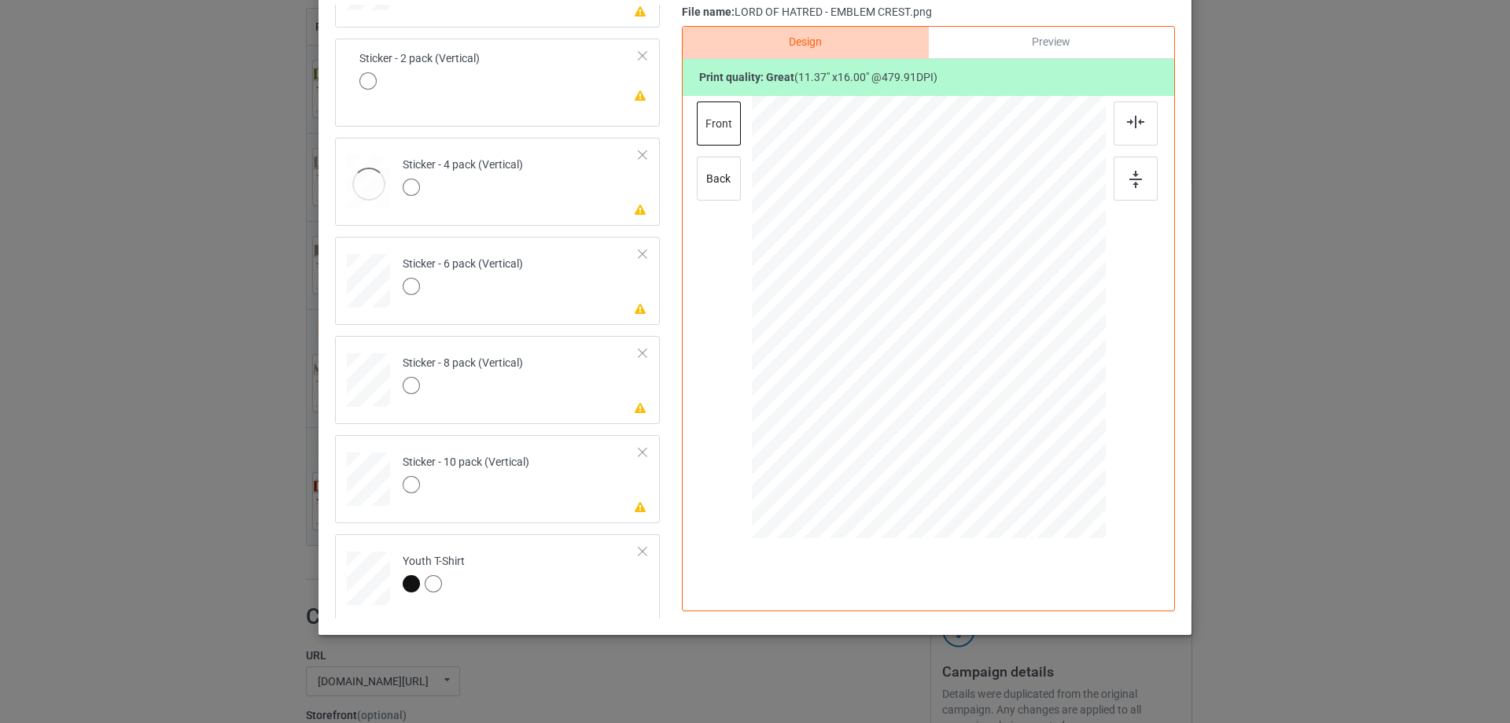
scroll to position [1071, 0]
click at [585, 471] on td "Please review artwork placement Sticker - 10 pack (Vertical)" at bounding box center [521, 471] width 254 height 69
click at [1103, 178] on div at bounding box center [928, 319] width 409 height 447
click at [1127, 120] on img at bounding box center [1135, 122] width 17 height 13
click at [590, 392] on td "Please review artwork placement Sticker - 8 pack (Vertical)" at bounding box center [521, 372] width 254 height 69
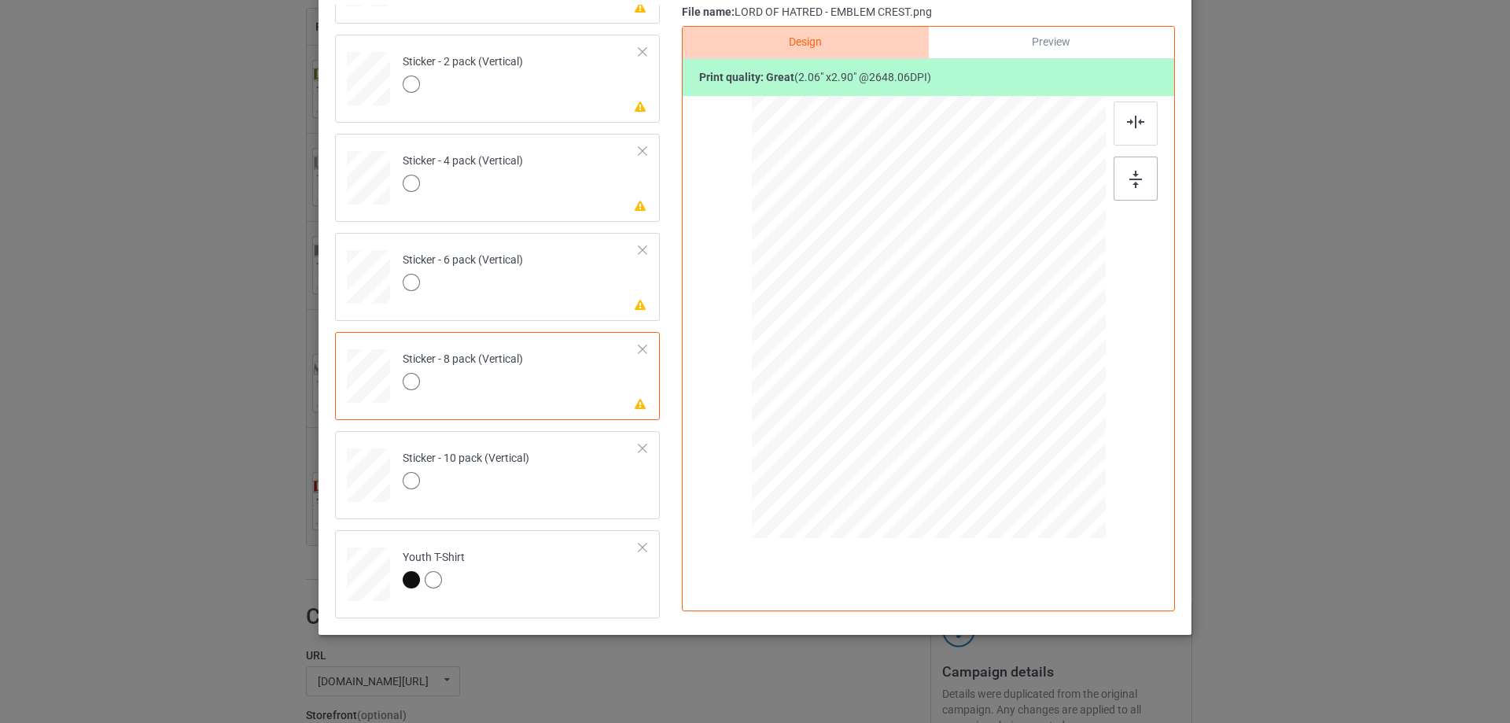
click at [1114, 165] on div at bounding box center [1136, 179] width 44 height 44
click at [1114, 125] on div at bounding box center [1136, 123] width 44 height 44
click at [562, 304] on td "Please review artwork placement Sticker - 6 pack (Vertical)" at bounding box center [521, 273] width 254 height 69
click at [1133, 159] on div at bounding box center [1136, 179] width 44 height 44
click at [1132, 123] on img at bounding box center [1135, 122] width 17 height 13
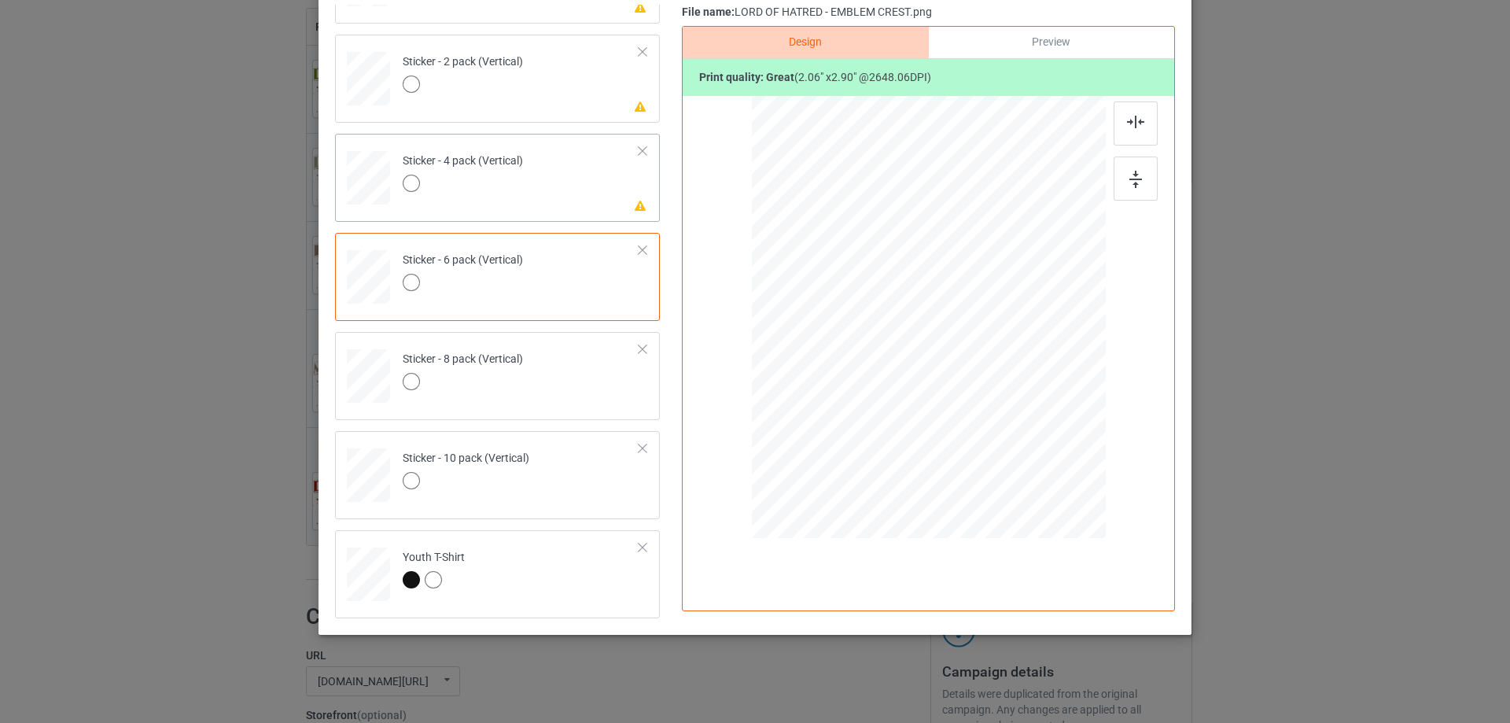
click at [584, 204] on td "Please review artwork placement Sticker - 4 pack (Vertical)" at bounding box center [521, 174] width 254 height 69
click at [1123, 186] on div at bounding box center [1136, 179] width 44 height 44
click at [1127, 127] on img at bounding box center [1135, 122] width 17 height 13
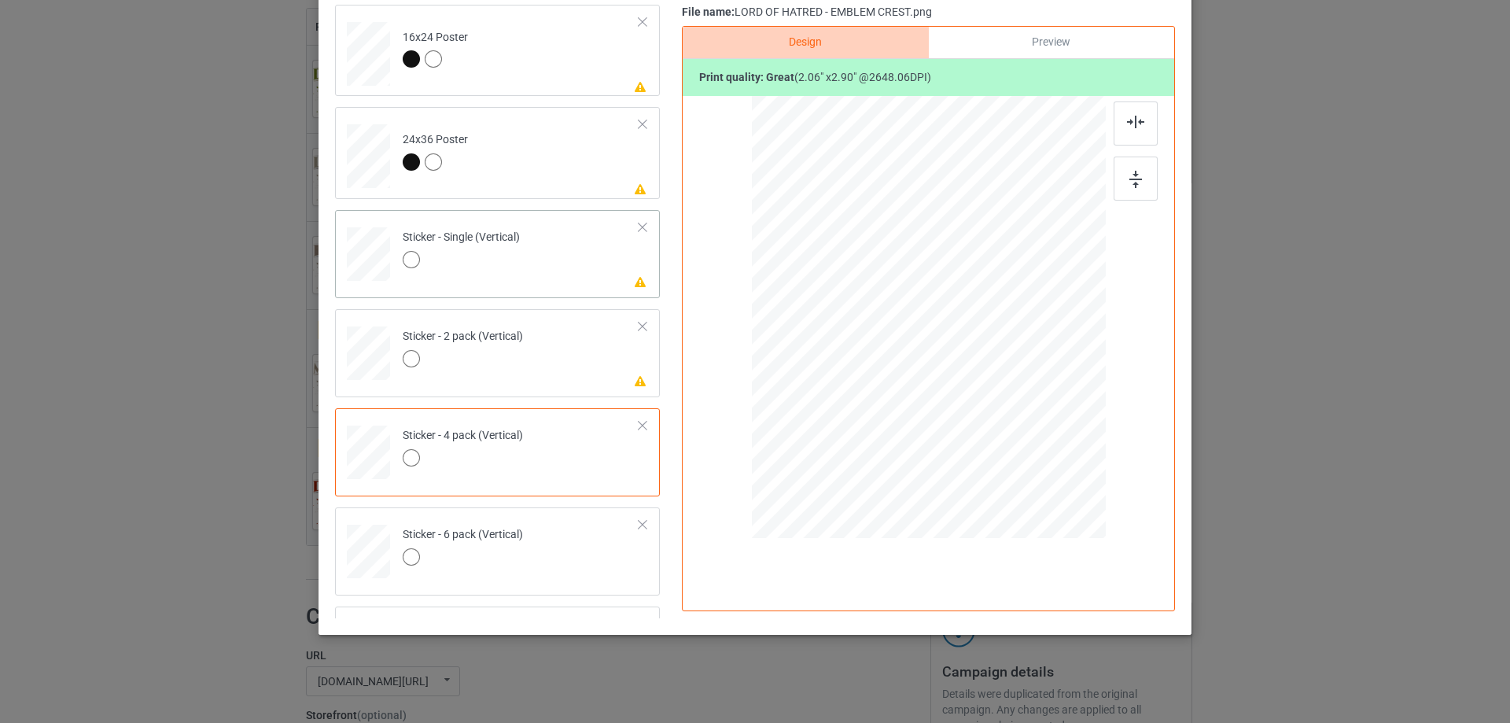
scroll to position [599, 0]
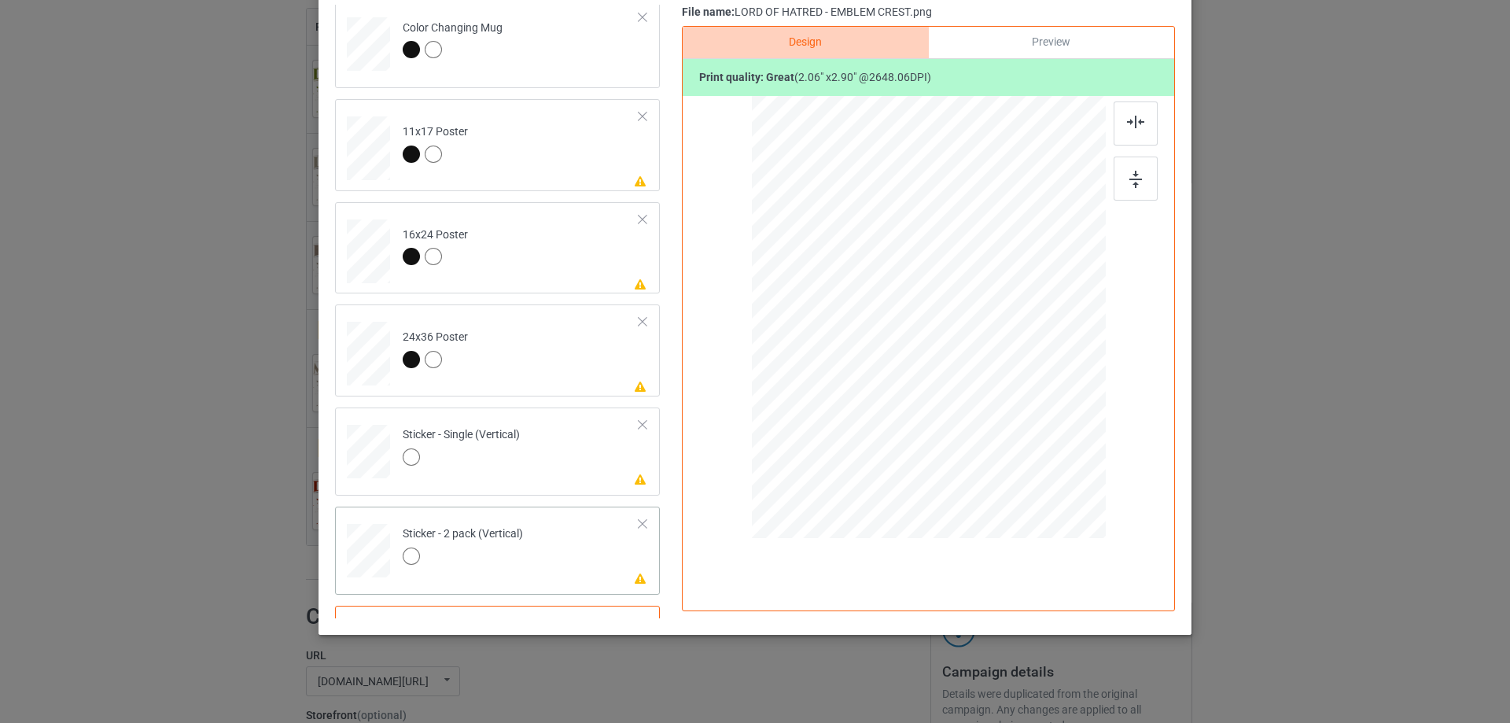
click at [557, 584] on div "Please review artwork placement Sticker - 2 pack (Vertical)" at bounding box center [497, 550] width 325 height 88
click at [1126, 167] on div at bounding box center [1136, 179] width 44 height 44
click at [1130, 105] on div at bounding box center [1136, 123] width 44 height 44
click at [587, 477] on td "Please review artwork placement Sticker - Single (Vertical)" at bounding box center [521, 448] width 254 height 69
click at [1120, 142] on div at bounding box center [1136, 123] width 44 height 44
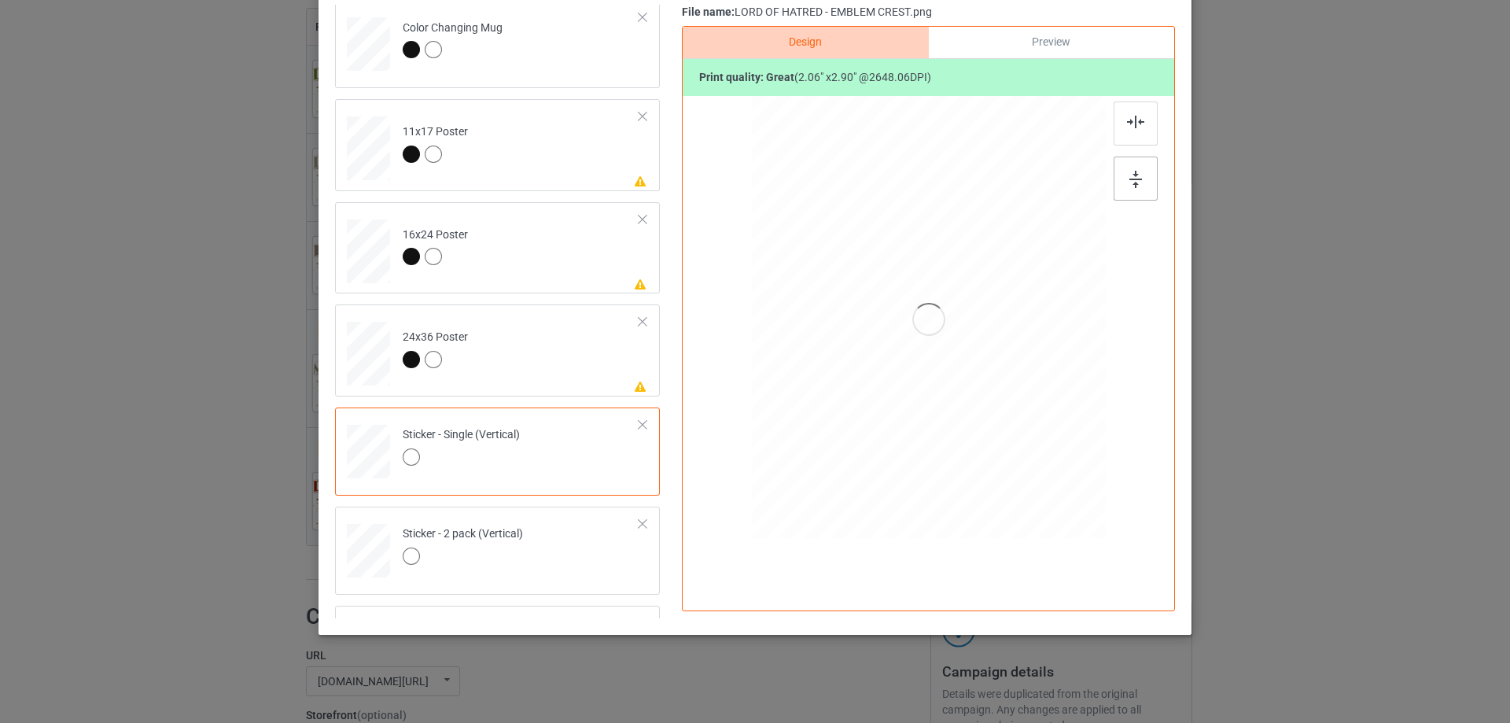
click at [1136, 185] on img at bounding box center [1135, 179] width 13 height 17
click at [1133, 119] on img at bounding box center [1135, 122] width 17 height 13
click at [577, 355] on td "Please review artwork placement 24x36 Poster" at bounding box center [521, 350] width 254 height 79
click at [1138, 179] on div at bounding box center [1136, 179] width 44 height 44
click at [1127, 123] on img at bounding box center [1135, 121] width 17 height 13
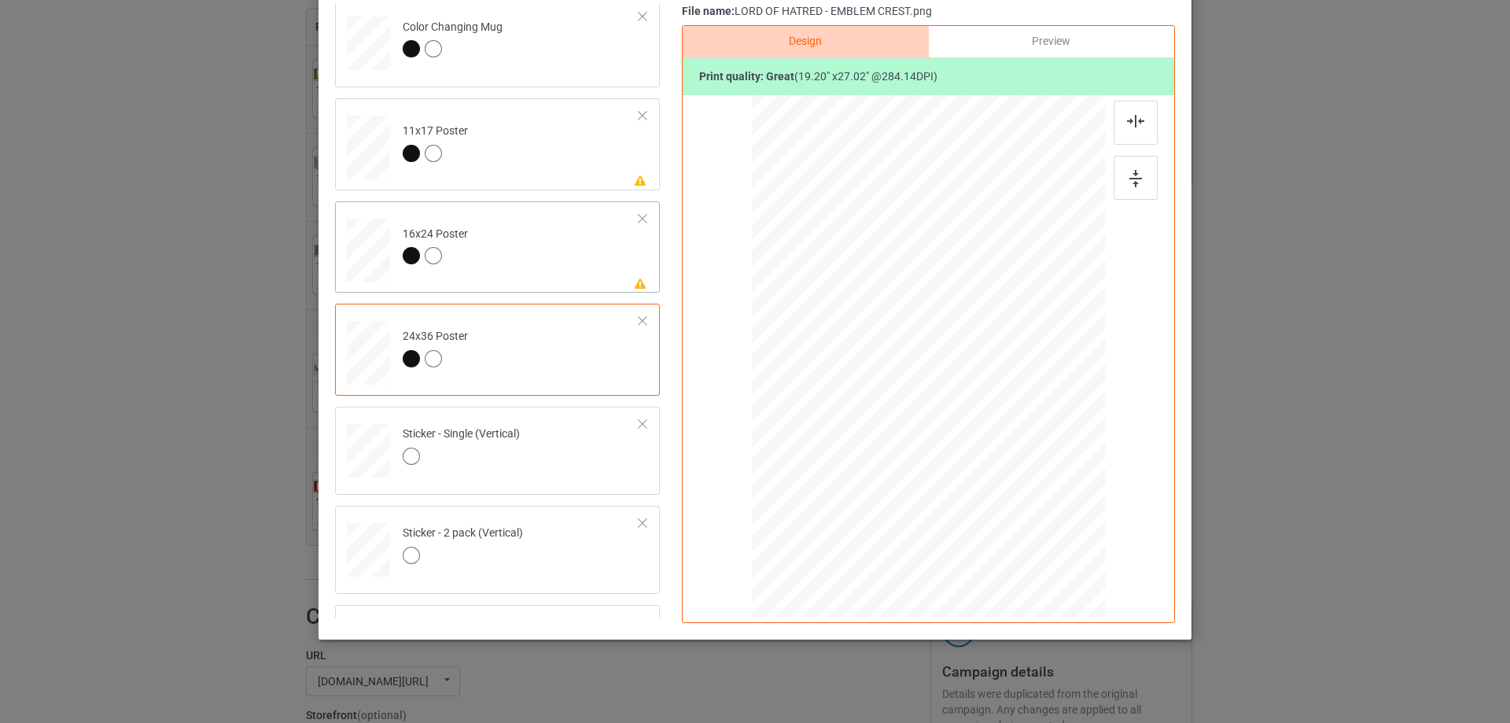
click at [536, 264] on td "Please review artwork placement 16x24 Poster" at bounding box center [521, 247] width 254 height 79
click at [1130, 164] on div at bounding box center [1136, 178] width 44 height 44
click at [1123, 113] on div at bounding box center [1136, 123] width 44 height 44
click at [526, 166] on td "Please review artwork placement 11x17 Poster" at bounding box center [521, 144] width 254 height 79
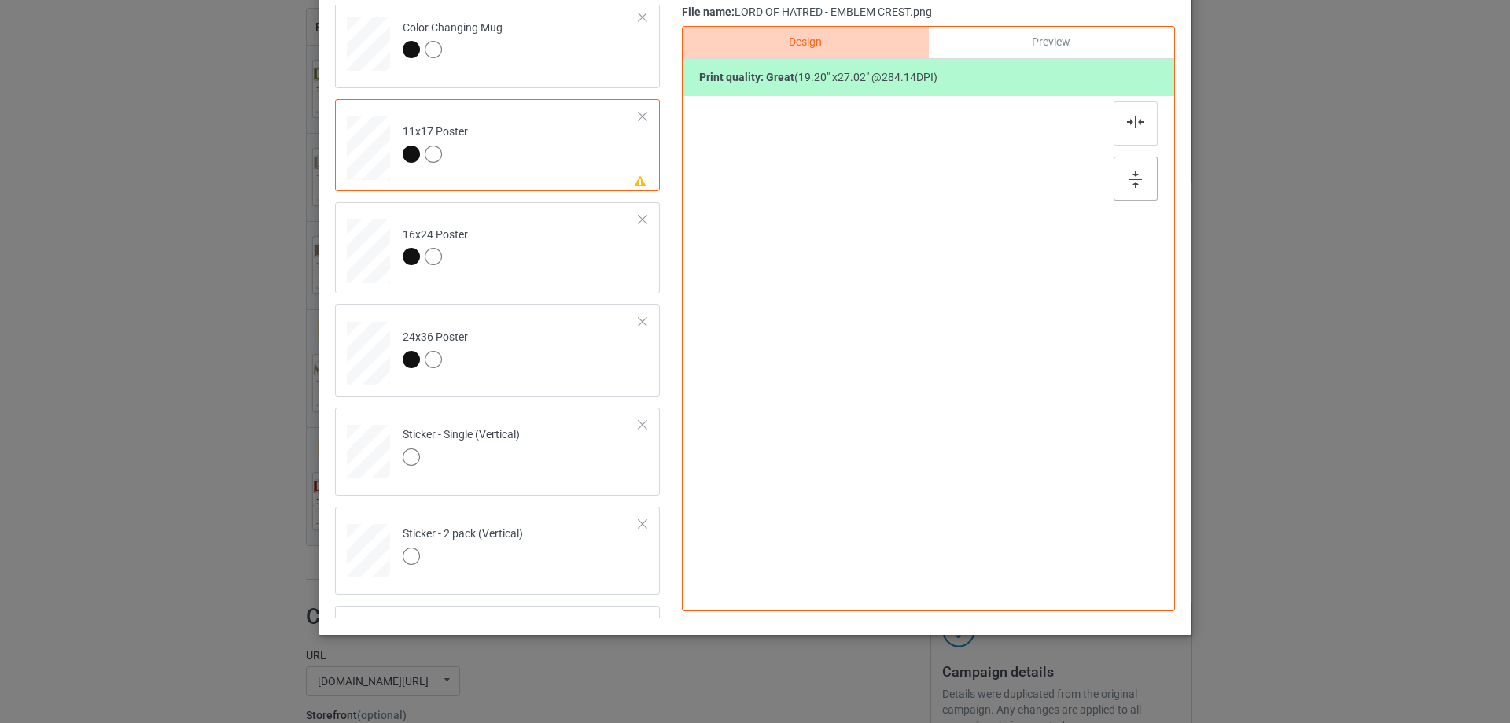
click at [1118, 179] on div at bounding box center [1136, 179] width 44 height 44
click at [1118, 115] on div at bounding box center [1136, 123] width 44 height 44
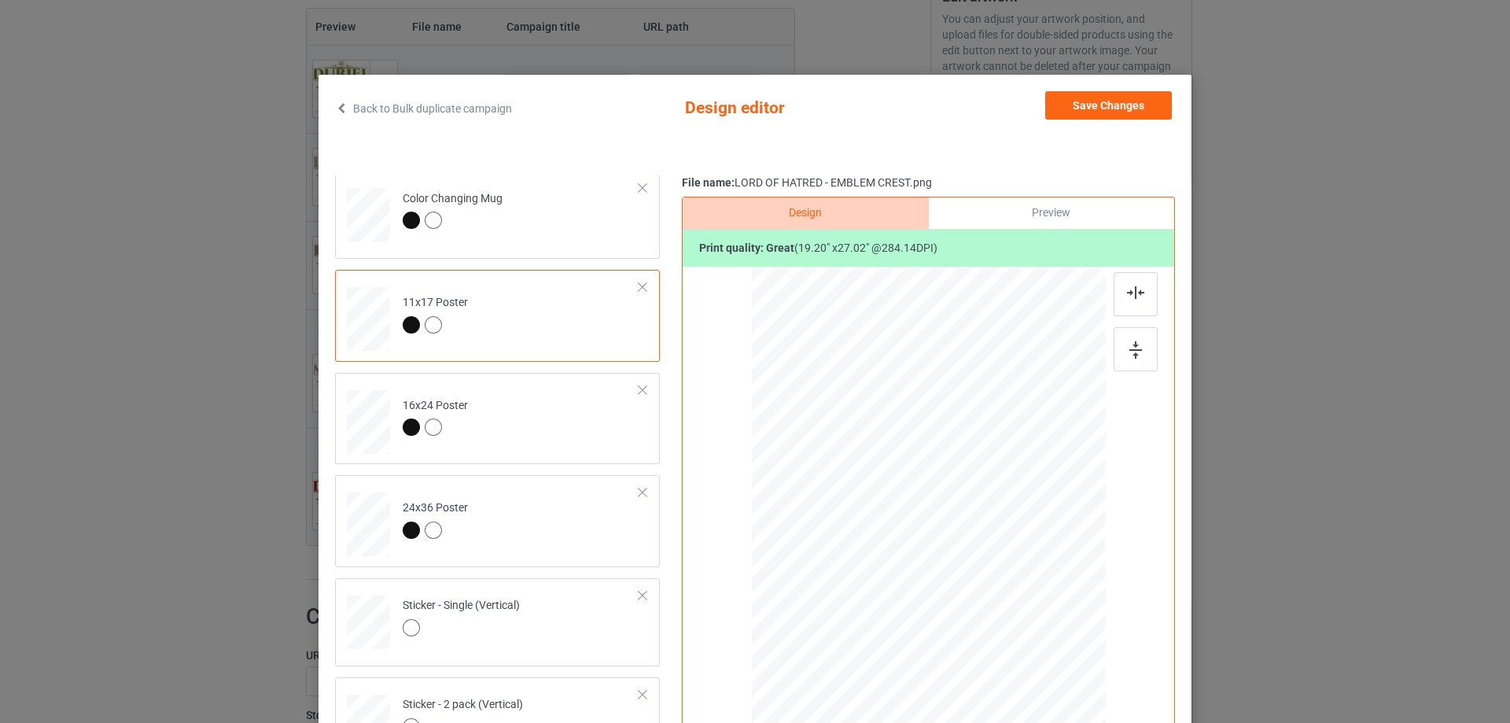
scroll to position [0, 0]
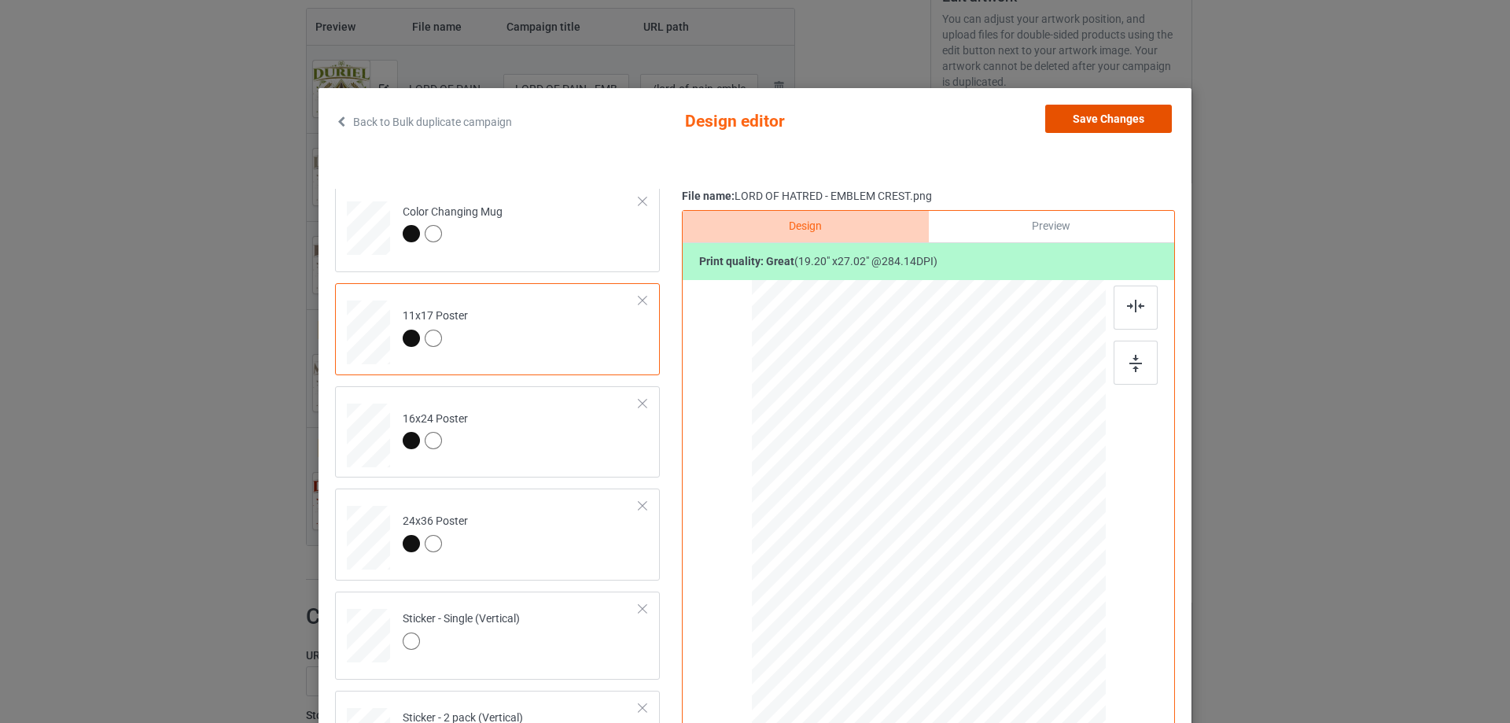
click at [1127, 109] on button "Save Changes" at bounding box center [1108, 119] width 127 height 28
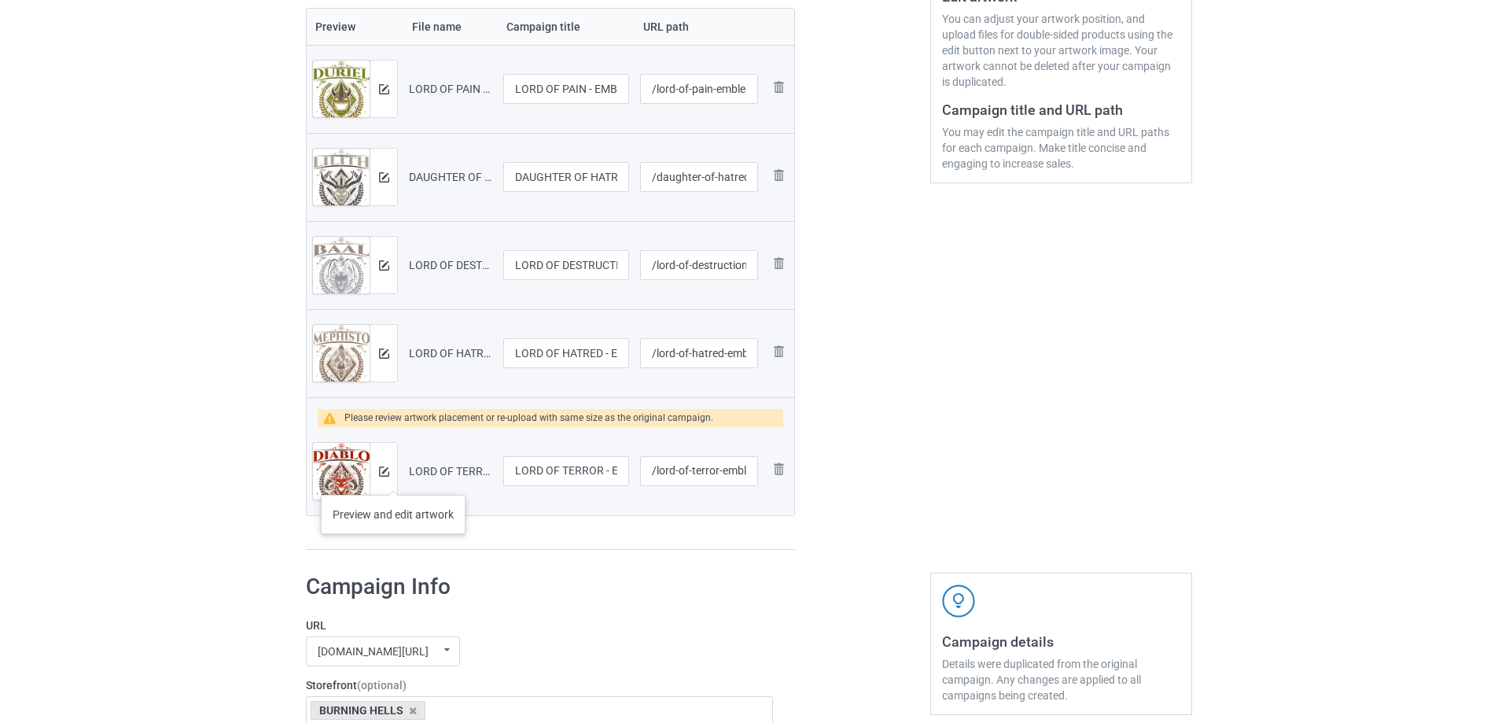
click at [393, 479] on div at bounding box center [384, 471] width 28 height 57
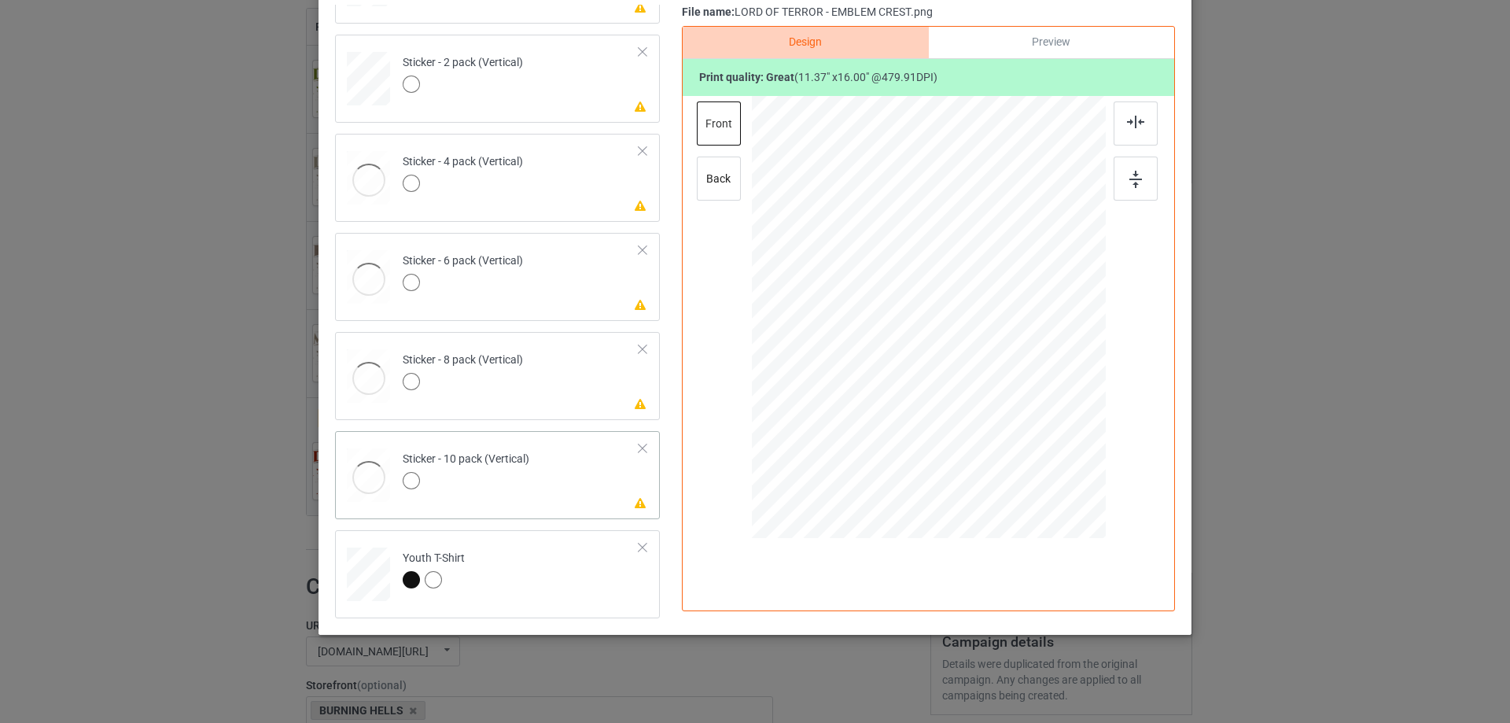
scroll to position [1070, 0]
click at [532, 486] on td "Please review artwork placement Sticker - 10 pack (Vertical)" at bounding box center [521, 472] width 254 height 69
click at [1132, 168] on div at bounding box center [1136, 179] width 44 height 44
click at [1130, 116] on img at bounding box center [1135, 122] width 17 height 13
click at [516, 411] on div "Please review artwork placement Sticker - 8 pack (Vertical)" at bounding box center [497, 377] width 325 height 88
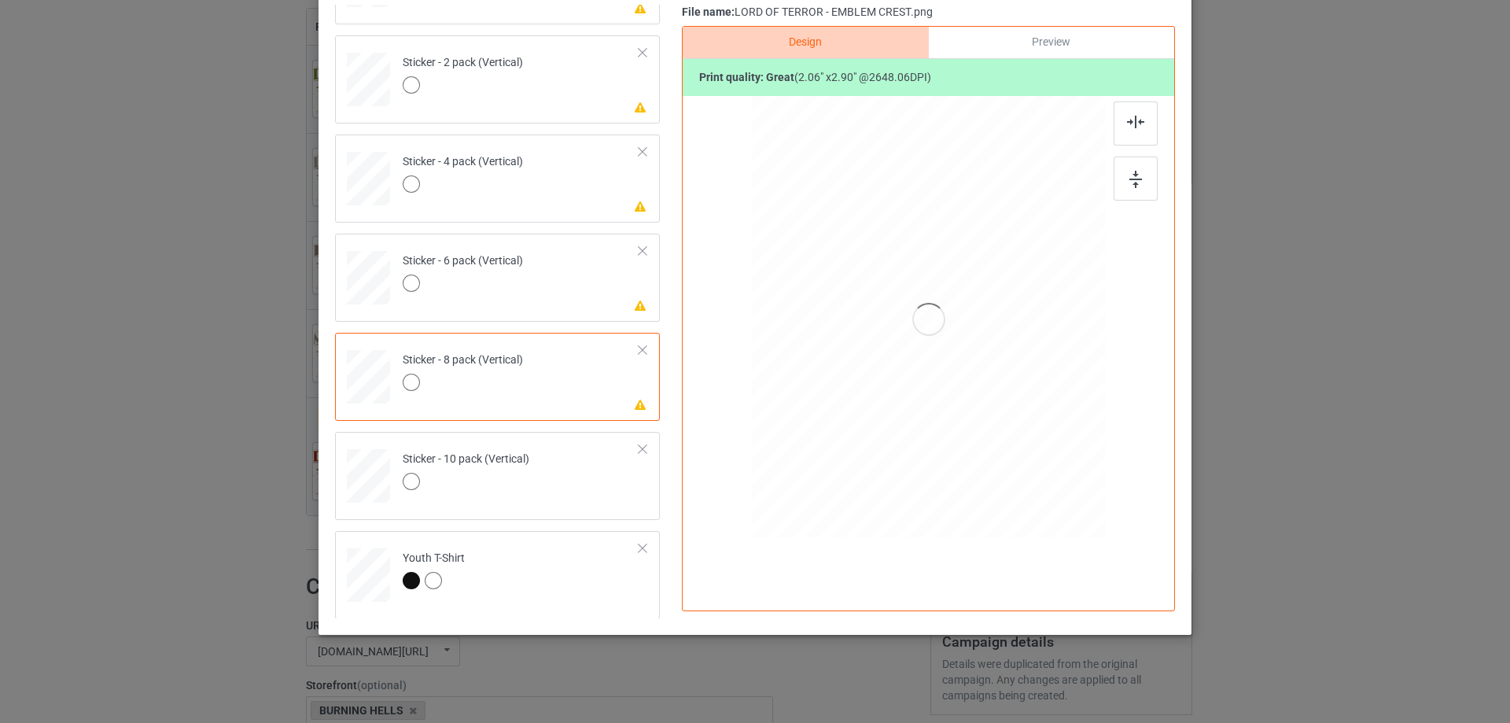
click at [1158, 173] on div "Design Preview Print quality: great ( 2.06 " x 2.90 " @ 2648.06 DPI)" at bounding box center [928, 318] width 493 height 585
click at [1129, 186] on img at bounding box center [1135, 179] width 13 height 17
click at [1136, 120] on img at bounding box center [1135, 122] width 17 height 13
click at [562, 317] on div "Please review artwork placement Sticker - 6 pack (Vertical)" at bounding box center [497, 278] width 325 height 88
click at [1105, 178] on div at bounding box center [928, 319] width 409 height 447
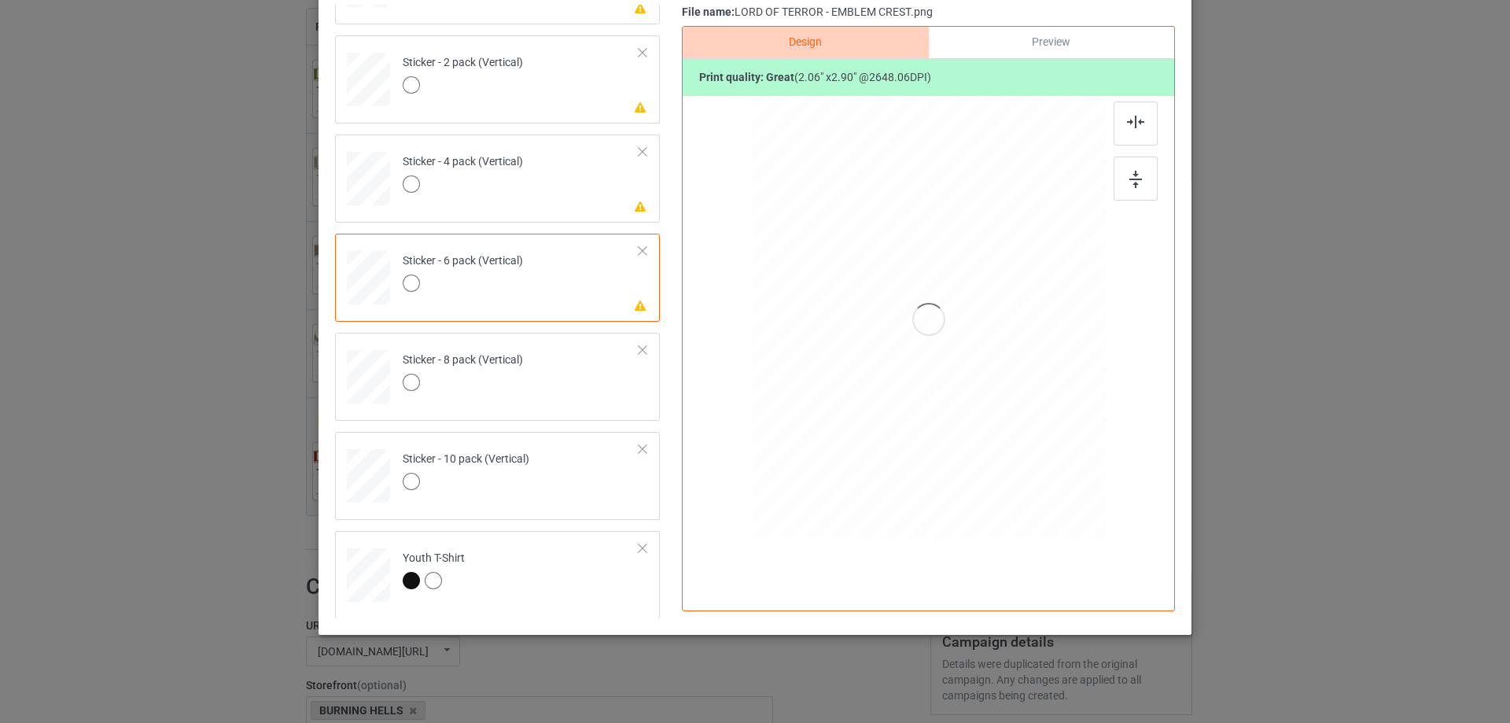
click at [1144, 119] on div at bounding box center [1136, 123] width 44 height 44
click at [565, 190] on td "Please review artwork placement Sticker - 4 pack (Vertical)" at bounding box center [521, 175] width 254 height 69
click at [1114, 178] on div at bounding box center [1136, 179] width 44 height 44
drag, startPoint x: 1154, startPoint y: 88, endPoint x: 1119, endPoint y: 135, distance: 58.5
click at [1152, 91] on div "Print quality: great ( 2.06 " x 2.90 " @ 2648.06 DPI)" at bounding box center [929, 78] width 492 height 38
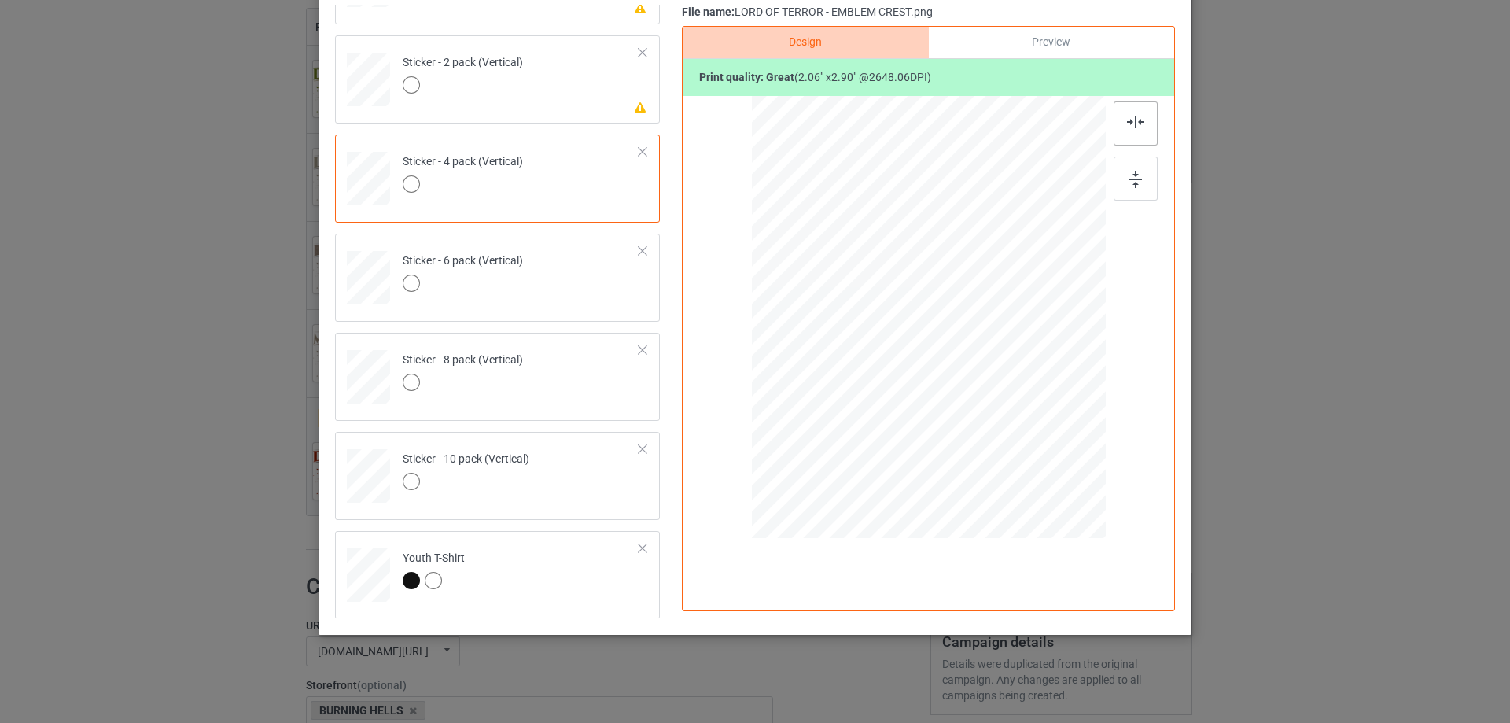
click at [1120, 132] on div at bounding box center [1136, 123] width 44 height 44
click at [1121, 131] on div at bounding box center [1136, 123] width 44 height 44
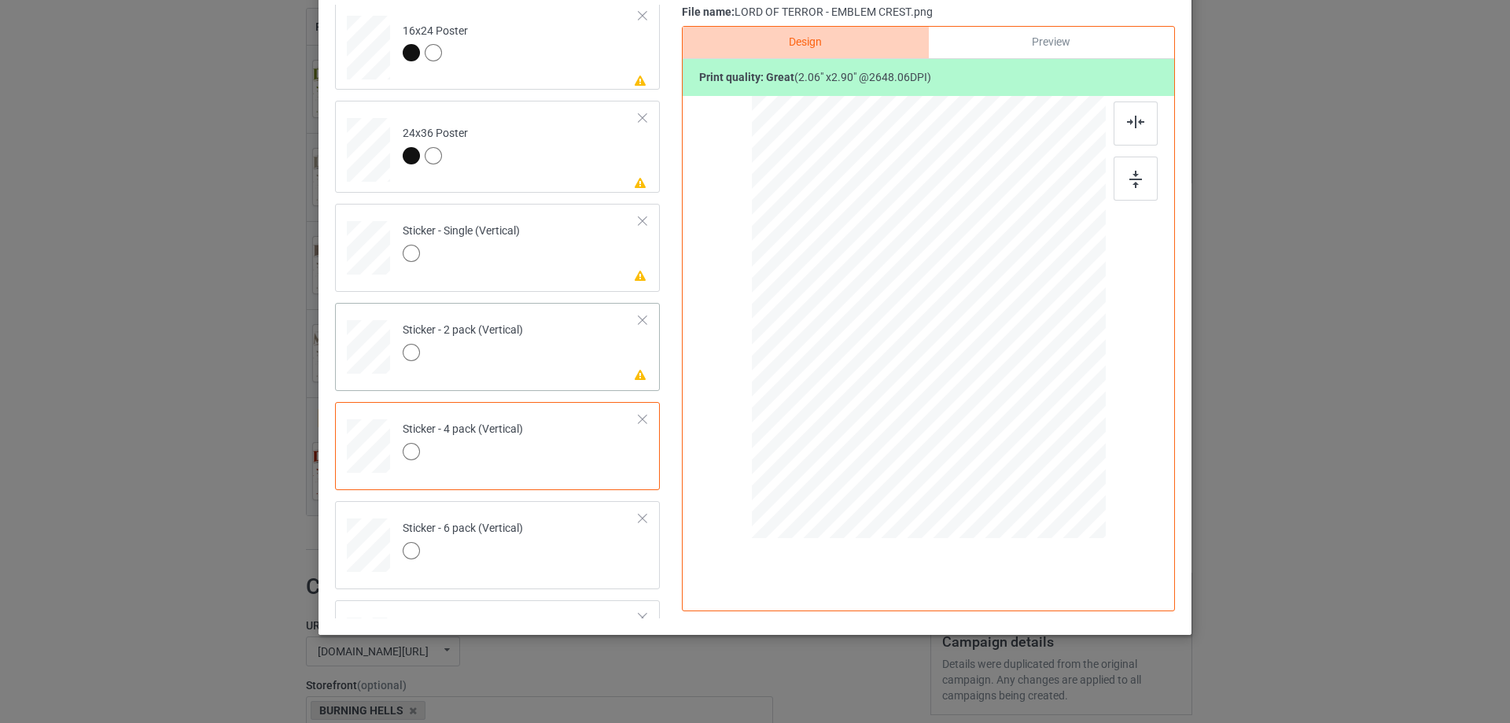
scroll to position [756, 0]
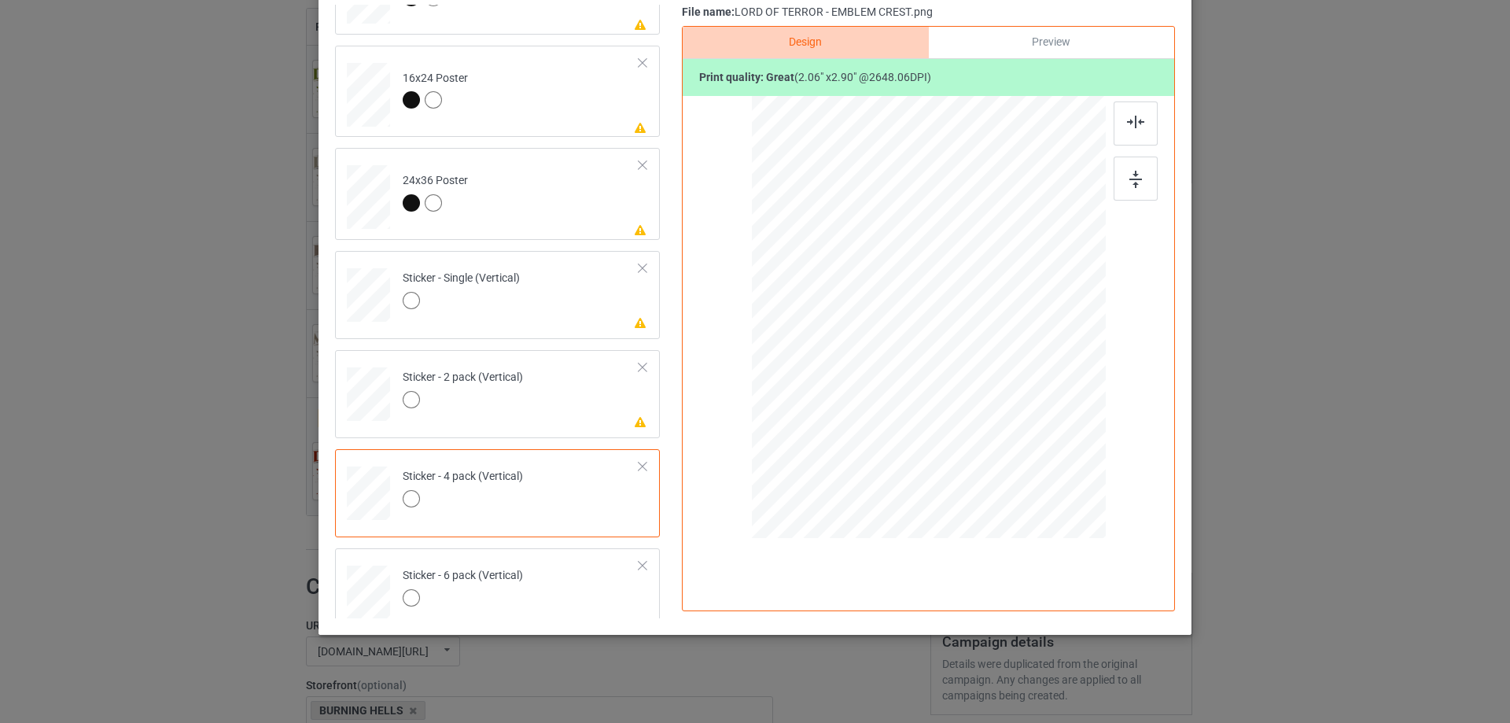
click at [569, 382] on td "Please review artwork placement Sticker - 2 pack (Vertical)" at bounding box center [521, 390] width 254 height 69
click at [1129, 177] on img at bounding box center [1135, 179] width 13 height 17
click at [1143, 101] on div "Design Preview Print quality: great ( 2.06 " x 2.90 " @ 2648.06 DPI)" at bounding box center [928, 318] width 493 height 585
click at [1129, 127] on img at bounding box center [1135, 122] width 17 height 13
click at [530, 278] on td "Please review artwork placement Sticker - Single (Vertical)" at bounding box center [521, 291] width 254 height 69
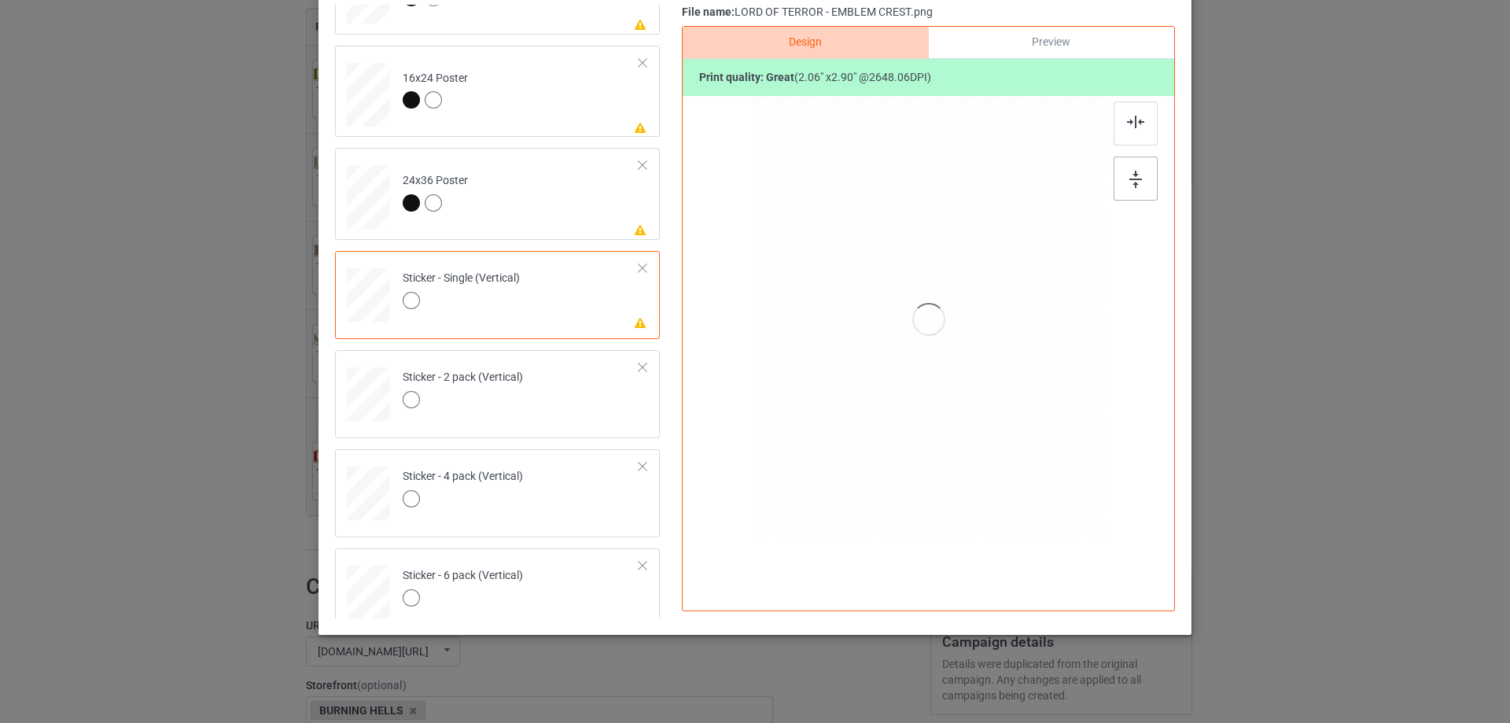
click at [1129, 192] on div at bounding box center [1136, 179] width 44 height 44
click at [1132, 121] on img at bounding box center [1135, 122] width 17 height 13
click at [573, 202] on td "Please review artwork placement 24x36 Poster" at bounding box center [521, 193] width 254 height 79
click at [1104, 169] on div at bounding box center [928, 300] width 409 height 409
drag, startPoint x: 1126, startPoint y: 123, endPoint x: 1135, endPoint y: 157, distance: 34.9
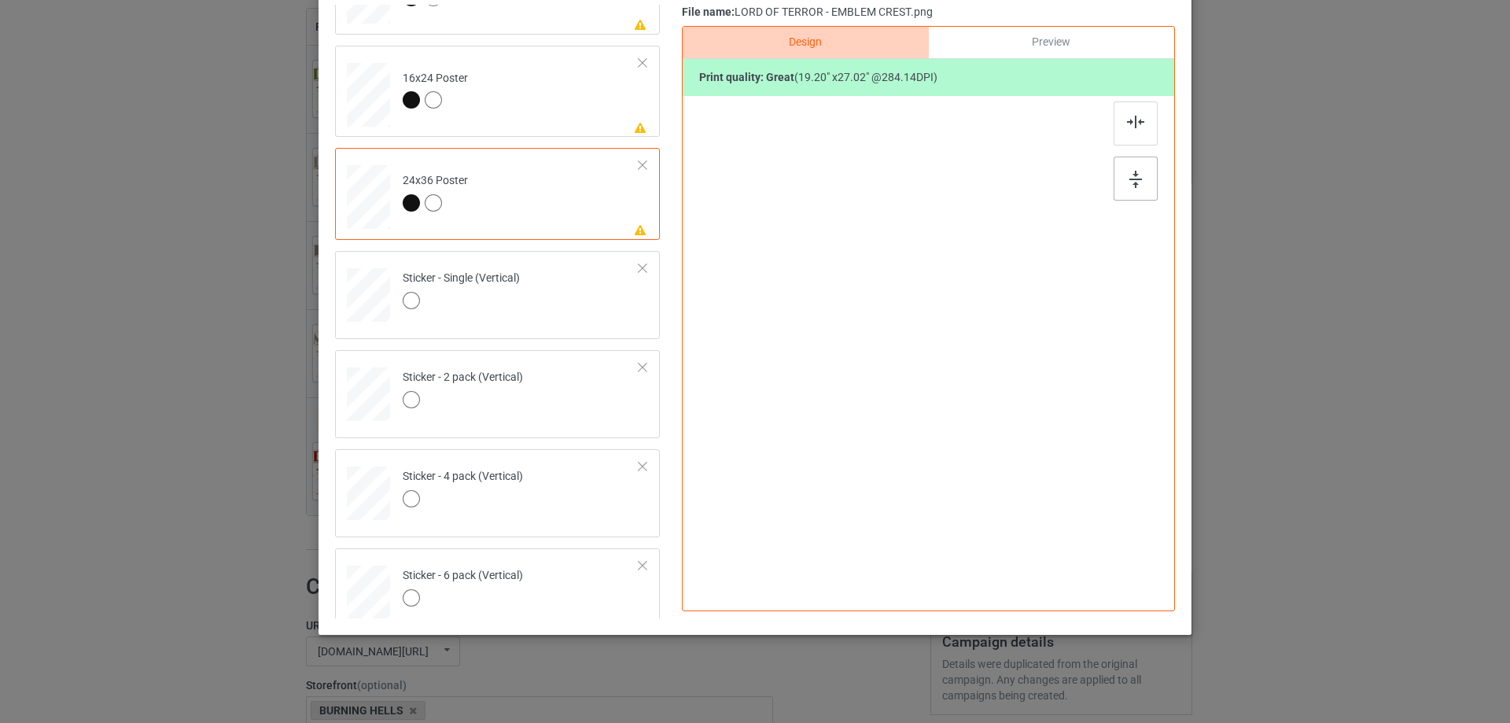
click at [1127, 122] on img at bounding box center [1135, 122] width 17 height 13
click at [1130, 179] on img at bounding box center [1135, 178] width 13 height 17
click at [514, 80] on td "Please review artwork placement 16x24 Poster" at bounding box center [521, 90] width 254 height 79
click at [1152, 181] on div at bounding box center [1136, 178] width 44 height 44
click at [1143, 122] on div at bounding box center [1136, 123] width 44 height 44
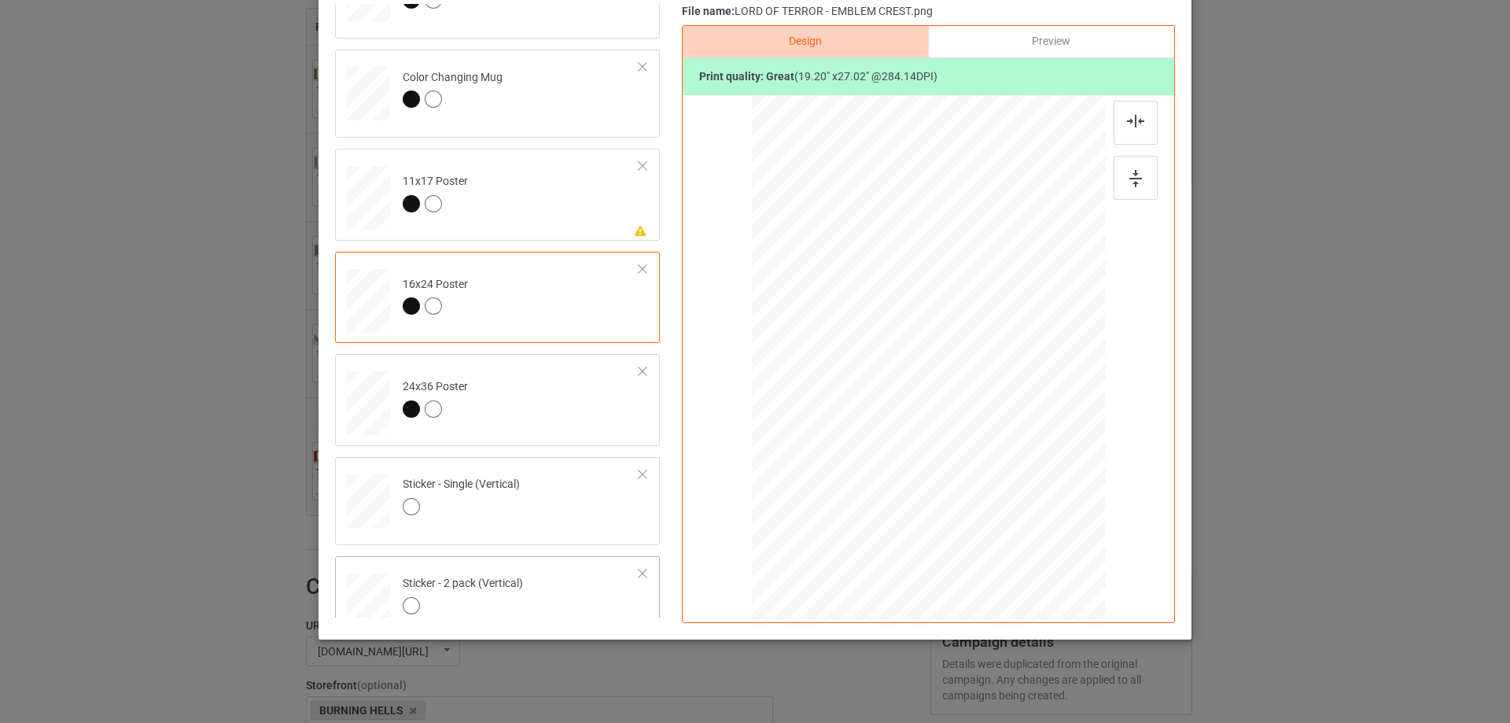
scroll to position [520, 0]
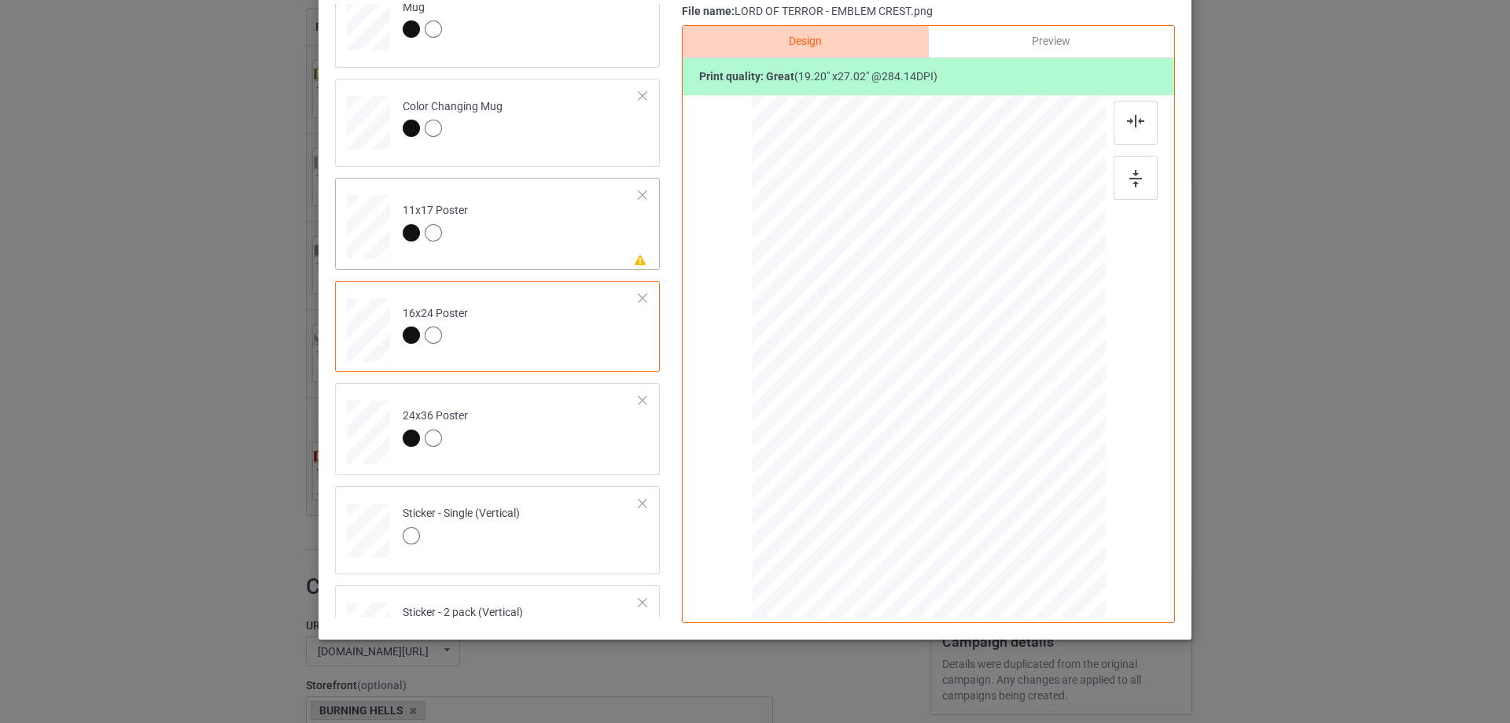
click at [550, 224] on td "Please review artwork placement 11x17 Poster" at bounding box center [521, 223] width 254 height 79
click at [1129, 179] on img at bounding box center [1135, 178] width 13 height 17
click at [1131, 109] on div at bounding box center [1136, 123] width 44 height 44
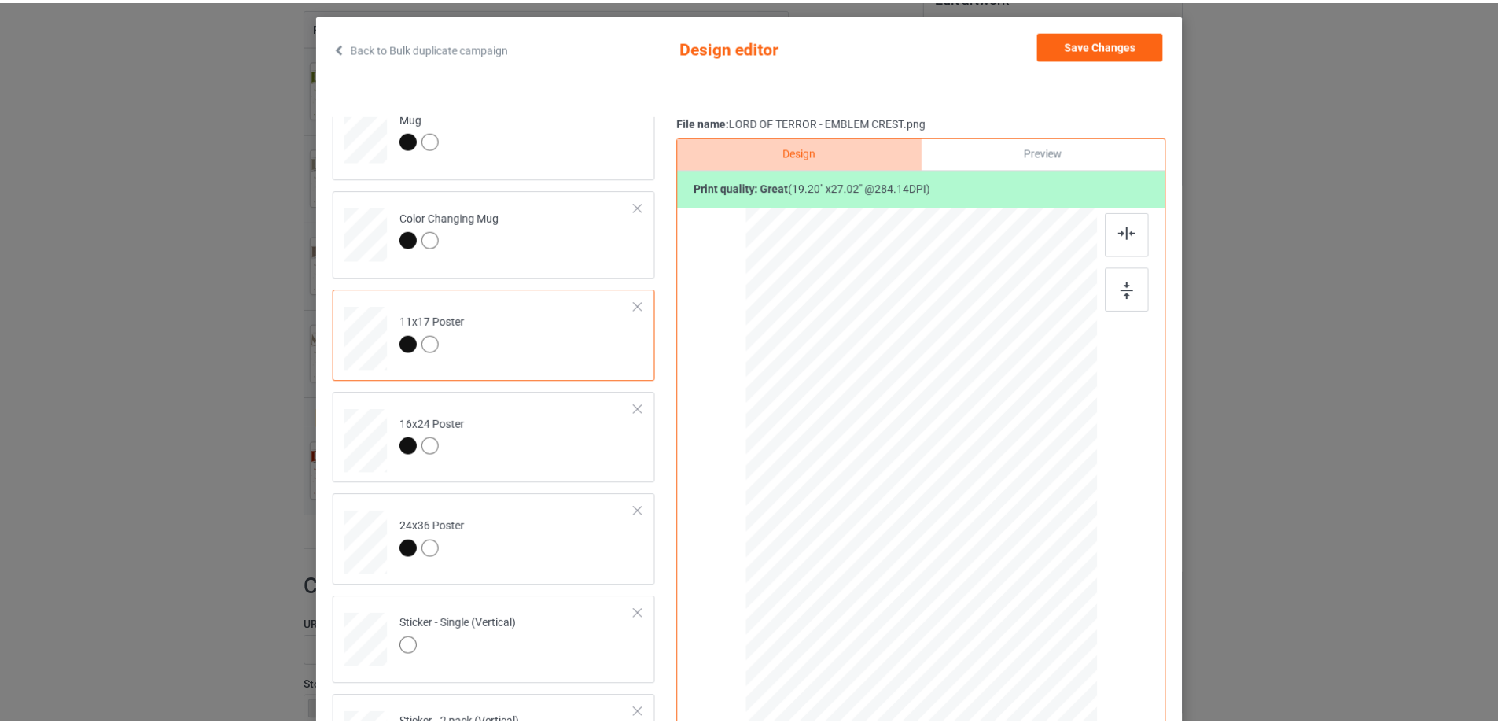
scroll to position [0, 0]
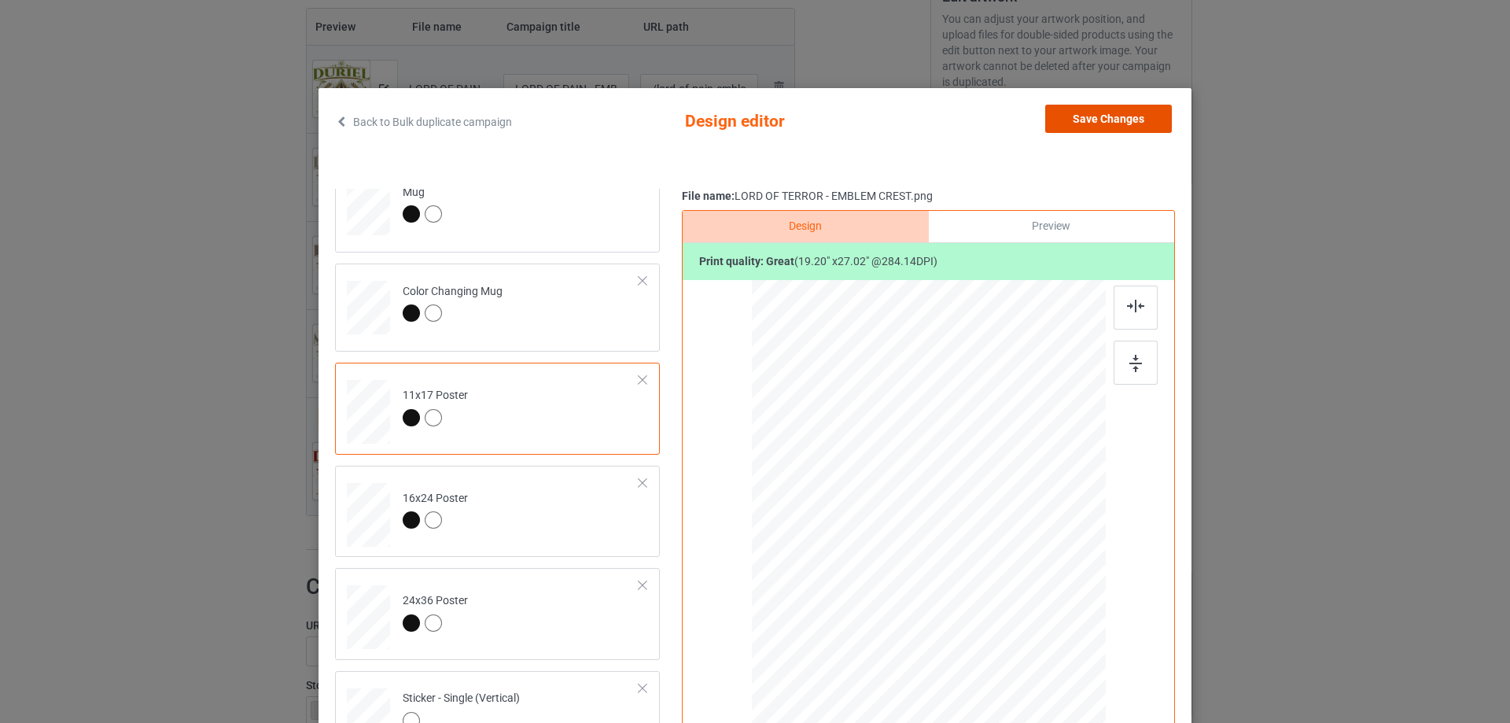
click at [1130, 121] on button "Save Changes" at bounding box center [1108, 119] width 127 height 28
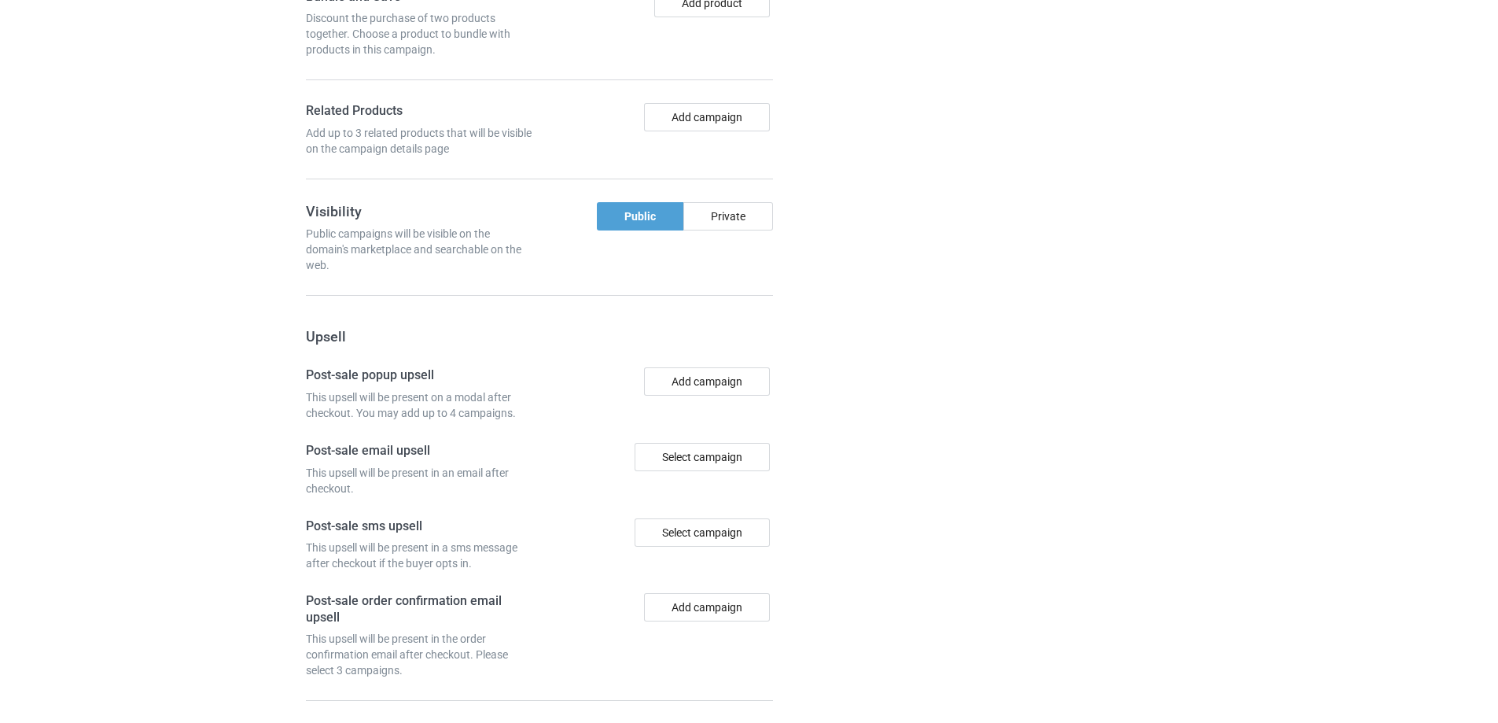
scroll to position [1633, 0]
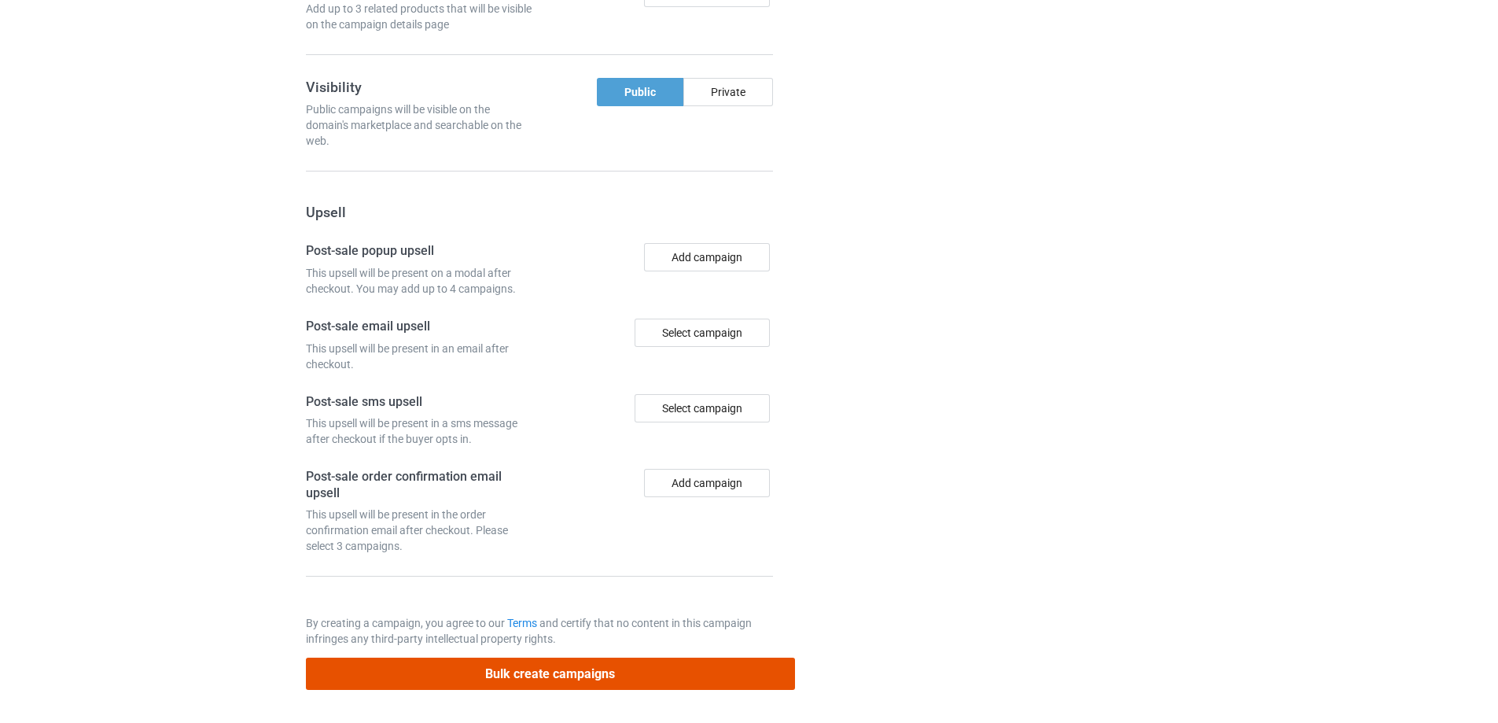
click at [606, 661] on button "Bulk create campaigns" at bounding box center [550, 673] width 489 height 32
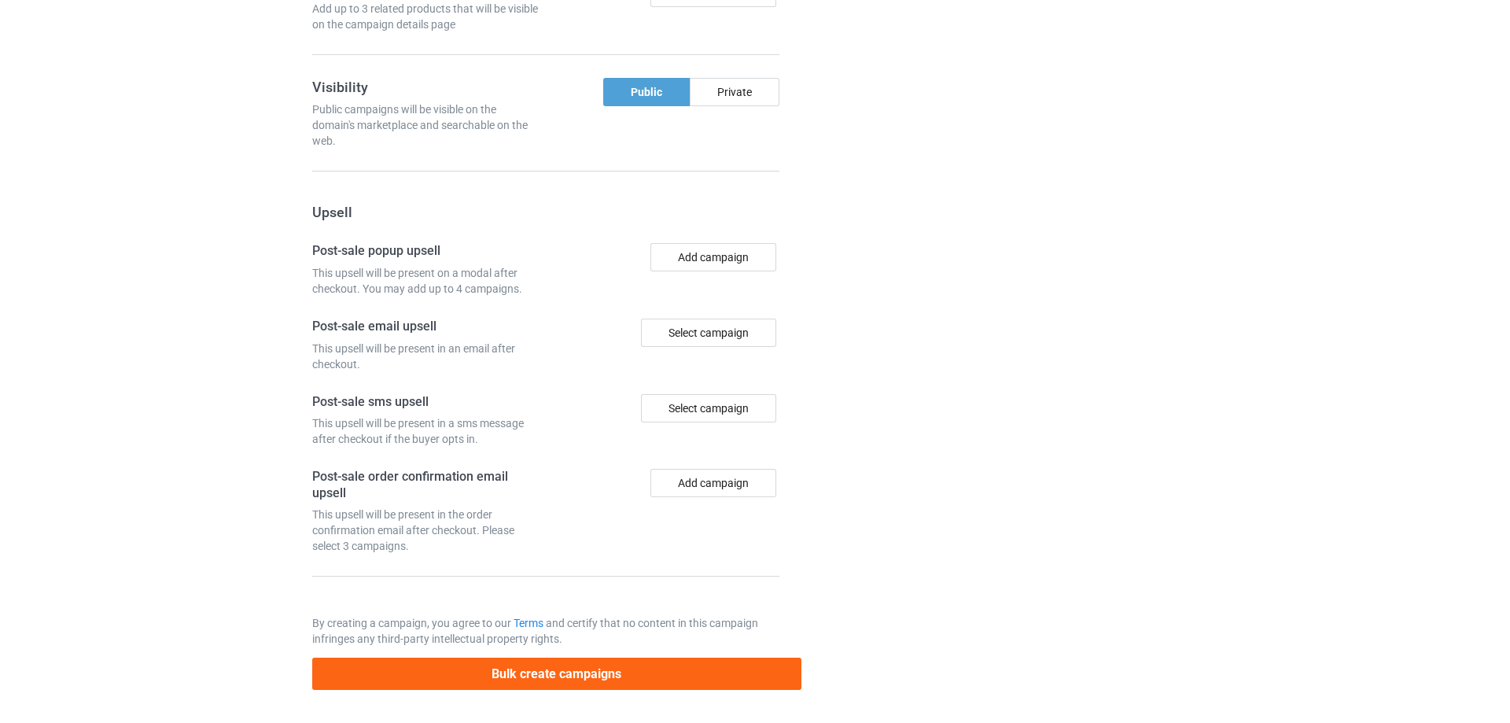
scroll to position [0, 0]
